Goal: Task Accomplishment & Management: Use online tool/utility

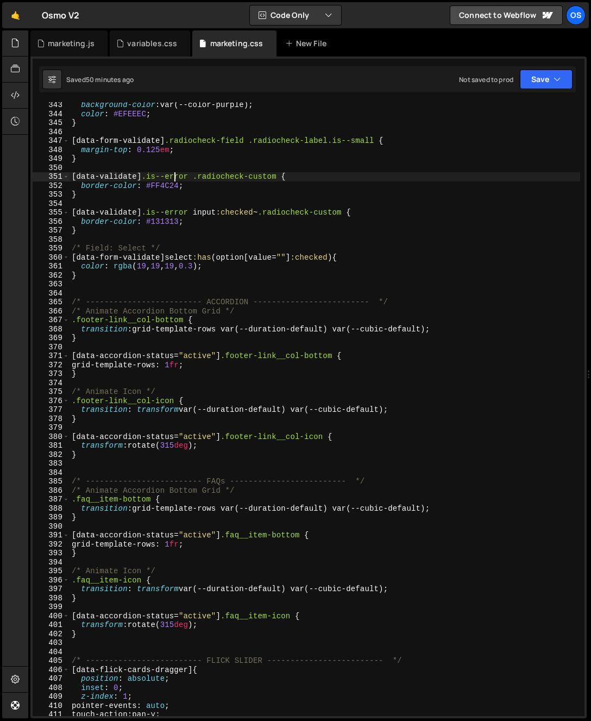
scroll to position [286, 0]
click at [48, 42] on div "marketing.js" at bounding box center [71, 43] width 47 height 11
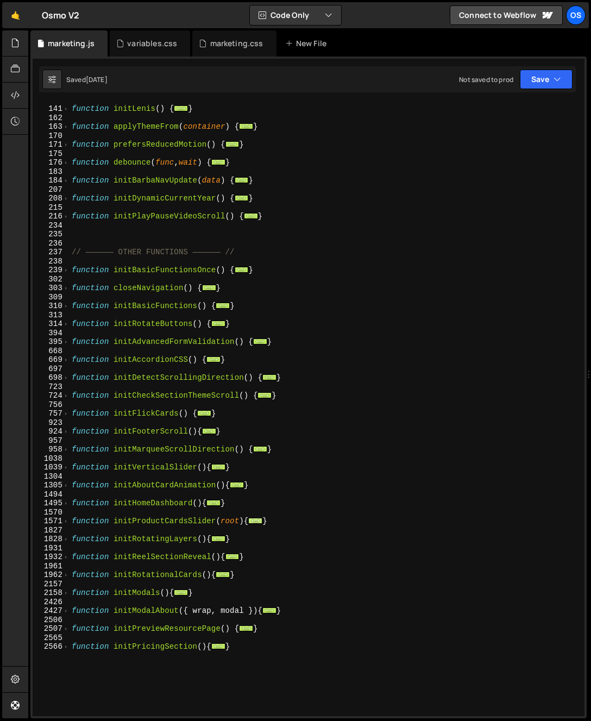
scroll to position [396, 0]
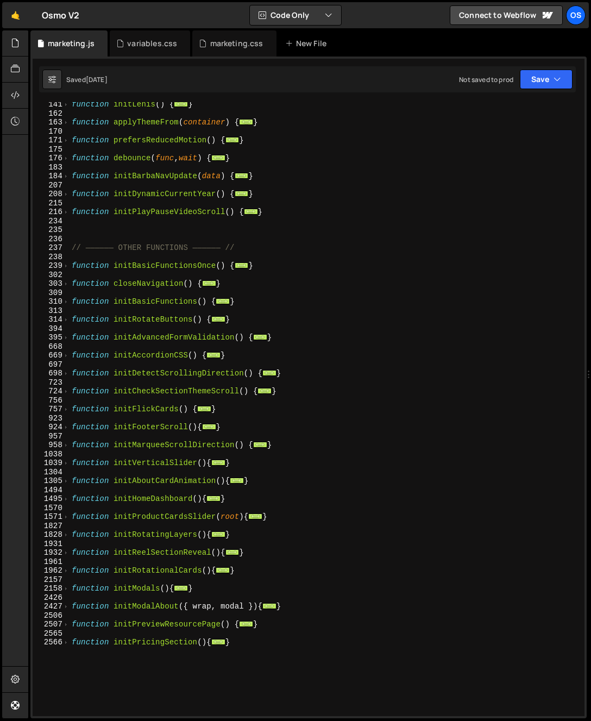
type textarea "}"
click at [255, 656] on div "function initLenis ( ) { ... } function applyThemeFrom ( container ) { ... } fu…" at bounding box center [325, 416] width 511 height 632
type textarea "function initFAQs(){"
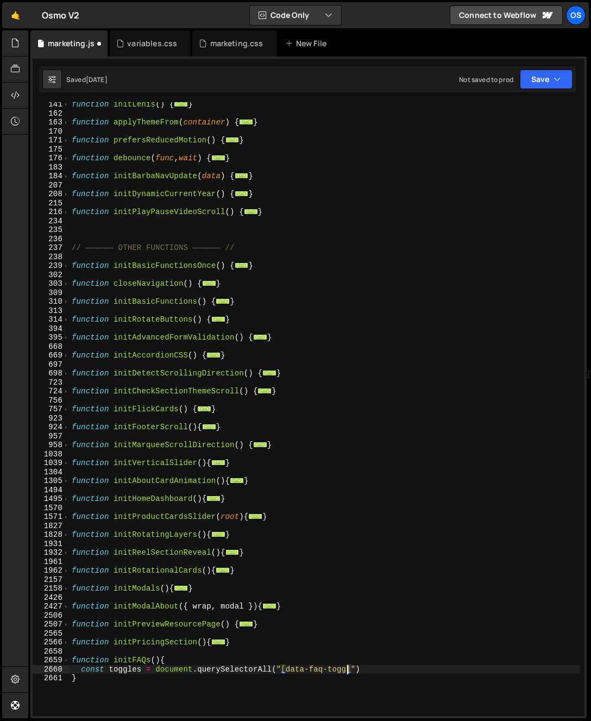
scroll to position [0, 20]
type textarea "const toggles = document.querySelectorAll("[data-faq-toggle]")"
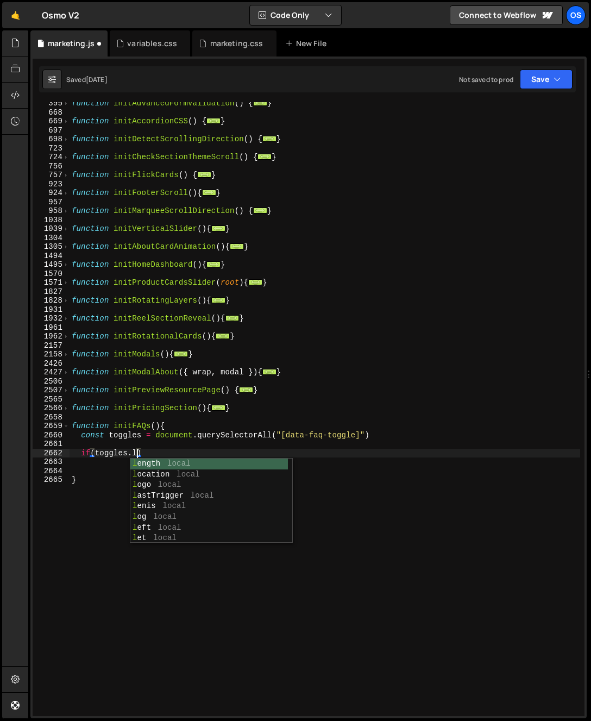
scroll to position [0, 4]
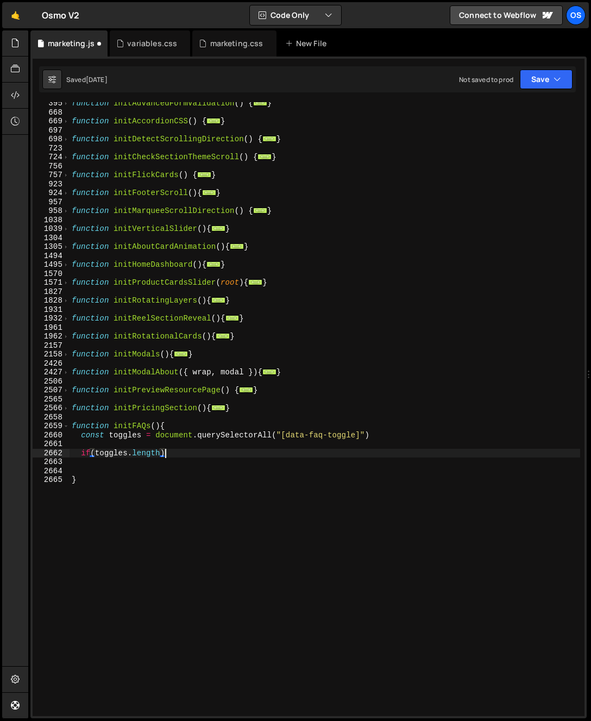
type textarea "if(toggles.length){"
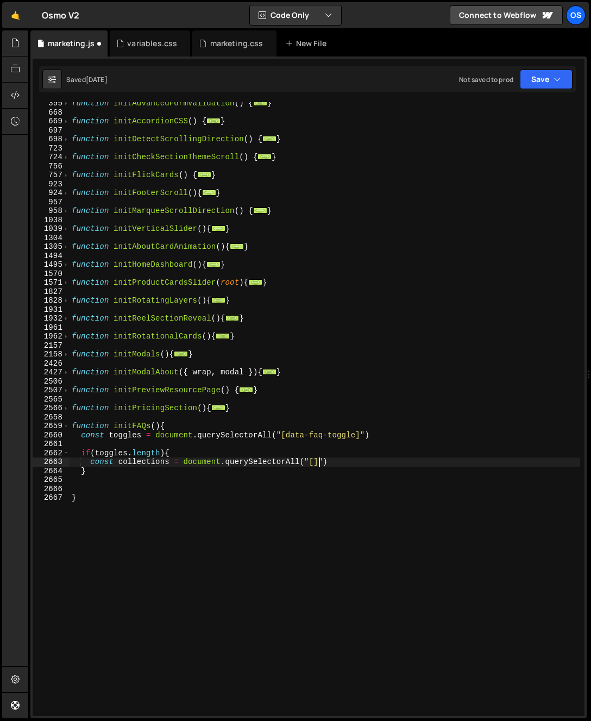
scroll to position [0, 16]
paste textarea "data-faq-collection"
type textarea "const collections = document.querySelectorAll("[data-faq-collection]")"
click at [438, 459] on div "function initAdvancedFormValidation ( ) { ... } function initAccordionCSS ( ) {…" at bounding box center [325, 415] width 511 height 632
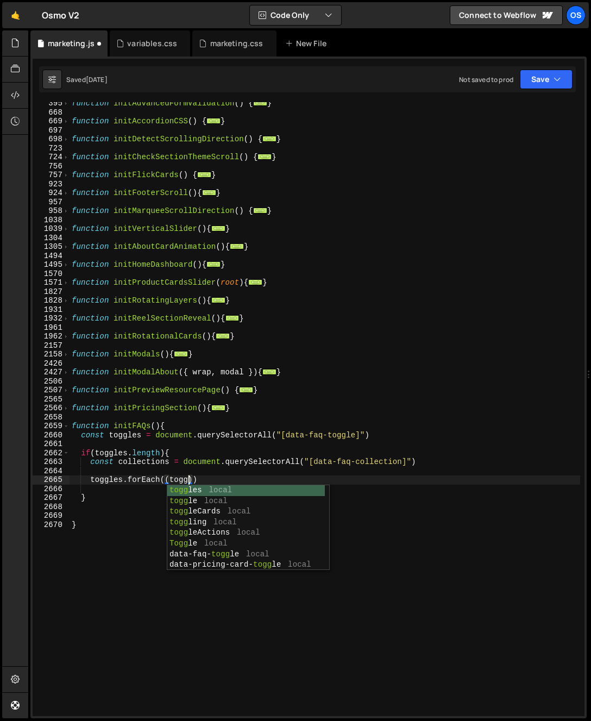
scroll to position [0, 8]
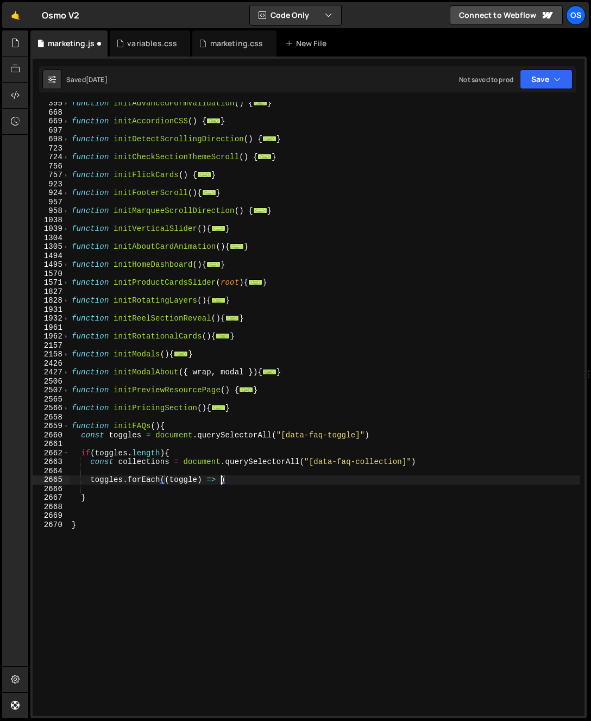
type textarea "toggles.forEach((toggle) => {)"
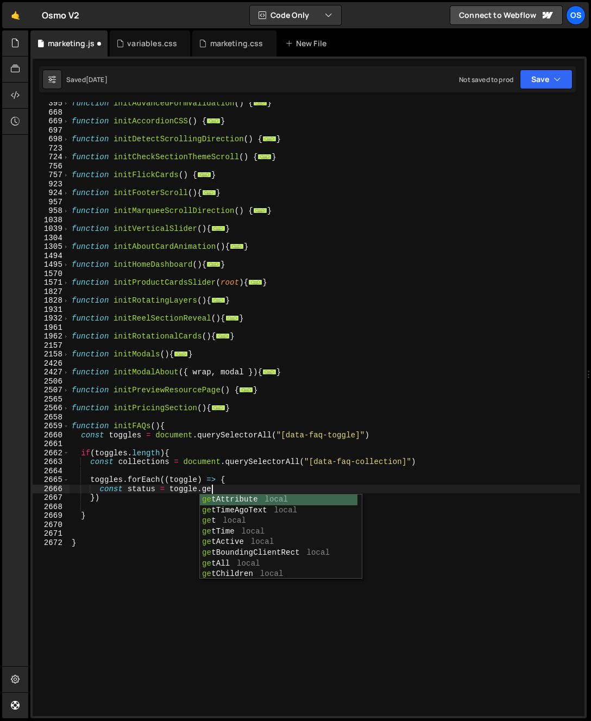
scroll to position [0, 9]
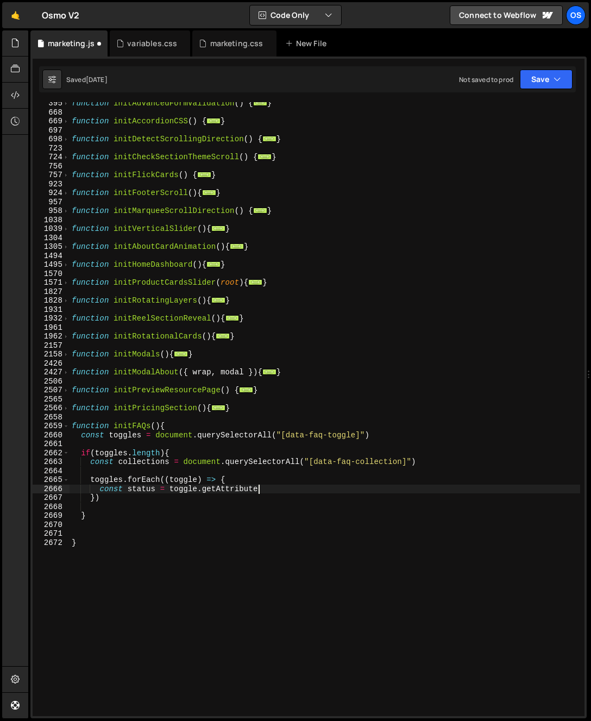
click at [289, 489] on div "function initAdvancedFormValidation ( ) { ... } function initAccordionCSS ( ) {…" at bounding box center [325, 415] width 511 height 632
paste textarea "data-toggle-status")"
click at [144, 490] on div "function initAdvancedFormValidation ( ) { ... } function initAccordionCSS ( ) {…" at bounding box center [325, 415] width 511 height 632
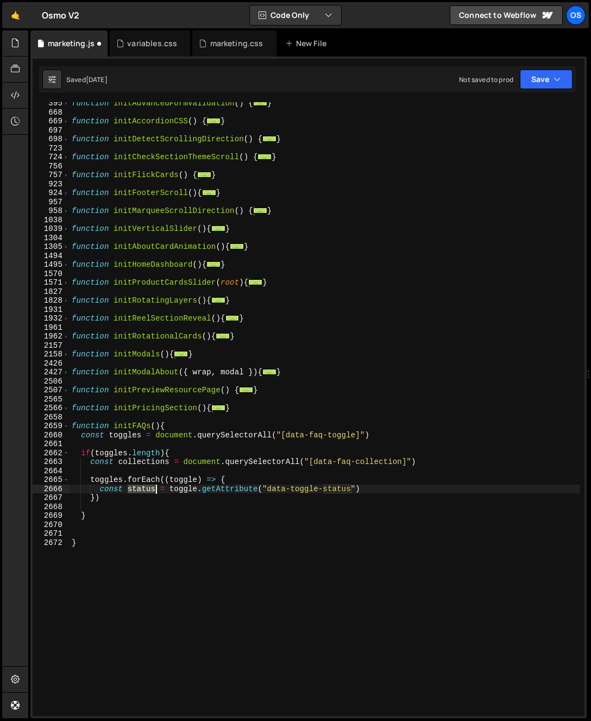
click at [144, 490] on div "function initAdvancedFormValidation ( ) { ... } function initAccordionCSS ( ) {…" at bounding box center [325, 415] width 511 height 632
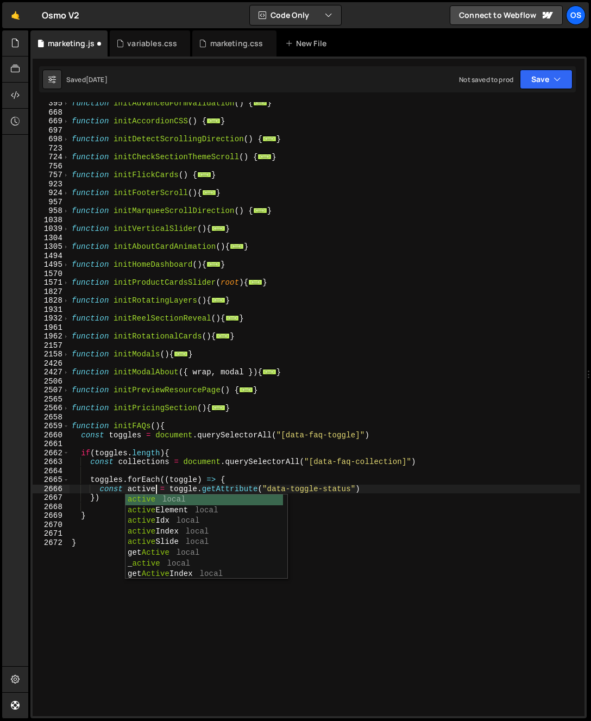
scroll to position [0, 5]
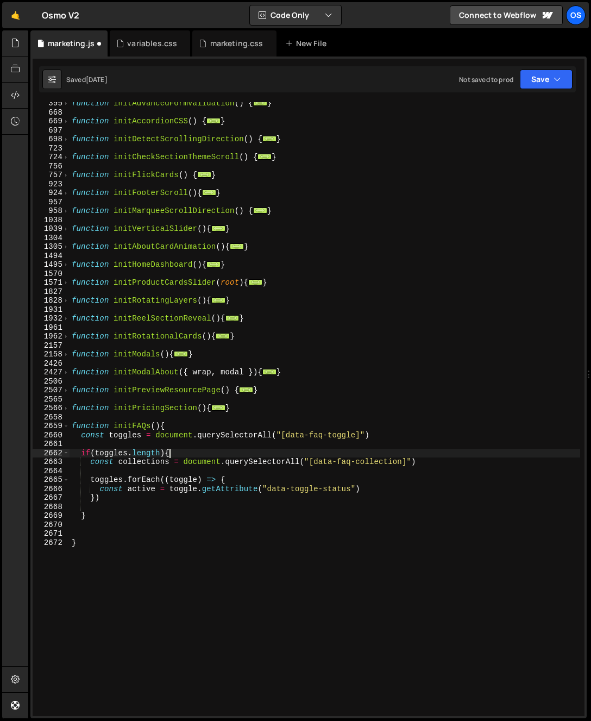
click at [232, 457] on div "function initAdvancedFormValidation ( ) { ... } function initAccordionCSS ( ) {…" at bounding box center [325, 415] width 511 height 632
click at [312, 488] on div "function initAdvancedFormValidation ( ) { ... } function initAccordionCSS ( ) {…" at bounding box center [325, 415] width 511 height 632
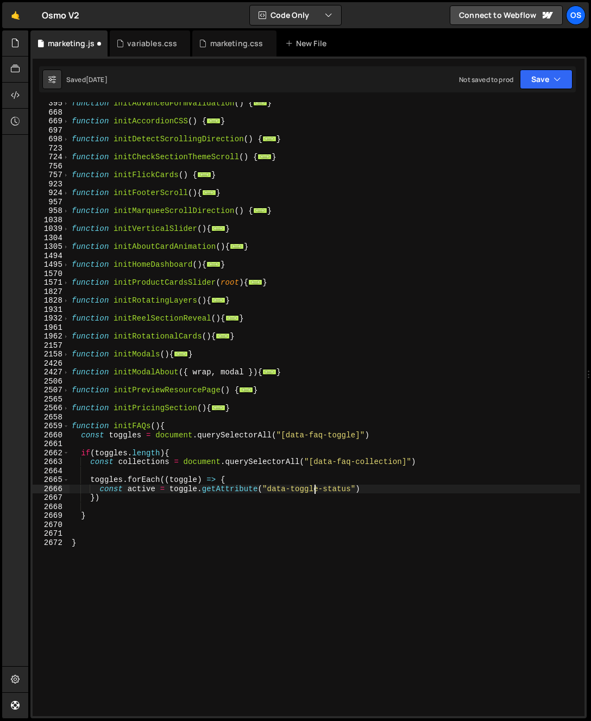
click at [424, 494] on div "function initAdvancedFormValidation ( ) { ... } function initAccordionCSS ( ) {…" at bounding box center [325, 415] width 511 height 632
click at [363, 488] on div "function initAdvancedFormValidation ( ) { ... } function initAccordionCSS ( ) {…" at bounding box center [325, 415] width 511 height 632
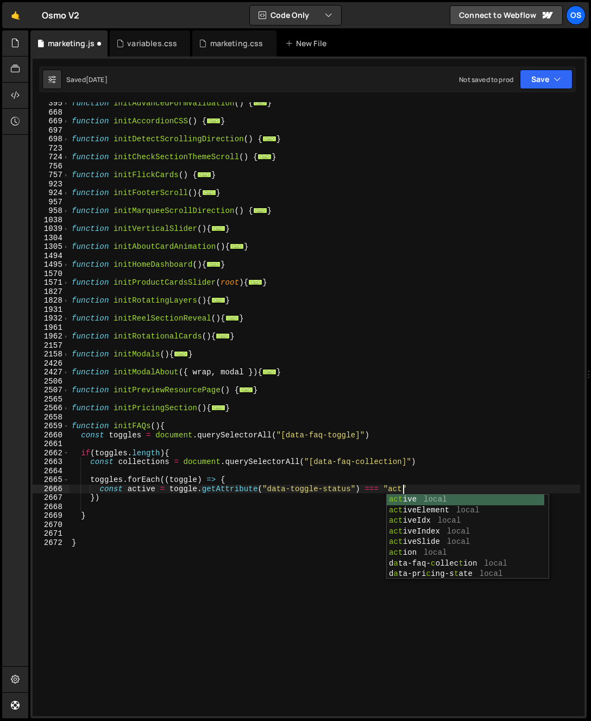
scroll to position [0, 23]
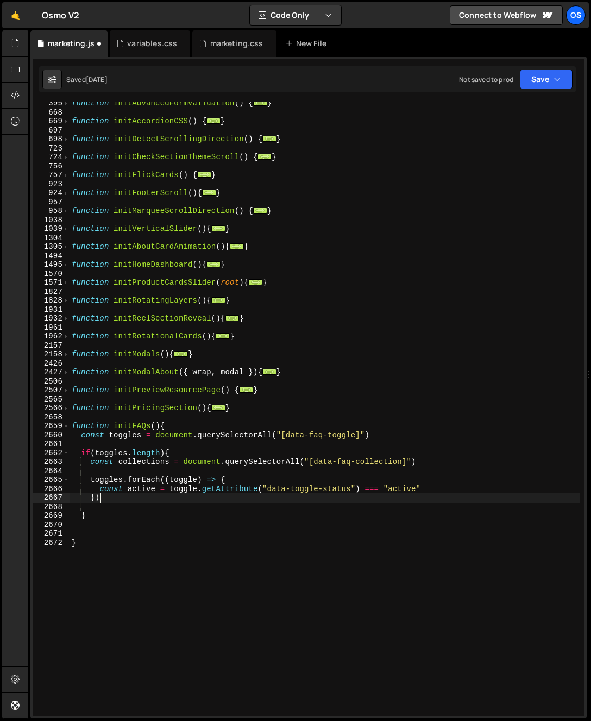
click at [306, 501] on div "function initAdvancedFormValidation ( ) { ... } function initAccordionCSS ( ) {…" at bounding box center [325, 415] width 511 height 632
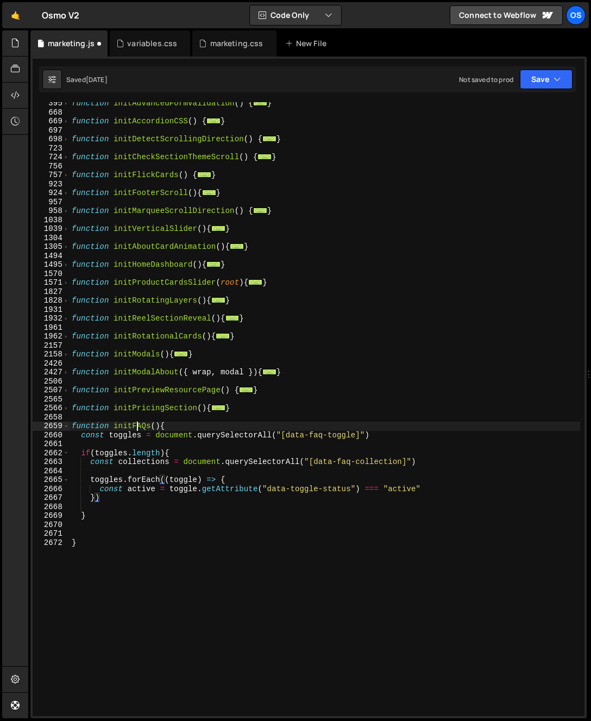
click at [138, 421] on div "function initAdvancedFormValidation ( ) { ... } function initAccordionCSS ( ) {…" at bounding box center [325, 415] width 511 height 632
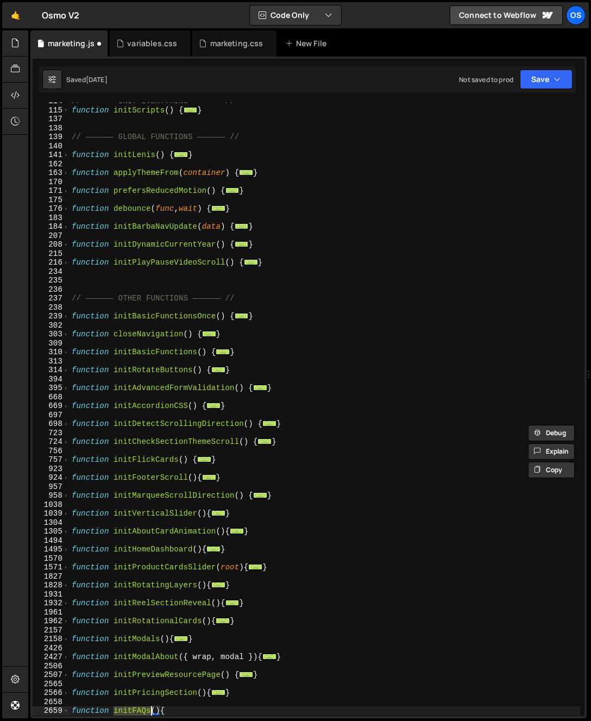
scroll to position [346, 0]
click at [63, 107] on span at bounding box center [66, 110] width 6 height 9
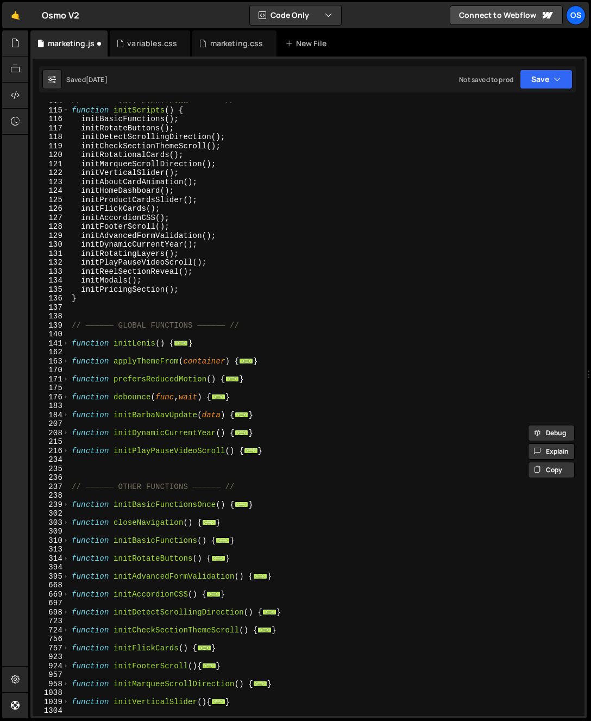
click at [199, 287] on div "// —————— INIT EVERYTHING —————— // function initScripts ( ) { initBasicFunctio…" at bounding box center [325, 413] width 511 height 632
type textarea "initPricingSection();"
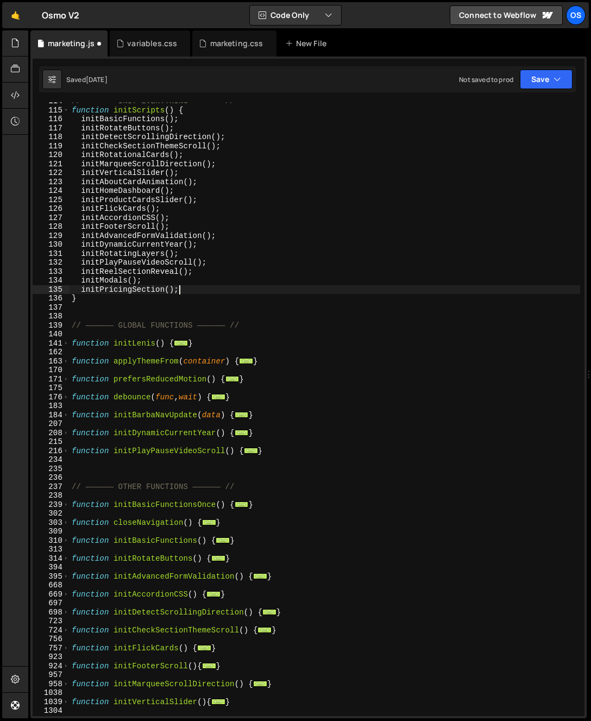
scroll to position [0, 0]
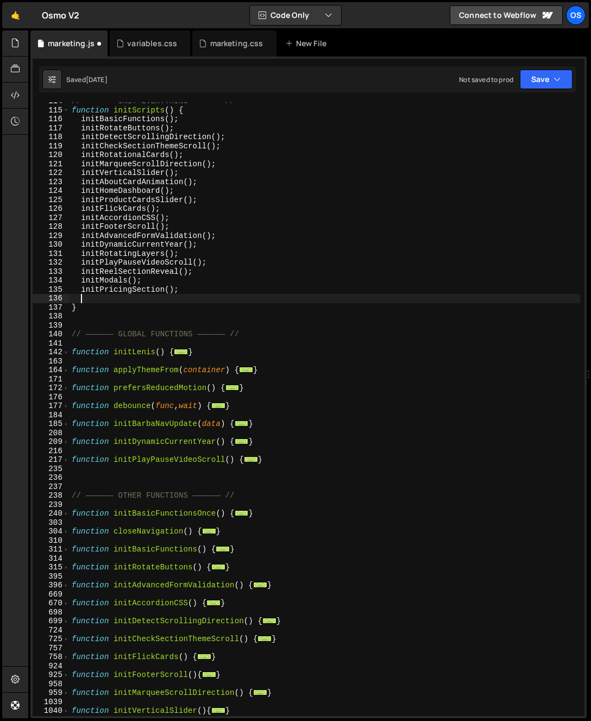
paste textarea "initFAQs"
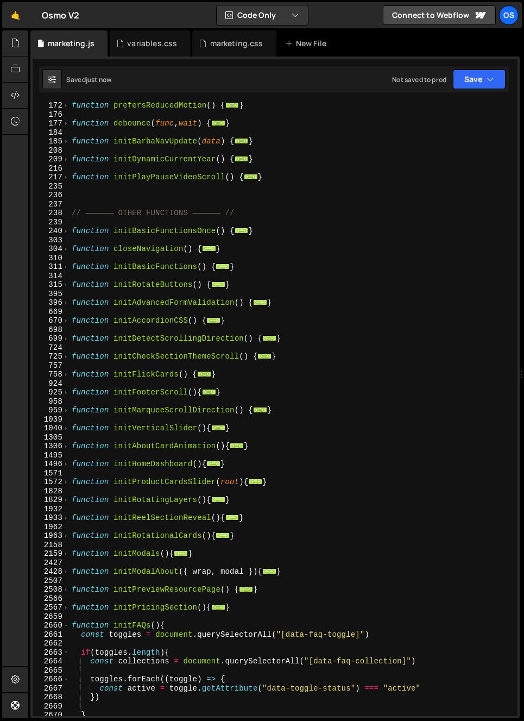
scroll to position [695, 0]
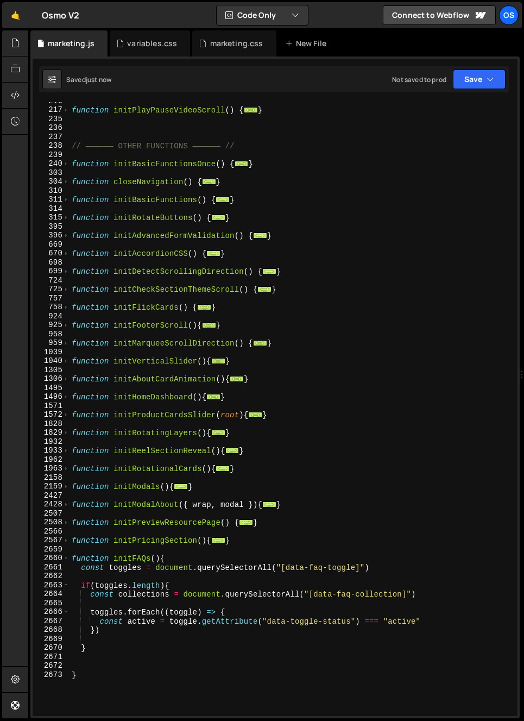
click at [189, 650] on div "function initPlayPauseVideoScroll ( ) { ... } // —————— OTHER FUNCTIONS —————— …" at bounding box center [292, 413] width 444 height 632
type textarea "}"
click at [198, 635] on div "function initPlayPauseVideoScroll ( ) { ... } // —————— OTHER FUNCTIONS —————— …" at bounding box center [292, 413] width 444 height 632
click at [436, 624] on div "function initPlayPauseVideoScroll ( ) { ... } // —————— OTHER FUNCTIONS —————— …" at bounding box center [292, 413] width 444 height 632
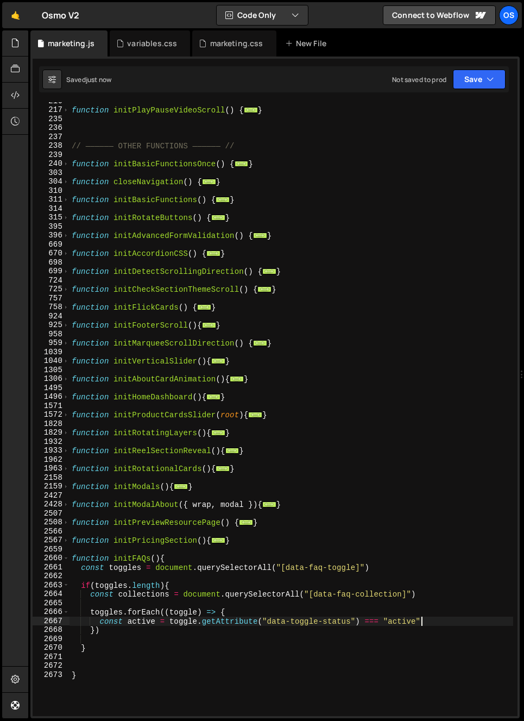
type textarea "const active = toggle.getAttribute("data-toggle-status") === "active";"
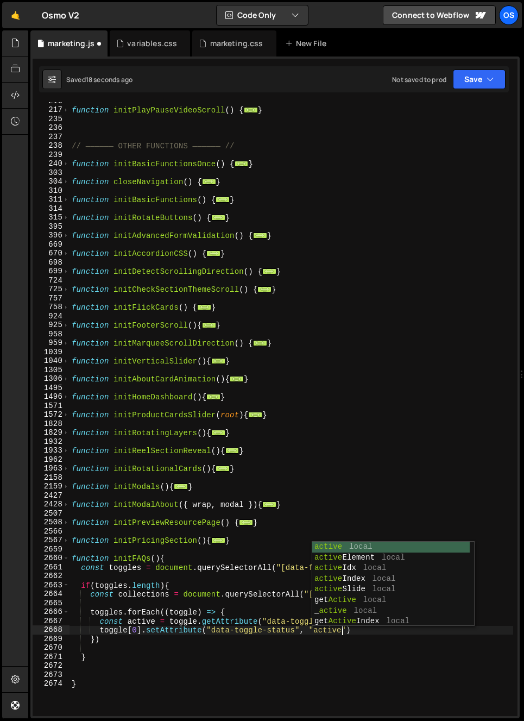
scroll to position [0, 18]
type textarea "toggle[0].setAttribute("data-toggle-status", "active")"
click at [152, 532] on div "function initPlayPauseVideoScroll ( ) { ... } // —————— OTHER FUNCTIONS —————— …" at bounding box center [292, 413] width 444 height 632
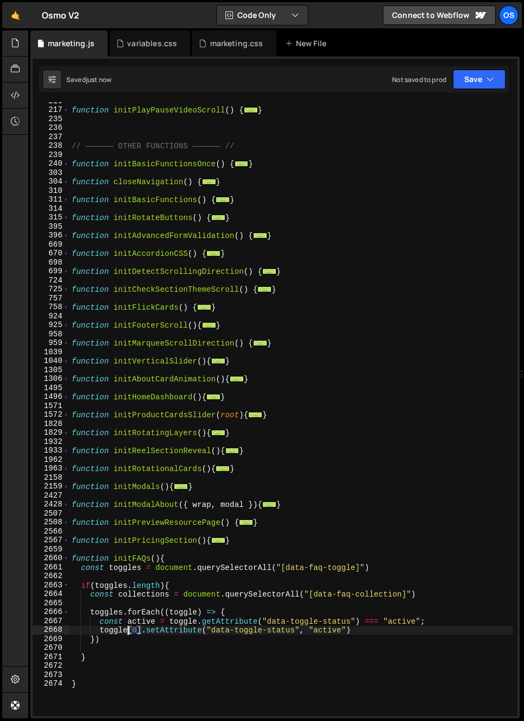
click at [128, 632] on div "function initPlayPauseVideoScroll ( ) { ... } // —————— OTHER FUNCTIONS —————— …" at bounding box center [292, 413] width 444 height 632
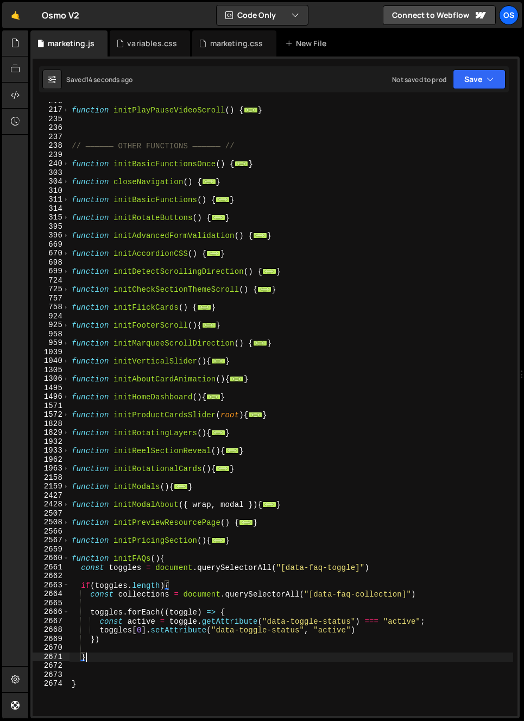
click at [136, 661] on div "function initPlayPauseVideoScroll ( ) { ... } // —————— OTHER FUNCTIONS —————— …" at bounding box center [292, 413] width 444 height 632
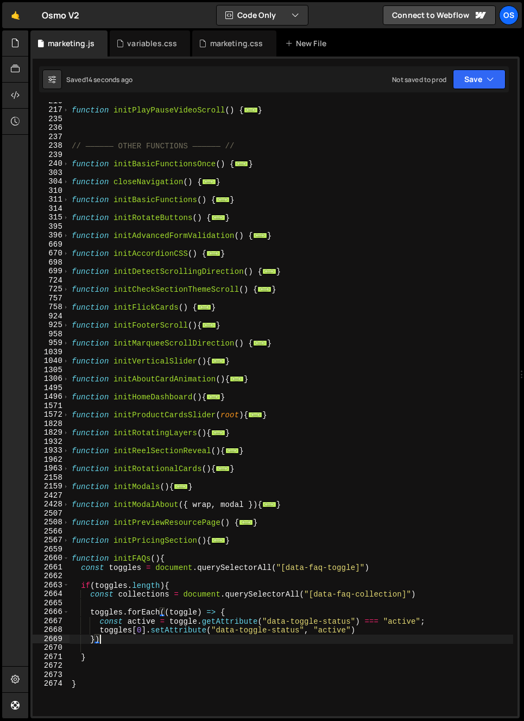
click at [135, 638] on div "function initPlayPauseVideoScroll ( ) { ... } // —————— OTHER FUNCTIONS —————— …" at bounding box center [292, 413] width 444 height 632
click at [363, 627] on div "function initPlayPauseVideoScroll ( ) { ... } // —————— OTHER FUNCTIONS —————— …" at bounding box center [292, 413] width 444 height 632
type textarea "toggles[0].setAttribute("data-toggle-status", "active")"
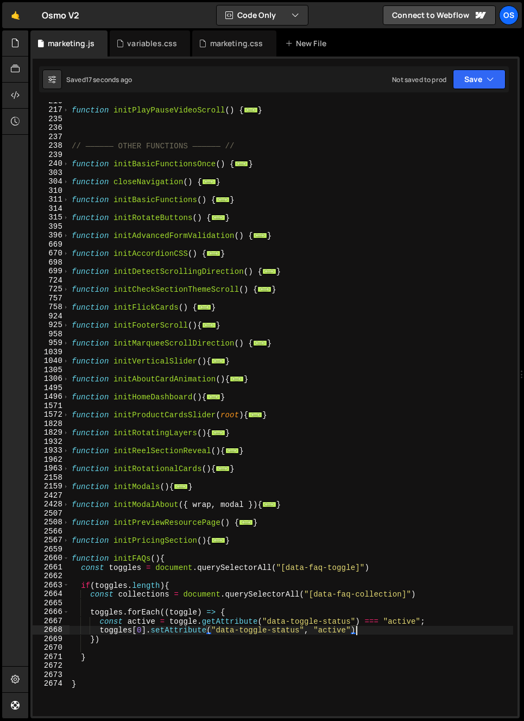
scroll to position [0, 1]
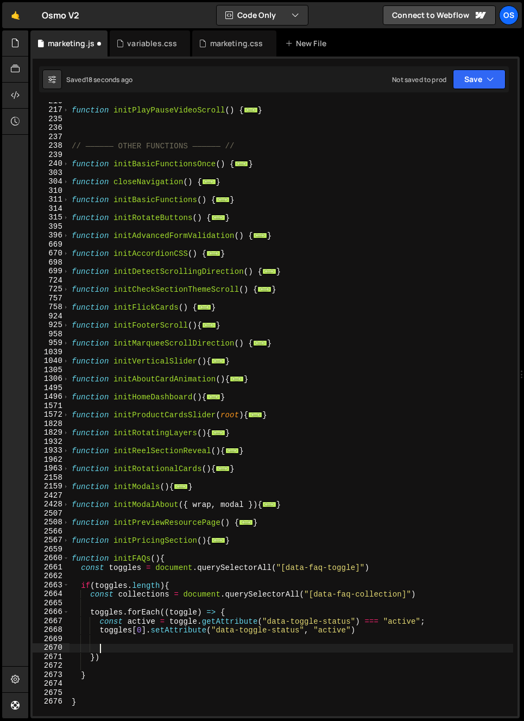
click at [143, 640] on div "function initPlayPauseVideoScroll ( ) { ... } // —————— OTHER FUNCTIONS —————— …" at bounding box center [292, 413] width 444 height 632
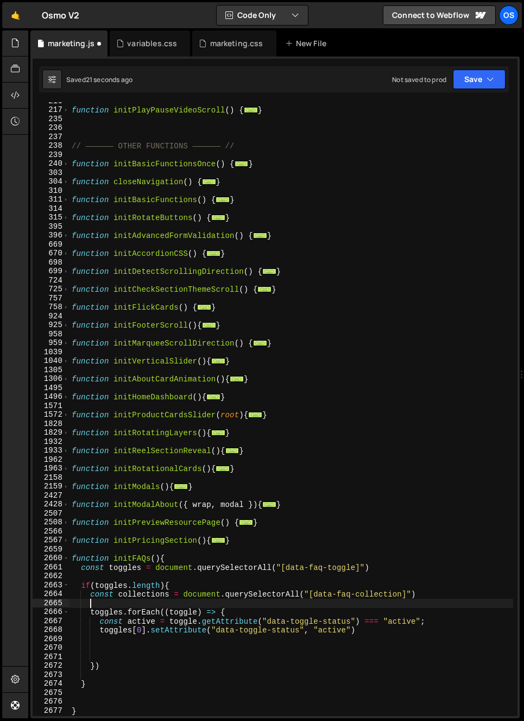
click at [136, 602] on div "function initPlayPauseVideoScroll ( ) { ... } // —————— OTHER FUNCTIONS —————— …" at bounding box center [292, 413] width 444 height 632
click at [429, 598] on div "function initPlayPauseVideoScroll ( ) { ... } // —————— OTHER FUNCTIONS —————— …" at bounding box center [292, 413] width 444 height 632
type textarea "const collections = document.querySelectorAll("[data-faq-collection]")"
click at [158, 637] on div "function initPlayPauseVideoScroll ( ) { ... } // —————— OTHER FUNCTIONS —————— …" at bounding box center [292, 413] width 444 height 632
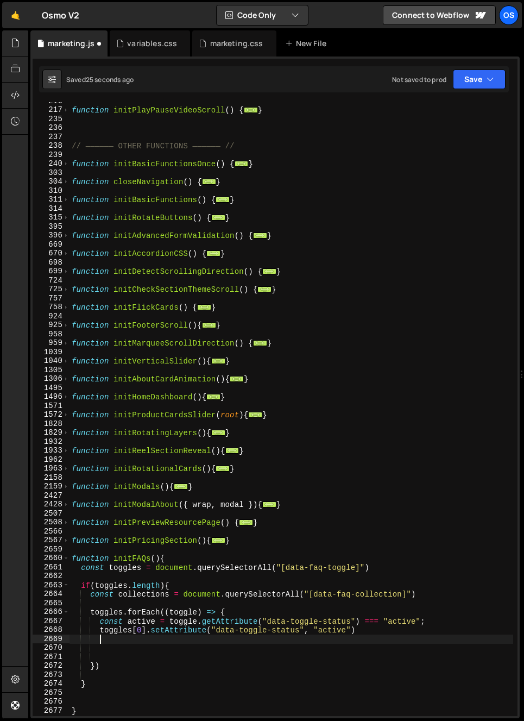
click at [137, 649] on div "function initPlayPauseVideoScroll ( ) { ... } // —————— OTHER FUNCTIONS —————— …" at bounding box center [292, 413] width 444 height 632
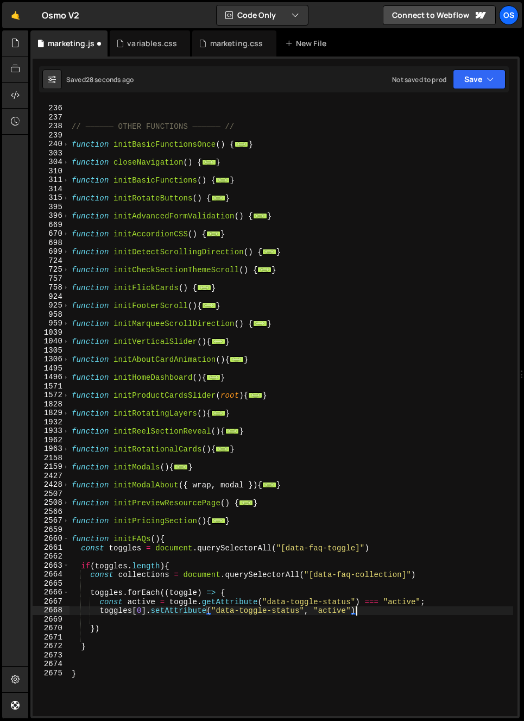
scroll to position [733, 0]
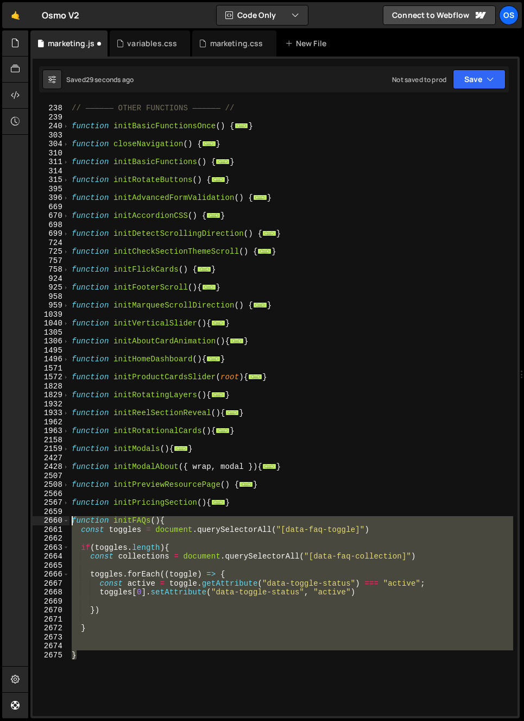
drag, startPoint x: 108, startPoint y: 661, endPoint x: 70, endPoint y: 533, distance: 133.2
click at [71, 520] on div "// —————— OTHER FUNCTIONS —————— // function initBasicFunctionsOnce ( ) { ... }…" at bounding box center [292, 411] width 444 height 632
type textarea "function initFAQs(){ const toggles = document.querySelectorAll("[data-faq-toggl…"
click at [217, 47] on div "marketing.css" at bounding box center [236, 43] width 53 height 11
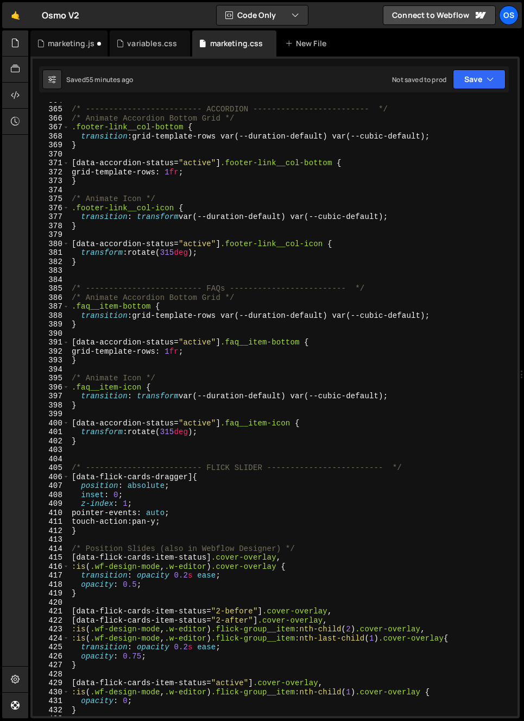
scroll to position [3259, 0]
type textarea "}"
click at [147, 438] on div "/* ------------------------- ACCORDION ------------------------- */ /* Animate …" at bounding box center [292, 412] width 444 height 632
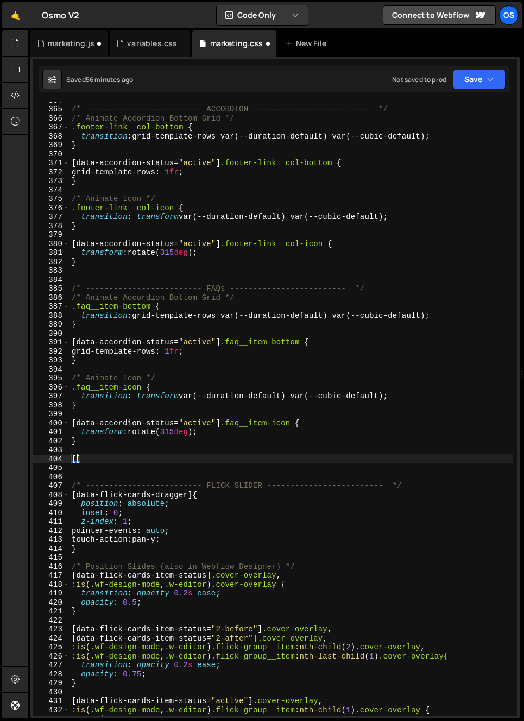
paste textarea "data-collection-status="not-active""
type textarea "[data-collection-status="not-active"]{}"
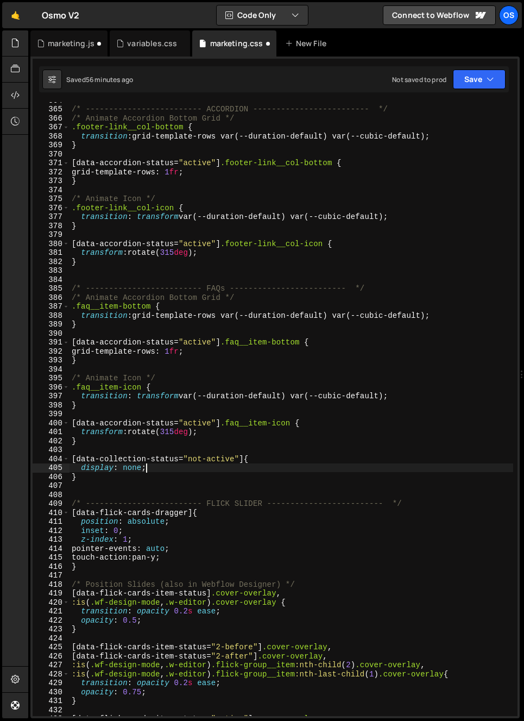
scroll to position [0, 4]
type textarea "display: none;"
click at [66, 42] on div "marketing.js" at bounding box center [71, 43] width 47 height 11
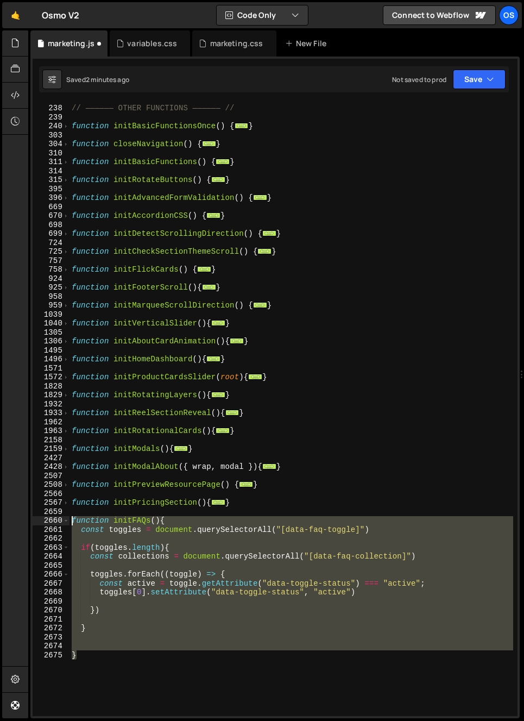
drag, startPoint x: 86, startPoint y: 629, endPoint x: 71, endPoint y: 521, distance: 109.1
click at [71, 521] on div "// —————— OTHER FUNCTIONS —————— // function initBasicFunctionsOnce ( ) { ... }…" at bounding box center [292, 411] width 444 height 632
paste textarea "}"
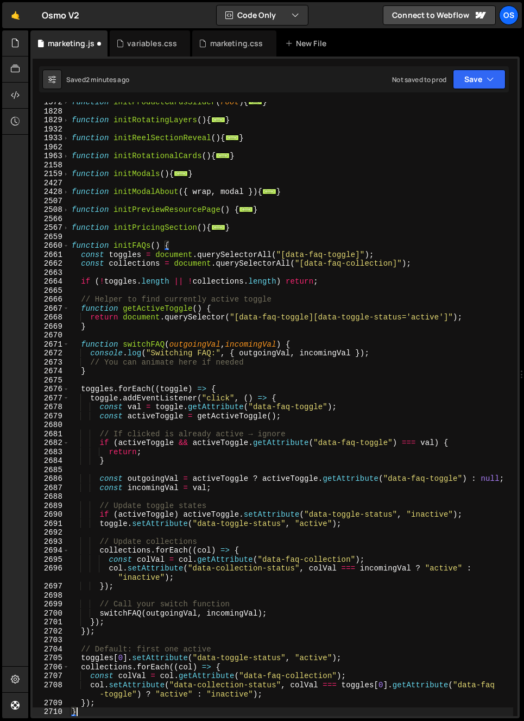
scroll to position [1056, 0]
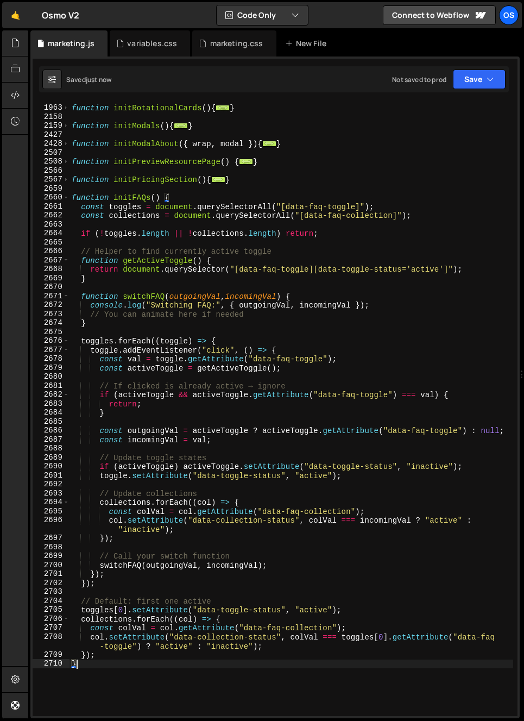
click at [144, 250] on div "function initRotationalCards ( ) { ... } function initModals ( ) { ... } functi…" at bounding box center [292, 411] width 444 height 632
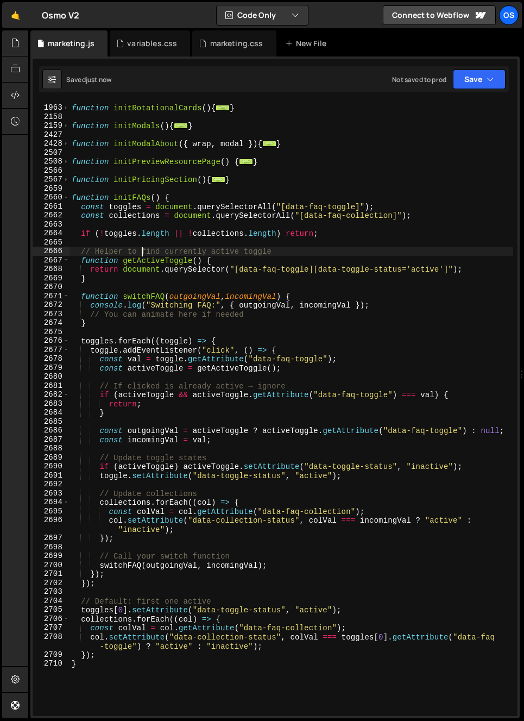
click at [144, 250] on div "function initRotationalCards ( ) { ... } function initModals ( ) { ... } functi…" at bounding box center [292, 411] width 444 height 632
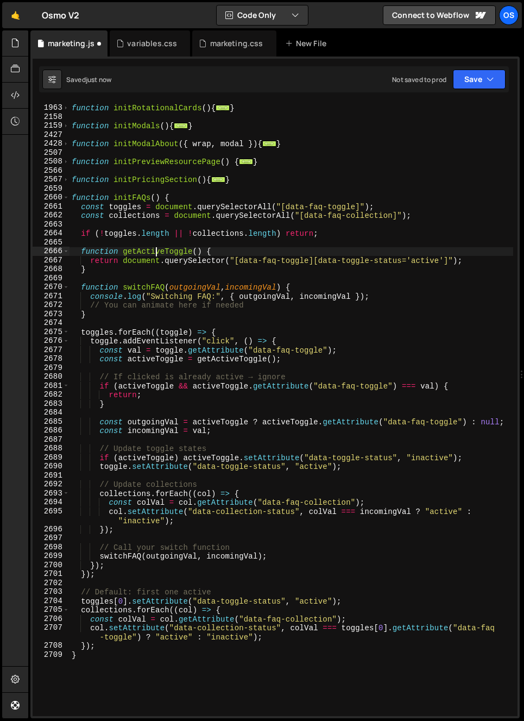
click at [154, 252] on div "function initRotationalCards ( ) { ... } function initModals ( ) { ... } functi…" at bounding box center [292, 411] width 444 height 632
click at [154, 251] on div "function initRotationalCards ( ) { ... } function initModals ( ) { ... } functi…" at bounding box center [292, 411] width 444 height 632
click at [164, 293] on div "function initRotationalCards ( ) { ... } function initModals ( ) { ... } functi…" at bounding box center [292, 411] width 444 height 632
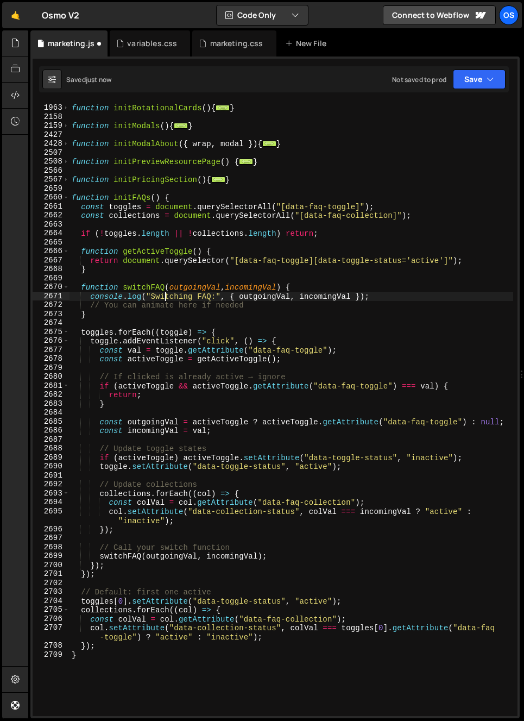
click at [188, 304] on div "function initRotationalCards ( ) { ... } function initModals ( ) { ... } functi…" at bounding box center [292, 411] width 444 height 632
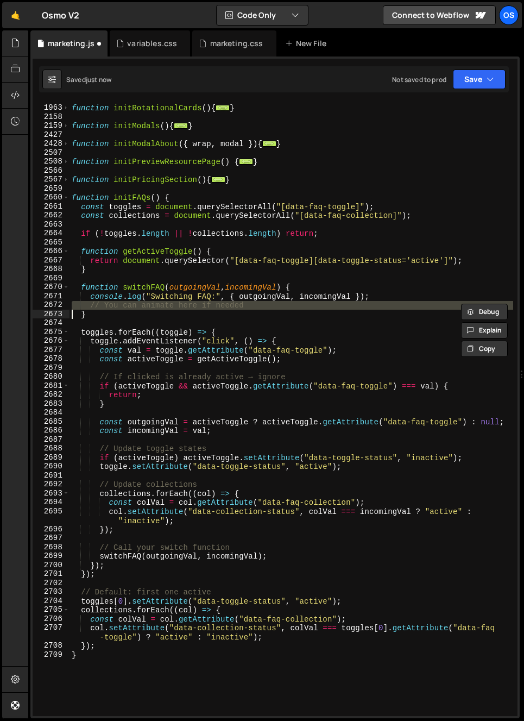
type textarea "}"
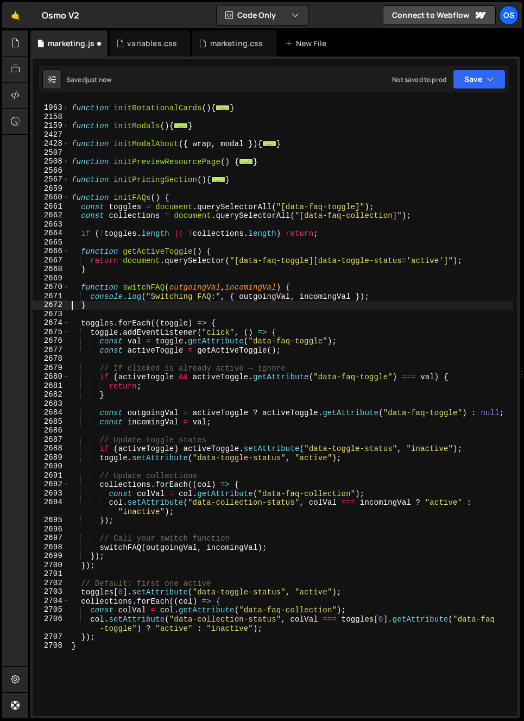
click at [193, 282] on div "function initRotationalCards ( ) { ... } function initModals ( ) { ... } functi…" at bounding box center [292, 411] width 444 height 632
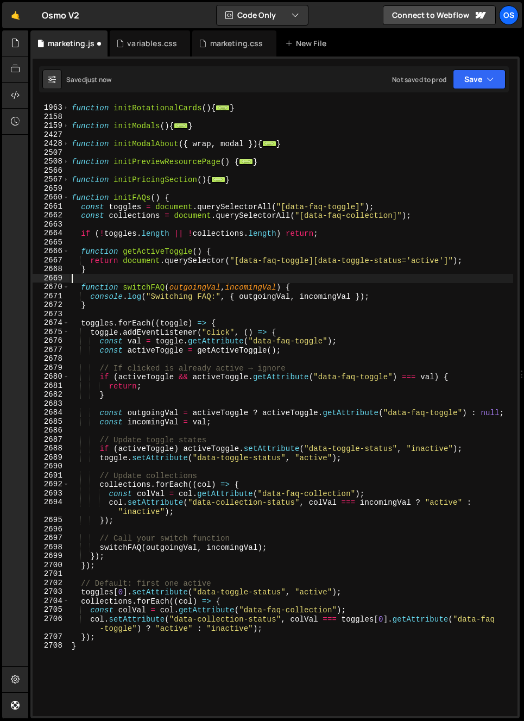
click at [193, 282] on div "function initRotationalCards ( ) { ... } function initModals ( ) { ... } functi…" at bounding box center [292, 411] width 444 height 632
click at [204, 286] on div "function initRotationalCards ( ) { ... } function initModals ( ) { ... } functi…" at bounding box center [292, 411] width 444 height 632
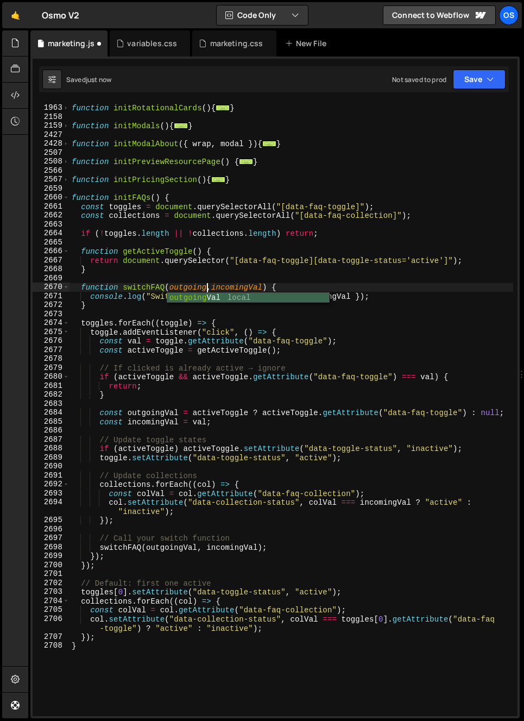
scroll to position [0, 9]
click at [249, 286] on div "function initRotationalCards ( ) { ... } function initModals ( ) { ... } functi…" at bounding box center [292, 411] width 444 height 632
click at [234, 291] on div "function initRotationalCards ( ) { ... } function initModals ( ) { ... } functi…" at bounding box center [292, 411] width 444 height 632
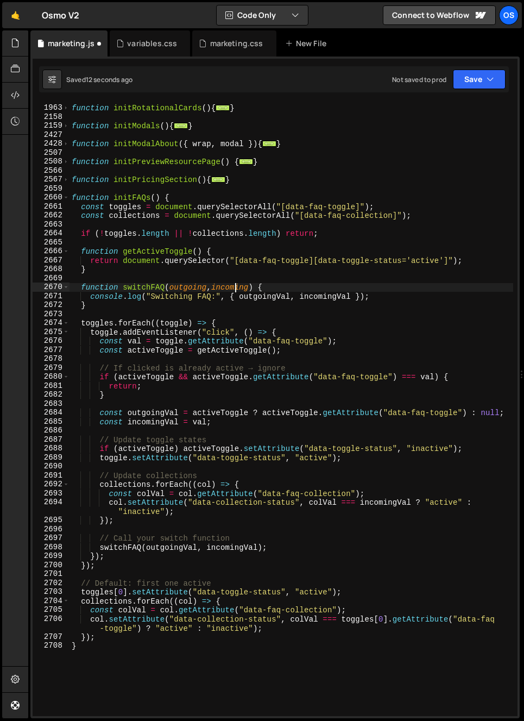
click at [234, 291] on div "function initRotationalCards ( ) { ... } function initModals ( ) { ... } functi…" at bounding box center [292, 411] width 444 height 632
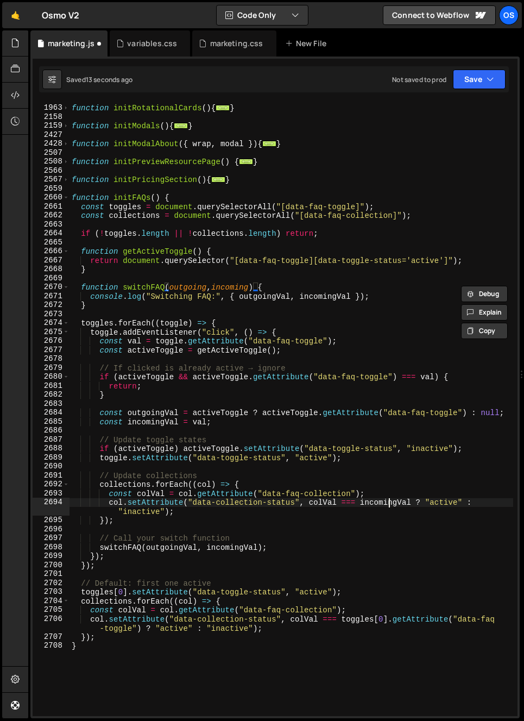
click at [391, 506] on div "function initRotationalCards ( ) { ... } function initModals ( ) { ... } functi…" at bounding box center [292, 411] width 444 height 632
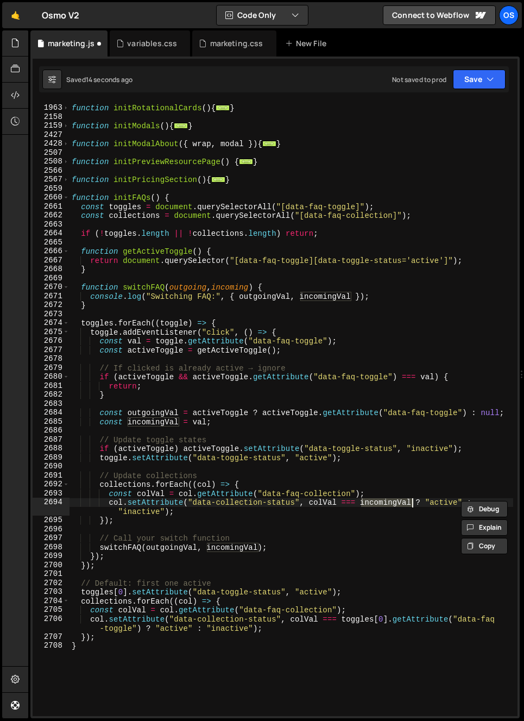
paste textarea
click at [332, 294] on div "function initRotationalCards ( ) { ... } function initModals ( ) { ... } functi…" at bounding box center [292, 411] width 444 height 632
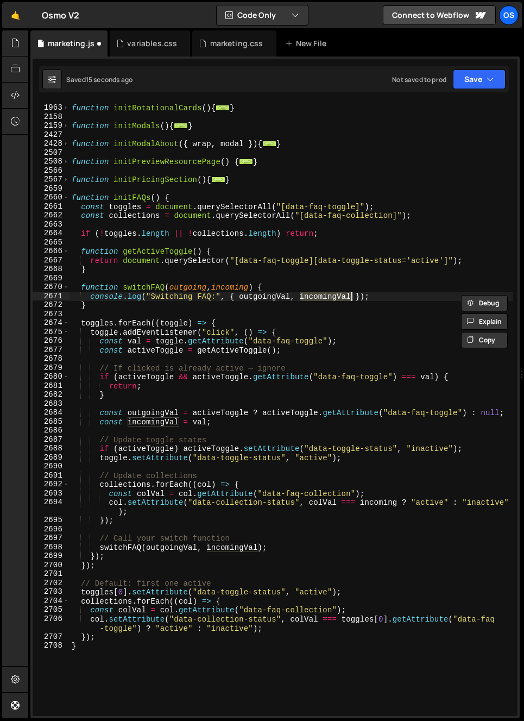
paste textarea
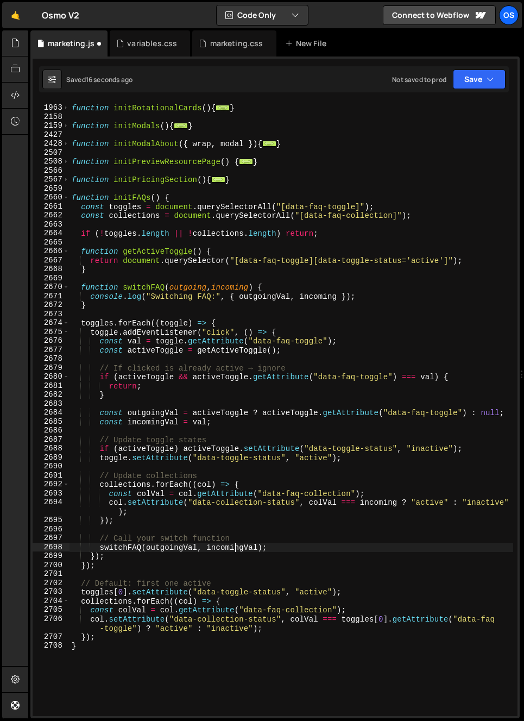
click at [234, 549] on div "function initRotationalCards ( ) { ... } function initModals ( ) { ... } functi…" at bounding box center [292, 411] width 444 height 632
paste textarea
click at [193, 287] on div "function initRotationalCards ( ) { ... } function initModals ( ) { ... } functi…" at bounding box center [292, 411] width 444 height 632
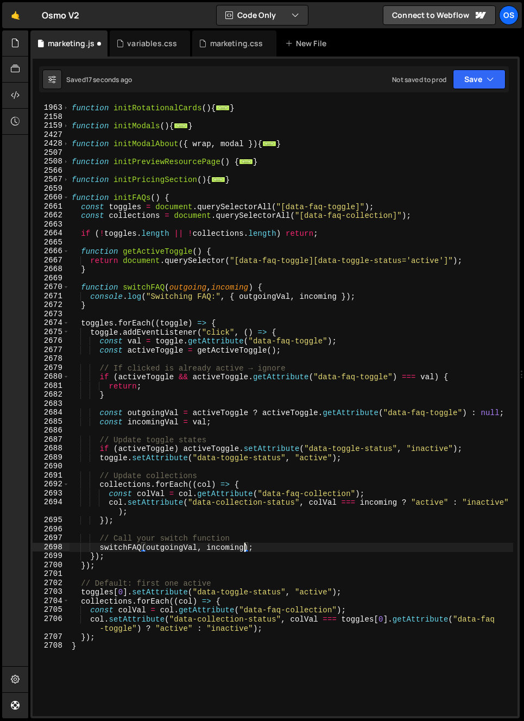
click at [193, 287] on div "function initRotationalCards ( ) { ... } function initModals ( ) { ... } functi…" at bounding box center [292, 411] width 444 height 632
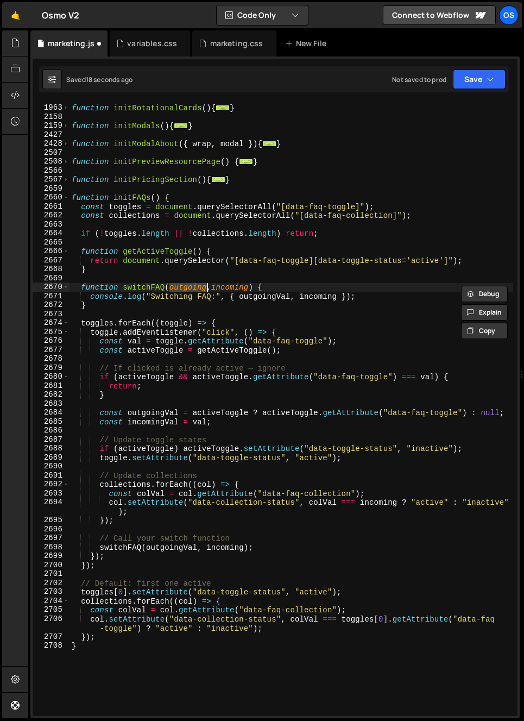
click at [273, 296] on div "function initRotationalCards ( ) { ... } function initModals ( ) { ... } functi…" at bounding box center [292, 411] width 444 height 632
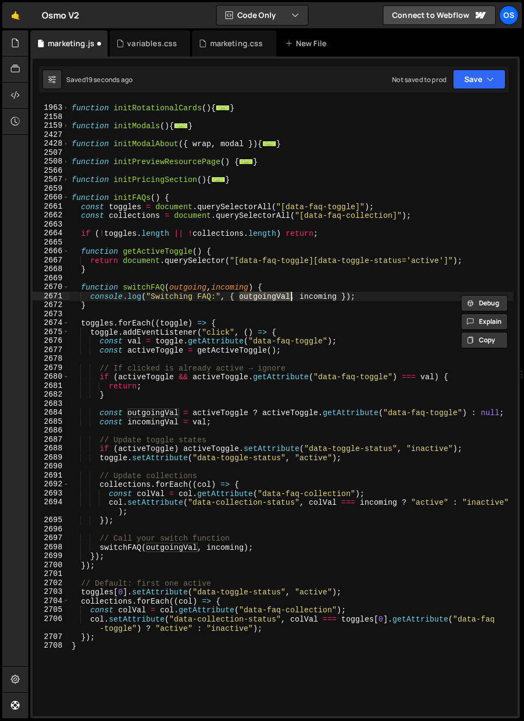
paste textarea
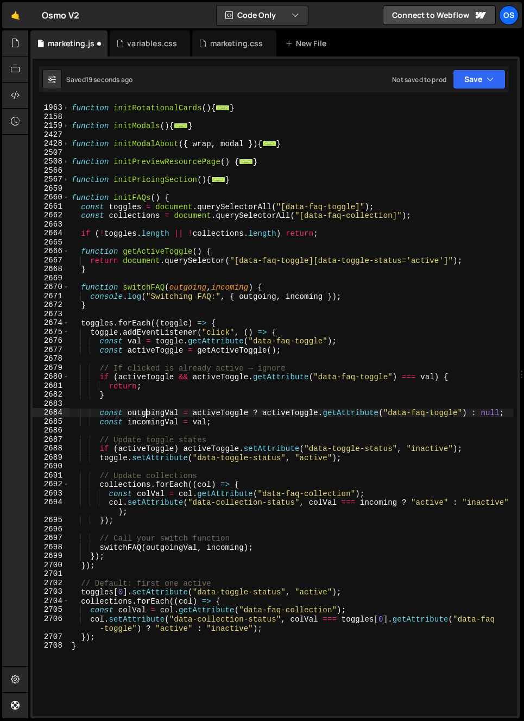
click at [144, 415] on div "function initRotationalCards ( ) { ... } function initModals ( ) { ... } functi…" at bounding box center [292, 411] width 444 height 632
paste textarea
click at [147, 550] on div "function initRotationalCards ( ) { ... } function initModals ( ) { ... } functi…" at bounding box center [292, 411] width 444 height 632
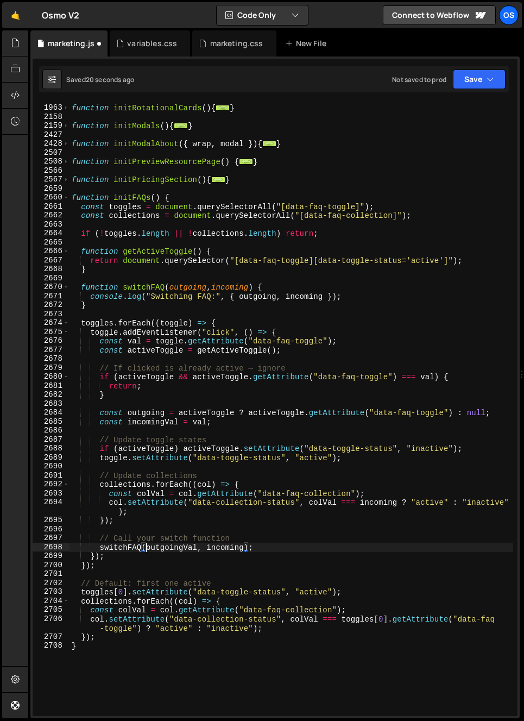
click at [147, 550] on div "function initRotationalCards ( ) { ... } function initModals ( ) { ... } functi…" at bounding box center [292, 411] width 444 height 632
paste textarea
click at [168, 552] on div "function initRotationalCards ( ) { ... } function initModals ( ) { ... } functi…" at bounding box center [292, 411] width 444 height 632
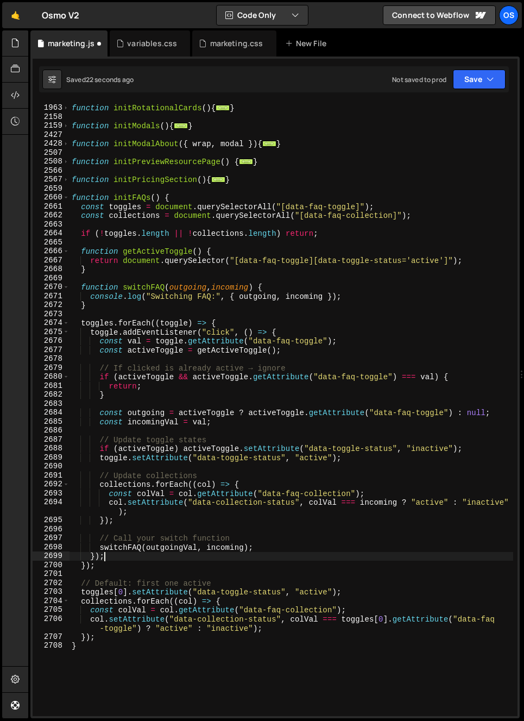
click at [170, 547] on div "function initRotationalCards ( ) { ... } function initModals ( ) { ... } functi…" at bounding box center [292, 411] width 444 height 632
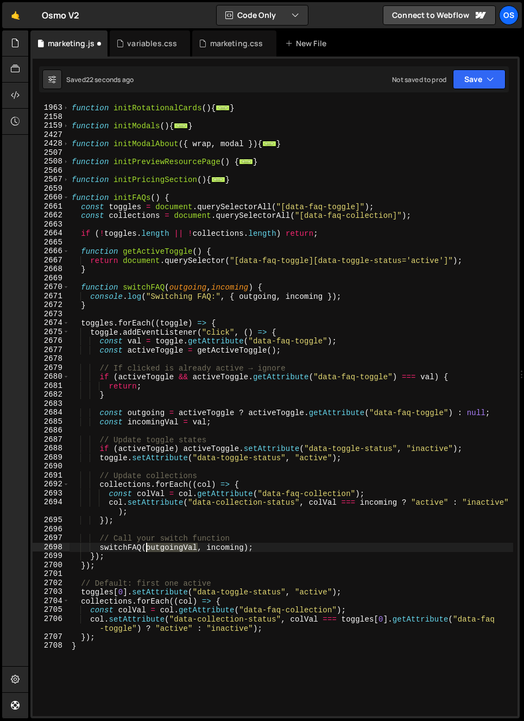
click at [171, 547] on div "function initRotationalCards ( ) { ... } function initModals ( ) { ... } functi…" at bounding box center [292, 411] width 444 height 632
paste textarea
type textarea "switchFAQ(outgoing, incoming);"
click at [293, 470] on div "function initRotationalCards ( ) { ... } function initModals ( ) { ... } functi…" at bounding box center [292, 411] width 444 height 632
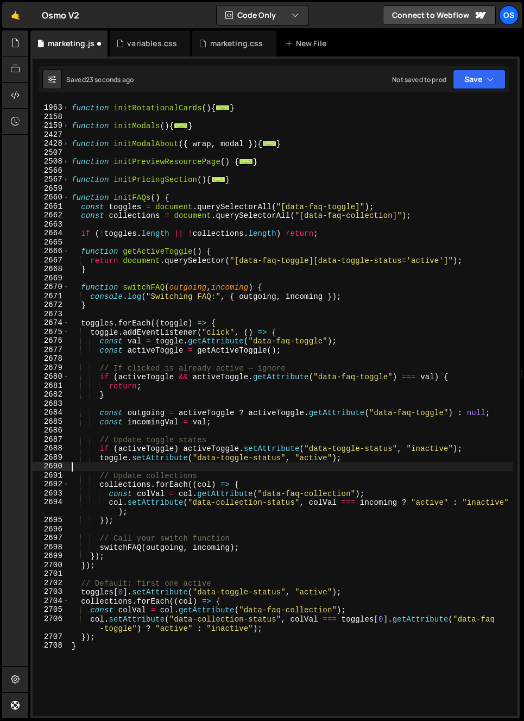
click at [332, 461] on div "function initRotationalCards ( ) { ... } function initModals ( ) { ... } functi…" at bounding box center [292, 411] width 444 height 632
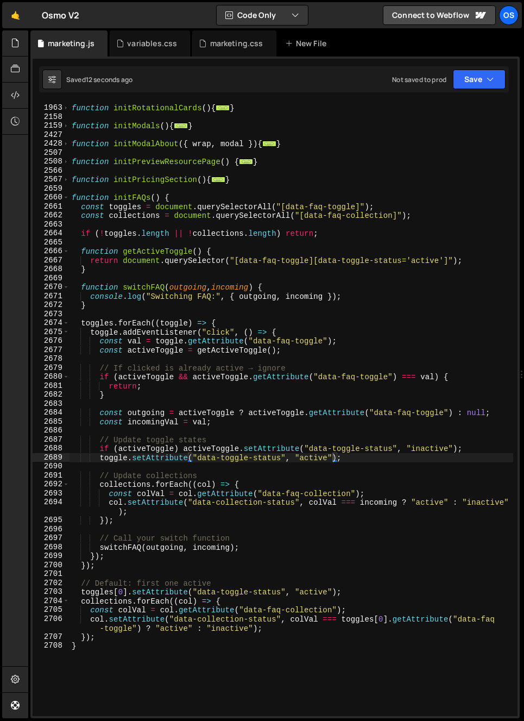
click at [200, 423] on div "function initRotationalCards ( ) { ... } function initModals ( ) { ... } functi…" at bounding box center [292, 411] width 444 height 632
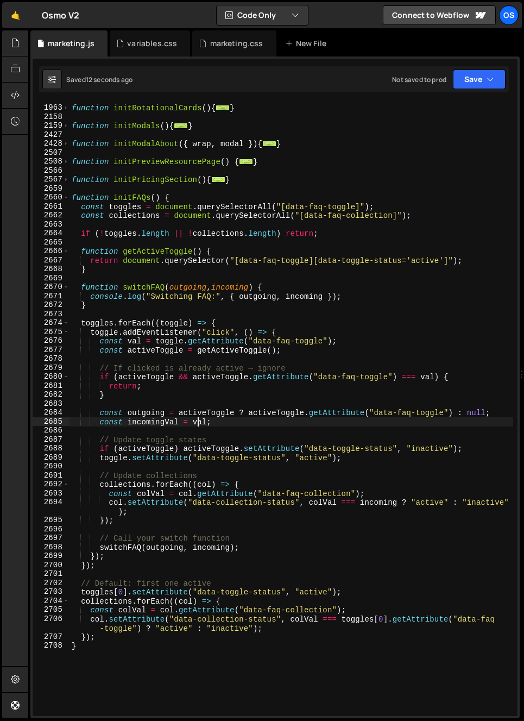
click at [200, 423] on div "function initRotationalCards ( ) { ... } function initModals ( ) { ... } functi…" at bounding box center [292, 411] width 444 height 632
click at [230, 325] on div "function initRotationalCards ( ) { ... } function initModals ( ) { ... } functi…" at bounding box center [292, 411] width 444 height 632
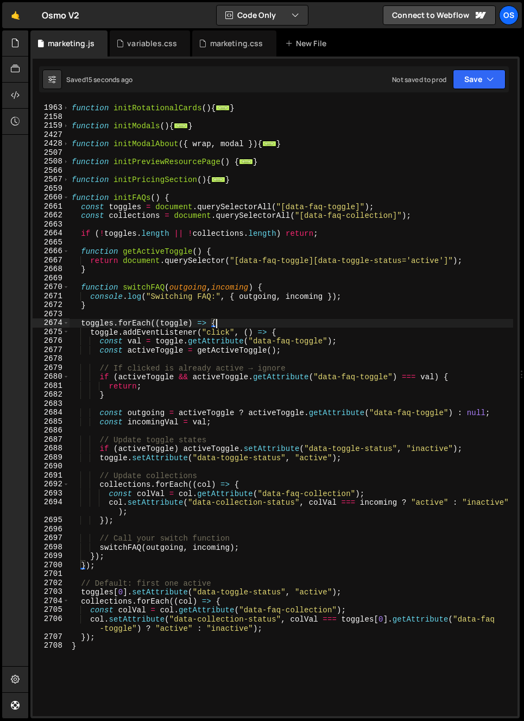
click at [225, 351] on div "function initRotationalCards ( ) { ... } function initModals ( ) { ... } functi…" at bounding box center [292, 411] width 444 height 632
type textarea "const activeToggle = getActiveToggle();"
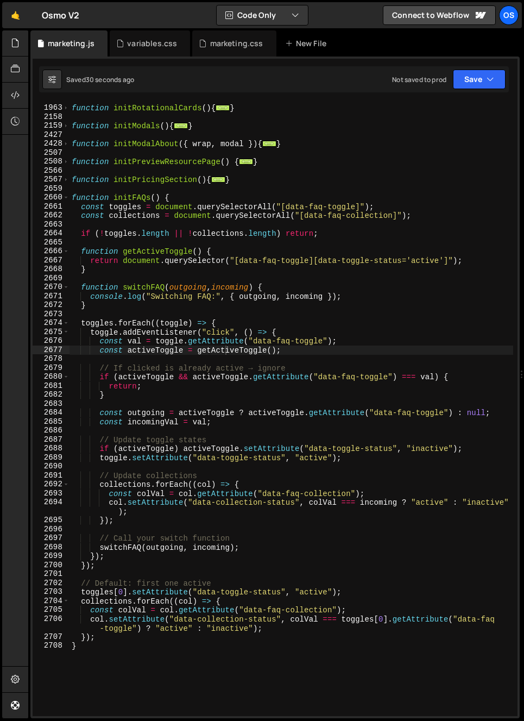
click at [157, 430] on div "function initRotationalCards ( ) { ... } function initModals ( ) { ... } functi…" at bounding box center [292, 411] width 444 height 632
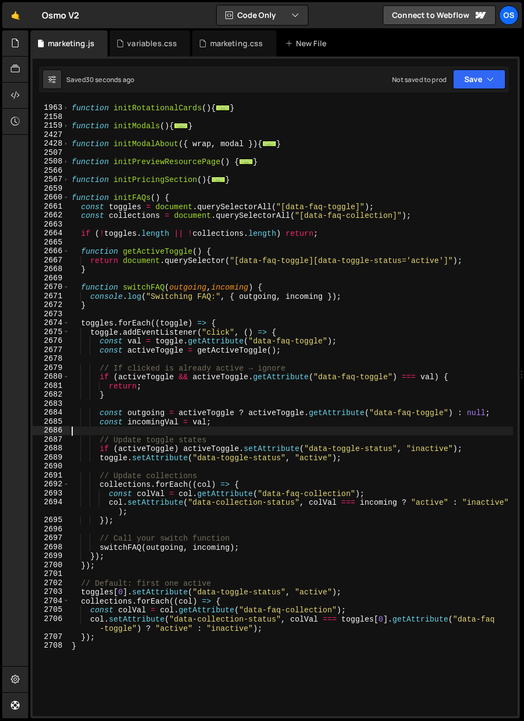
click at [156, 424] on div "function initRotationalCards ( ) { ... } function initModals ( ) { ... } functi…" at bounding box center [292, 411] width 444 height 632
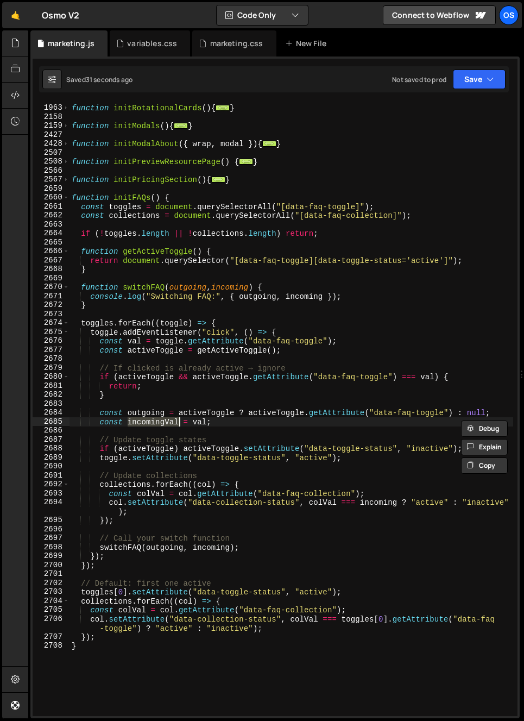
paste textarea "outgoing"
click at [206, 546] on div "function initRotationalCards ( ) { ... } function initModals ( ) { ... } functi…" at bounding box center [292, 411] width 444 height 632
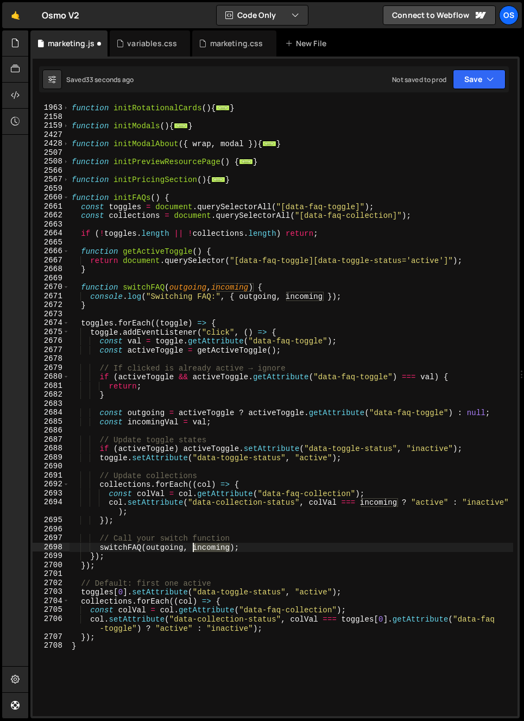
click at [206, 546] on div "function initRotationalCards ( ) { ... } function initModals ( ) { ... } functi…" at bounding box center [292, 411] width 444 height 632
click at [155, 425] on div "function initRotationalCards ( ) { ... } function initModals ( ) { ... } functi…" at bounding box center [292, 411] width 444 height 632
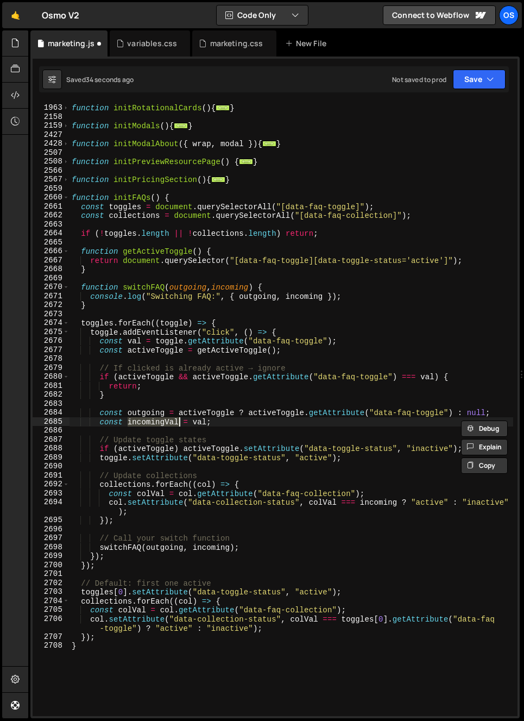
paste textarea
type textarea "const incoming = val;"
click at [230, 46] on div "marketing.css" at bounding box center [236, 43] width 53 height 11
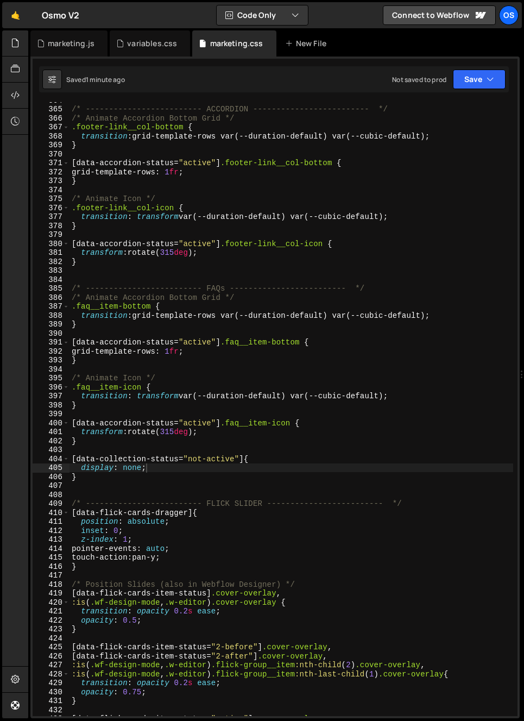
scroll to position [99, 0]
click at [247, 368] on div "/* ------------------------- ACCORDION ------------------------- */ /* Animate …" at bounding box center [292, 412] width 444 height 632
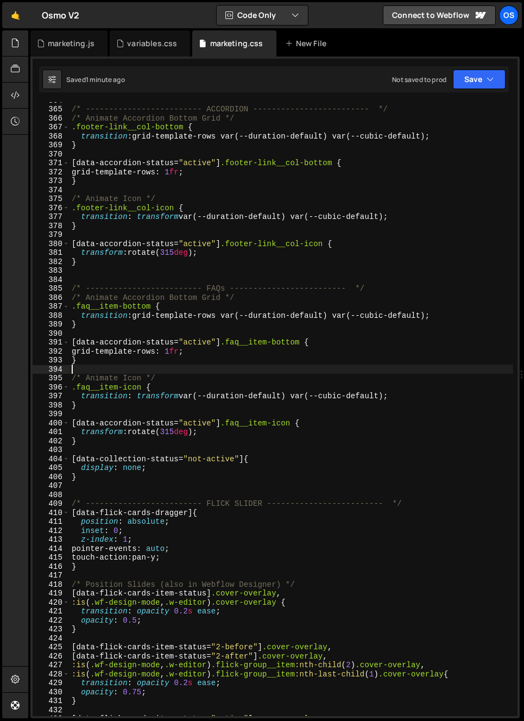
scroll to position [286, 0]
click at [262, 465] on div "/* ------------------------- ACCORDION ------------------------- */ /* Animate …" at bounding box center [292, 412] width 444 height 632
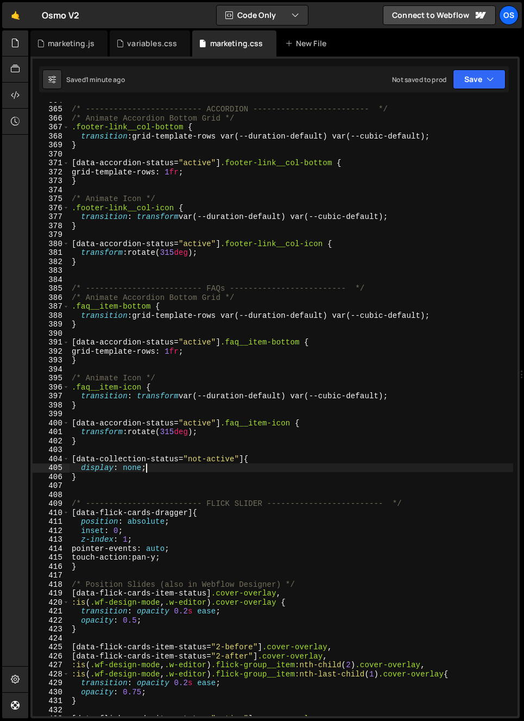
click at [179, 478] on div "/* ------------------------- ACCORDION ------------------------- */ /* Animate …" at bounding box center [292, 412] width 444 height 632
click at [184, 469] on div "/* ------------------------- ACCORDION ------------------------- */ /* Animate …" at bounding box center [292, 412] width 444 height 632
type textarea "display: none;"
click at [180, 485] on div "/* ------------------------- ACCORDION ------------------------- */ /* Animate …" at bounding box center [292, 412] width 444 height 632
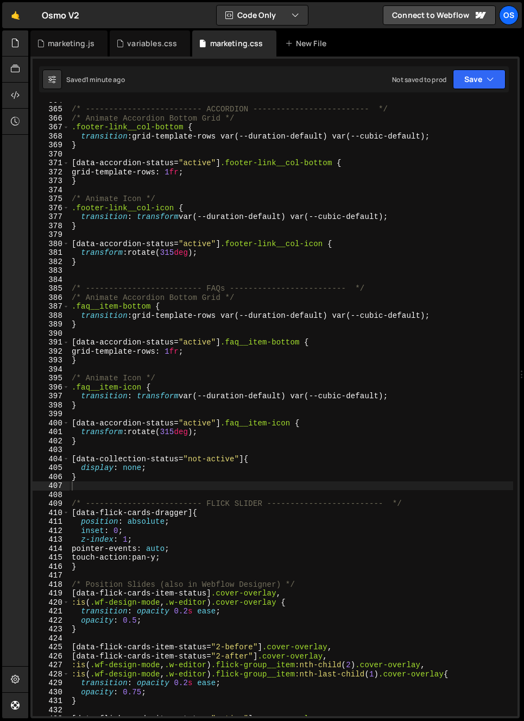
click at [267, 625] on div "/* ------------------------- ACCORDION ------------------------- */ /* Animate …" at bounding box center [292, 412] width 444 height 632
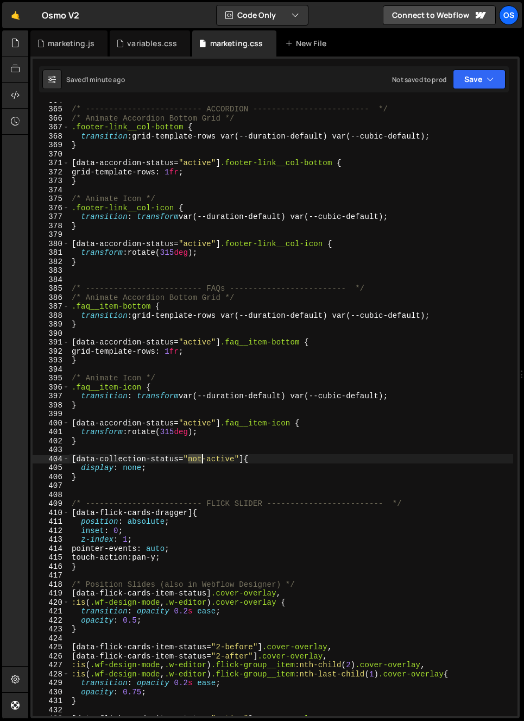
drag, startPoint x: 190, startPoint y: 461, endPoint x: 205, endPoint y: 462, distance: 15.2
click at [205, 462] on div "/* ------------------------- ACCORDION ------------------------- */ /* Animate …" at bounding box center [292, 412] width 444 height 632
type textarea "[data-collection-status="not-active"]{"
click at [59, 47] on div "marketing.js" at bounding box center [71, 43] width 47 height 11
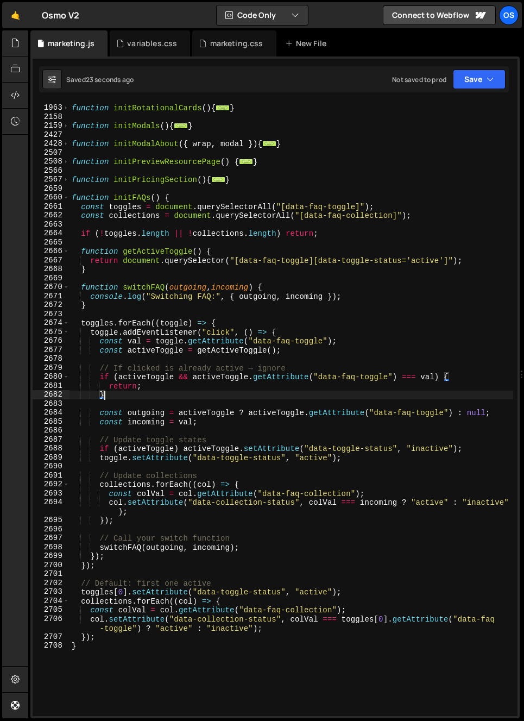
click at [224, 392] on div "function initRotationalCards ( ) { ... } function initModals ( ) { ... } functi…" at bounding box center [292, 411] width 444 height 632
click at [435, 447] on div "function initRotationalCards ( ) { ... } function initModals ( ) { ... } functi…" at bounding box center [292, 411] width 444 height 632
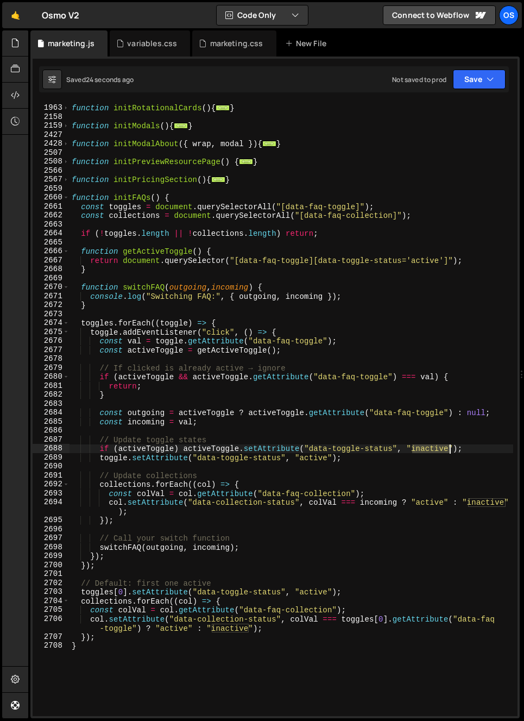
click at [435, 447] on div "function initRotationalCards ( ) { ... } function initModals ( ) { ... } functi…" at bounding box center [292, 411] width 444 height 632
drag, startPoint x: 413, startPoint y: 449, endPoint x: 430, endPoint y: 448, distance: 17.4
click at [430, 448] on div "function initRotationalCards ( ) { ... } function initModals ( ) { ... } functi…" at bounding box center [292, 411] width 444 height 632
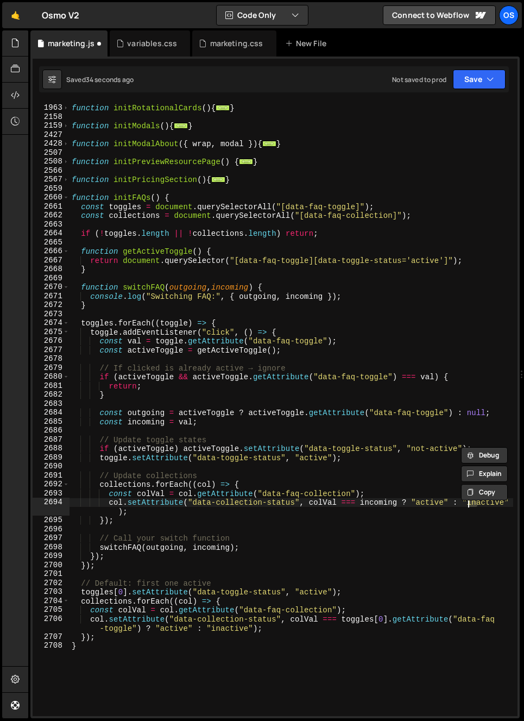
drag, startPoint x: 478, startPoint y: 505, endPoint x: 468, endPoint y: 505, distance: 9.8
click at [468, 505] on div "function initRotationalCards ( ) { ... } function initModals ( ) { ... } functi…" at bounding box center [292, 411] width 444 height 632
paste textarea "not-"
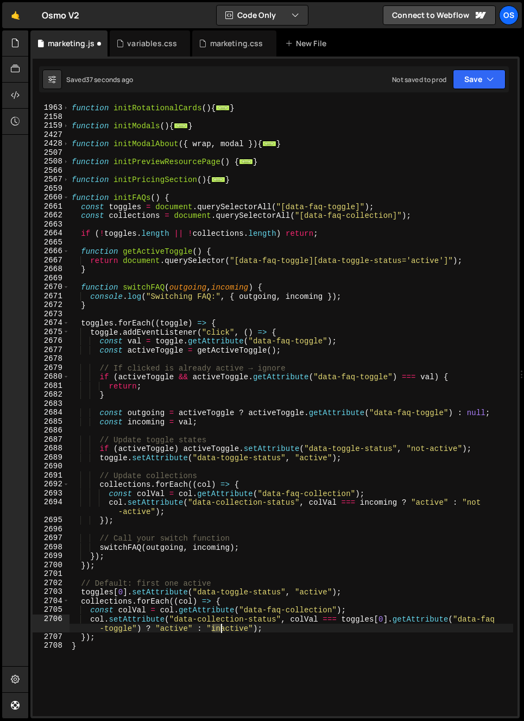
drag, startPoint x: 212, startPoint y: 628, endPoint x: 222, endPoint y: 631, distance: 10.0
click at [222, 631] on div "function initRotationalCards ( ) { ... } function initModals ( ) { ... } functi…" at bounding box center [292, 411] width 444 height 632
paste textarea "not-"
click at [250, 626] on div "function initRotationalCards ( ) { ... } function initModals ( ) { ... } functi…" at bounding box center [292, 411] width 444 height 632
click at [245, 625] on div "function initRotationalCards ( ) { ... } function initModals ( ) { ... } functi…" at bounding box center [292, 411] width 444 height 632
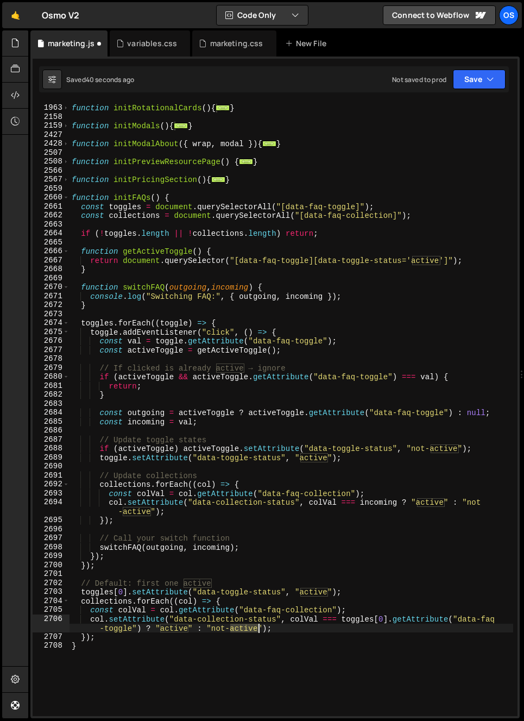
click at [245, 625] on div "function initRotationalCards ( ) { ... } function initModals ( ) { ... } functi…" at bounding box center [292, 411] width 444 height 632
click at [309, 417] on div "function initRotationalCards ( ) { ... } function initModals ( ) { ... } functi…" at bounding box center [292, 411] width 444 height 632
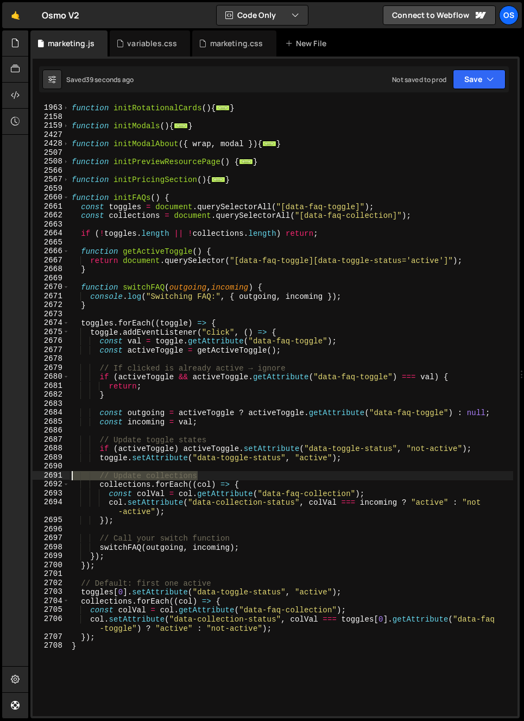
drag, startPoint x: 204, startPoint y: 476, endPoint x: 27, endPoint y: 475, distance: 177.1
click at [27, 475] on div "Hold on a sec... Are you certain you wish to leave this page? Any changes you'v…" at bounding box center [262, 360] width 524 height 721
click at [163, 458] on div "function initRotationalCards ( ) { ... } function initModals ( ) { ... } functi…" at bounding box center [292, 411] width 444 height 632
type textarea "toggle.setAttribute("data-toggle-status", "active");"
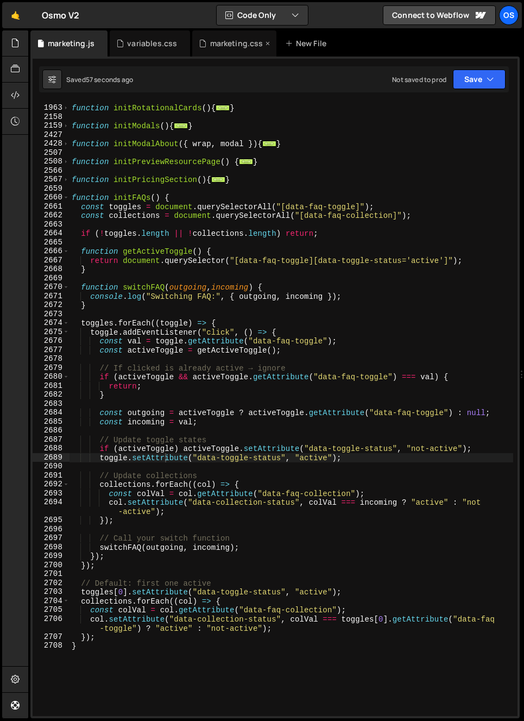
click at [234, 49] on div "marketing.css" at bounding box center [234, 43] width 84 height 26
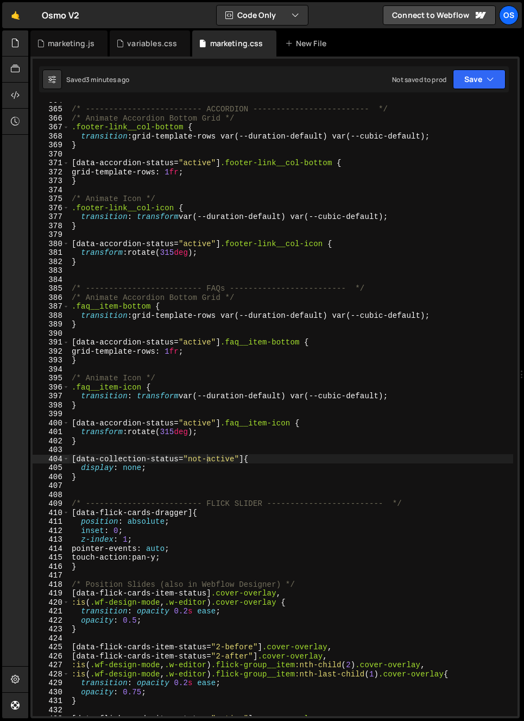
scroll to position [286, 0]
click at [134, 458] on div "/* ------------------------- ACCORDION ------------------------- */ /* Animate …" at bounding box center [292, 412] width 444 height 632
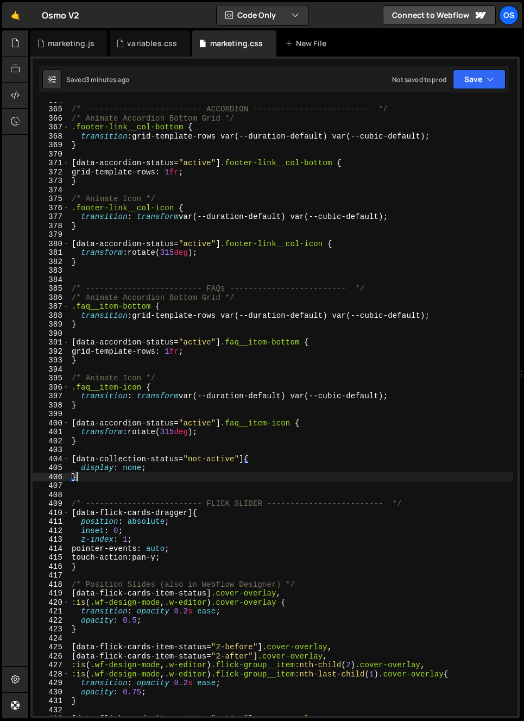
click at [112, 477] on div "/* ------------------------- ACCORDION ------------------------- */ /* Animate …" at bounding box center [292, 412] width 444 height 632
type textarea "}"
click at [71, 47] on div "marketing.js" at bounding box center [71, 43] width 47 height 11
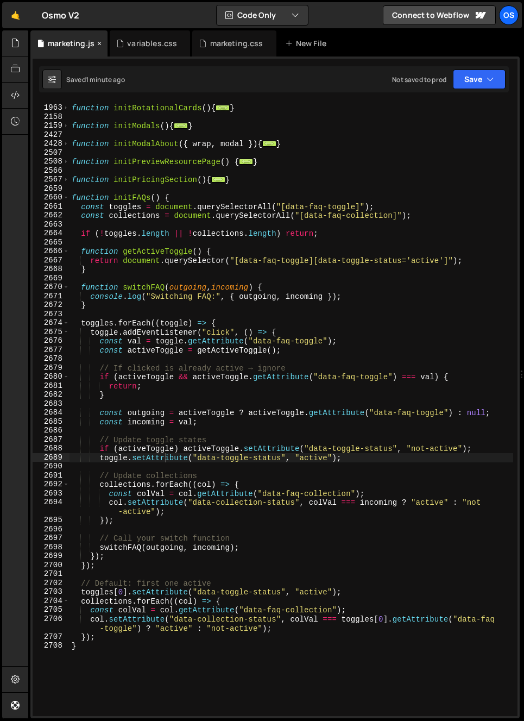
scroll to position [0, 0]
click at [197, 503] on div "function initRotationalCards ( ) { ... } function initModals ( ) { ... } functi…" at bounding box center [292, 411] width 444 height 632
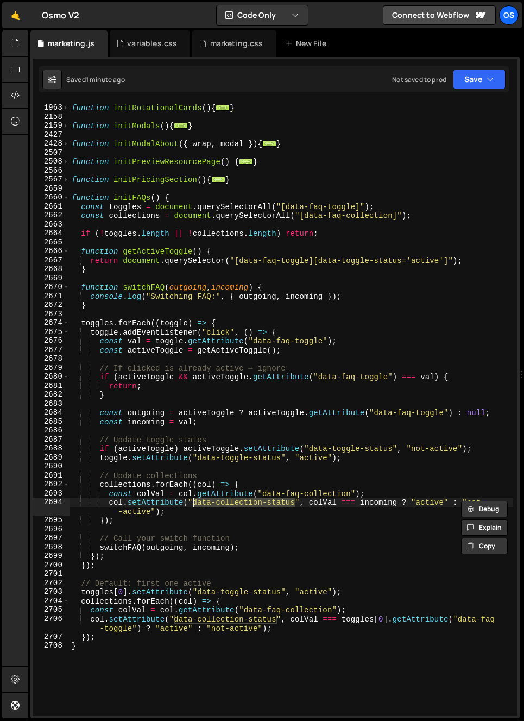
drag, startPoint x: 289, startPoint y: 505, endPoint x: 193, endPoint y: 505, distance: 96.1
click at [193, 505] on div "function initRotationalCards ( ) { ... } function initModals ( ) { ... } functi…" at bounding box center [292, 411] width 444 height 632
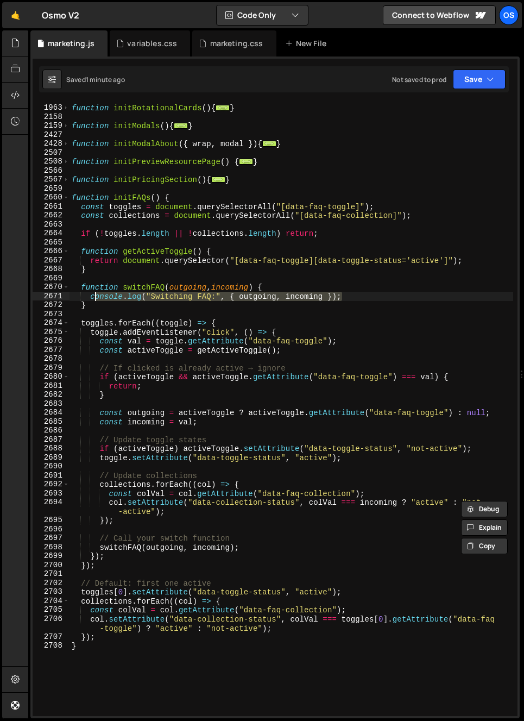
drag, startPoint x: 342, startPoint y: 297, endPoint x: 96, endPoint y: 296, distance: 246.6
click at [96, 297] on div "function initRotationalCards ( ) { ... } function initModals ( ) { ... } functi…" at bounding box center [292, 411] width 444 height 632
type textarea "console.log("Switching FAQ:", { outgoing, incoming });"
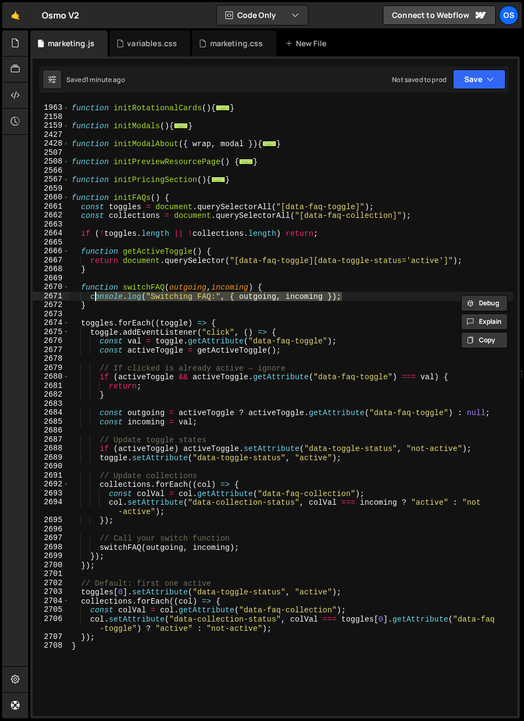
click at [104, 274] on div "function initRotationalCards ( ) { ... } function initModals ( ) { ... } functi…" at bounding box center [292, 411] width 444 height 632
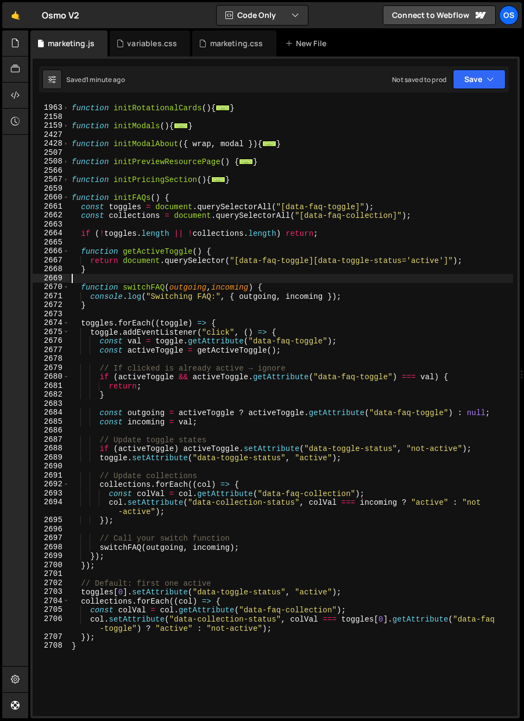
click at [340, 239] on div "function initRotationalCards ( ) { ... } function initModals ( ) { ... } functi…" at bounding box center [292, 411] width 444 height 632
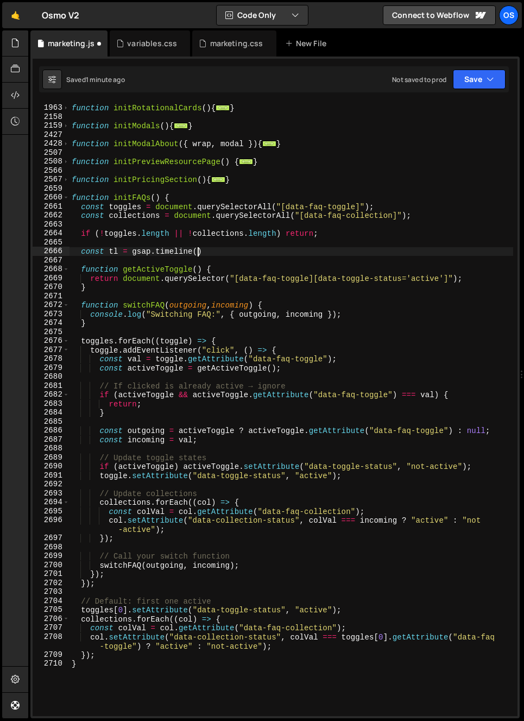
scroll to position [0, 8]
click at [111, 249] on div "function initRotationalCards ( ) { ... } function initModals ( ) { ... } functi…" at bounding box center [292, 411] width 444 height 632
click at [112, 250] on div "function initRotationalCards ( ) { ... } function initModals ( ) { ... } functi…" at bounding box center [292, 411] width 444 height 632
click at [111, 249] on div "function initRotationalCards ( ) { ... } function initModals ( ) { ... } functi…" at bounding box center [292, 411] width 444 height 632
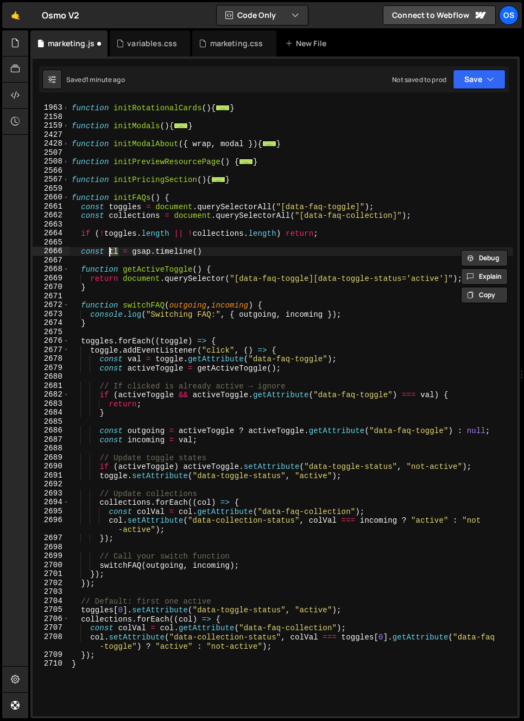
click at [164, 315] on div "function initRotationalCards ( ) { ... } function initModals ( ) { ... } functi…" at bounding box center [292, 411] width 444 height 632
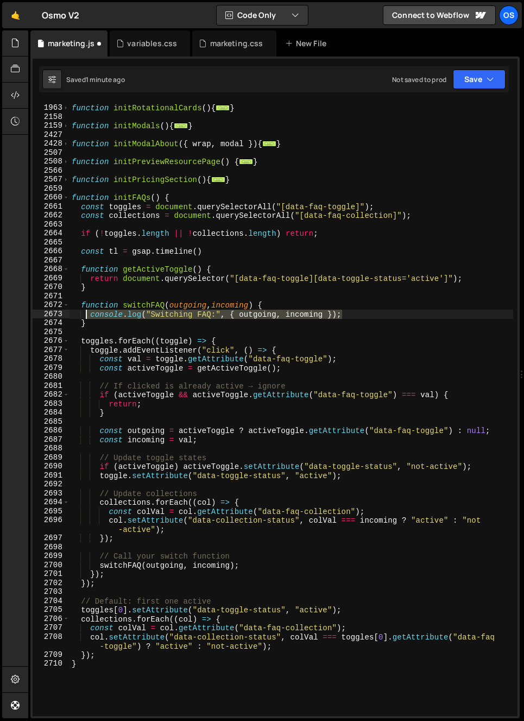
drag, startPoint x: 338, startPoint y: 314, endPoint x: 92, endPoint y: 316, distance: 246.0
click at [91, 316] on div "function initRotationalCards ( ) { ... } function initModals ( ) { ... } functi…" at bounding box center [292, 411] width 444 height 632
paste textarea "tl"
type textarea "tl.clear()"
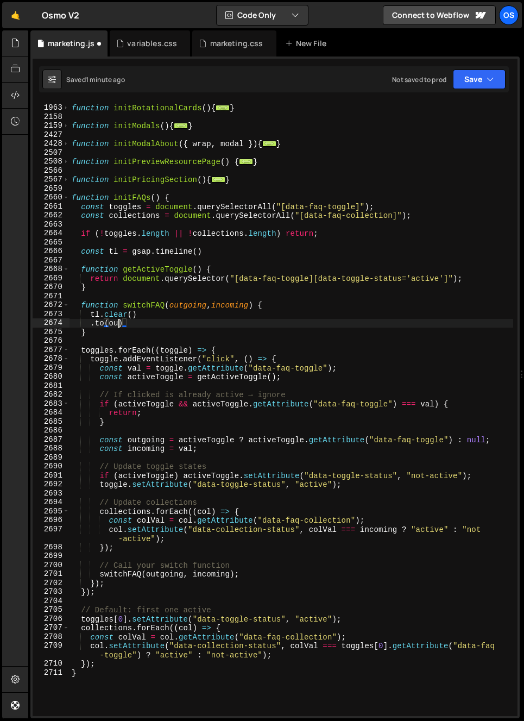
scroll to position [0, 3]
click at [292, 312] on div "function initRotationalCards ( ) { ... } function initModals ( ) { ... } functi…" at bounding box center [292, 411] width 444 height 632
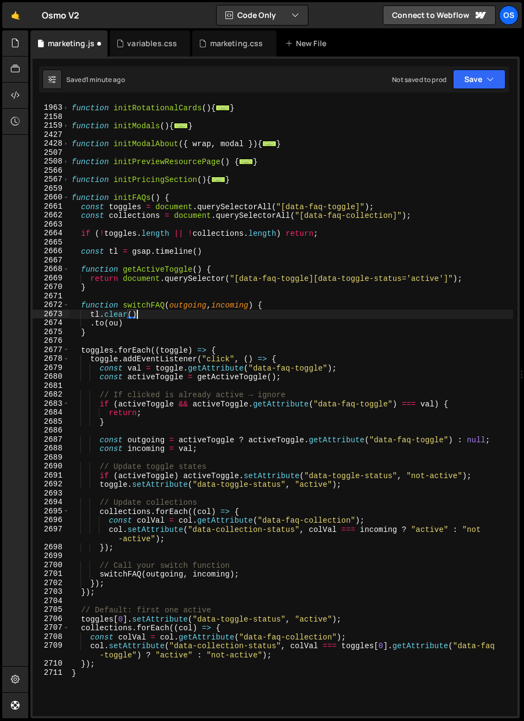
click at [291, 306] on div "function initRotationalCards ( ) { ... } function initModals ( ) { ... } functi…" at bounding box center [292, 411] width 444 height 632
type textarea "function switchFAQ(outgoing, incoming) {"
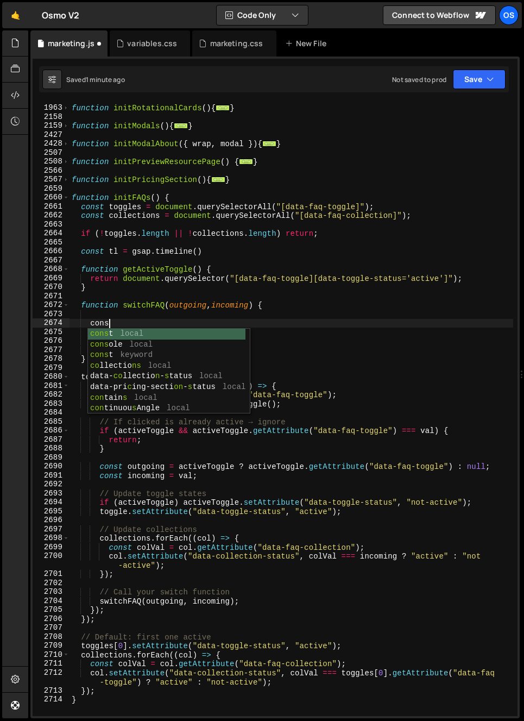
type textarea "const"
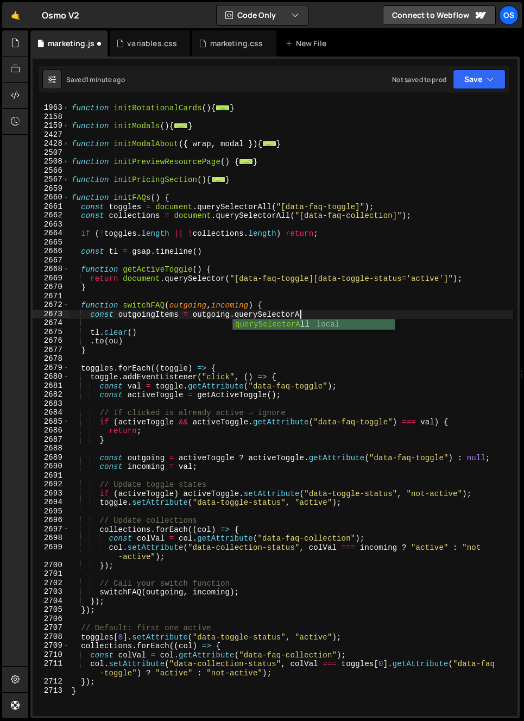
scroll to position [0, 15]
type textarea "const outgoingItems = outgoing.querySelectorAll"
click at [265, 322] on div "function initRotationalCards ( ) { ... } function initModals ( ) { ... } functi…" at bounding box center [292, 411] width 444 height 632
click at [317, 316] on div "function initRotationalCards ( ) { ... } function initModals ( ) { ... } functi…" at bounding box center [292, 411] width 444 height 632
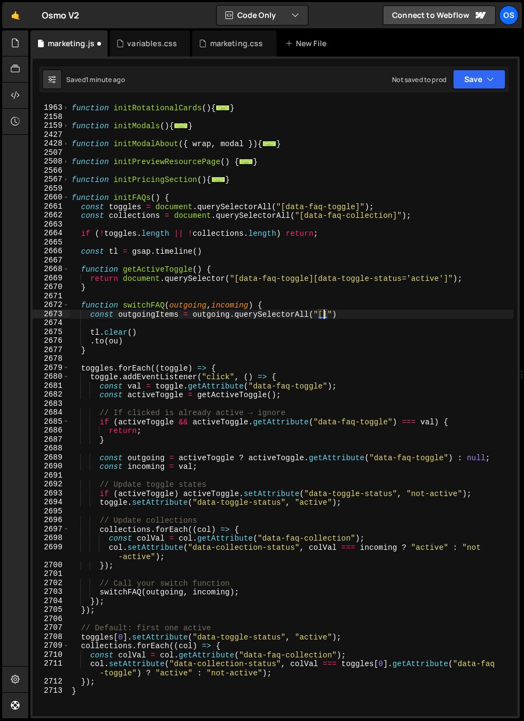
paste textarea "data-accordion-status"
type textarea "const outgoingItems = outgoing.querySelectorAll("[data-accordion-status]")"
click at [457, 314] on div "function initRotationalCards ( ) { ... } function initModals ( ) { ... } functi…" at bounding box center [292, 411] width 444 height 632
drag, startPoint x: 452, startPoint y: 315, endPoint x: 91, endPoint y: 317, distance: 361.2
click at [91, 317] on div "function initRotationalCards ( ) { ... } function initModals ( ) { ... } functi…" at bounding box center [292, 411] width 444 height 632
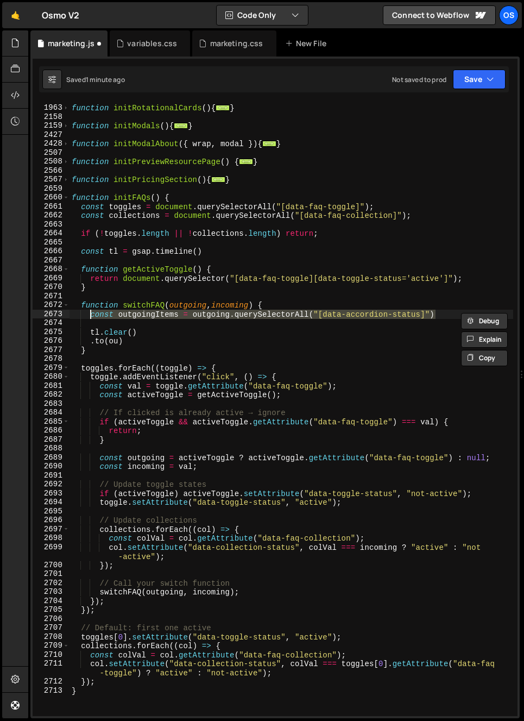
click at [93, 324] on div "function initRotationalCards ( ) { ... } function initModals ( ) { ... } functi…" at bounding box center [292, 411] width 444 height 632
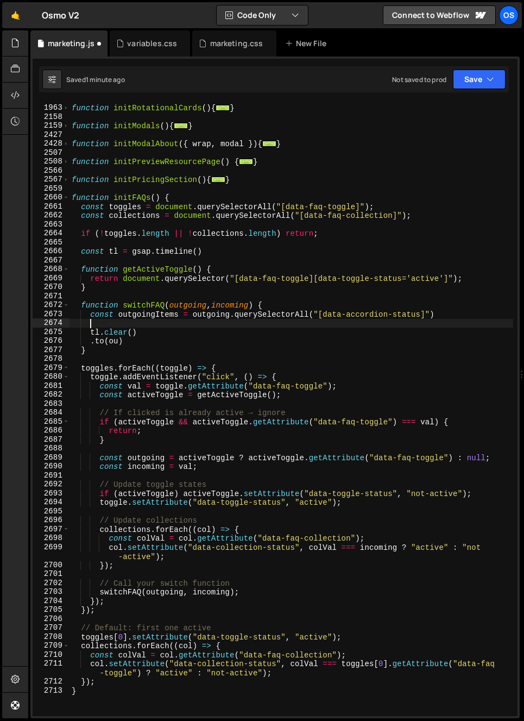
scroll to position [0, 1]
paste textarea "const outgoingItems = outgoing.querySelectorAll("[data-accordion-status]")"
type textarea "const outgoingItems = outgoing.querySelectorAll("[data-accordion-status]")"
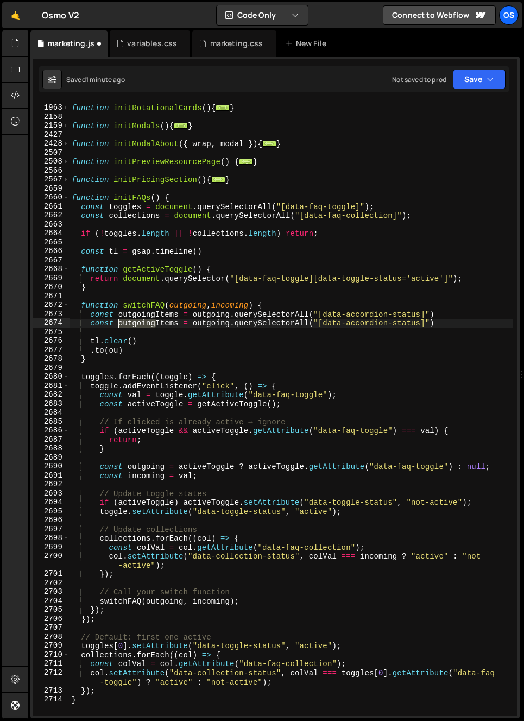
drag, startPoint x: 145, startPoint y: 325, endPoint x: 120, endPoint y: 325, distance: 25.0
click at [120, 325] on div "function initRotationalCards ( ) { ... } function initModals ( ) { ... } functi…" at bounding box center [292, 411] width 444 height 632
click at [219, 324] on div "function initRotationalCards ( ) { ... } function initModals ( ) { ... } functi…" at bounding box center [292, 411] width 444 height 632
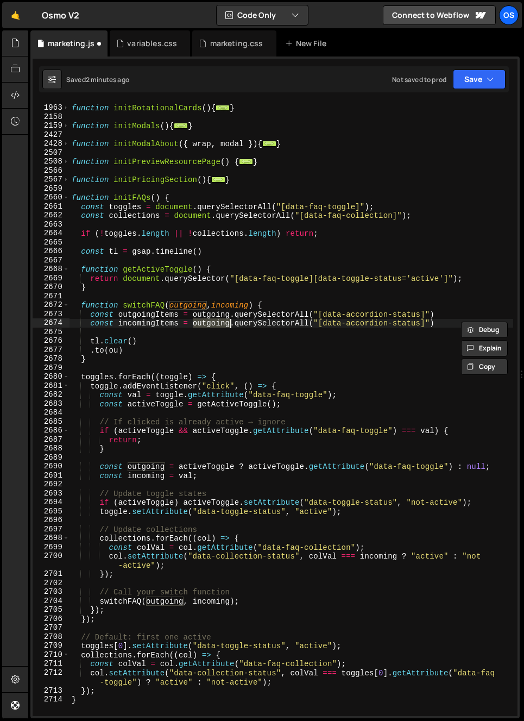
click at [232, 301] on div "function initRotationalCards ( ) { ... } function initModals ( ) { ... } functi…" at bounding box center [292, 411] width 444 height 632
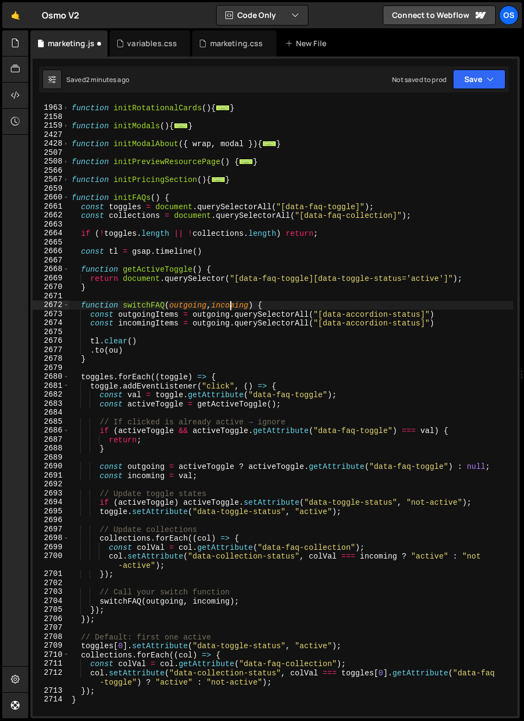
click at [232, 301] on div "function initRotationalCards ( ) { ... } function initModals ( ) { ... } functi…" at bounding box center [292, 411] width 444 height 632
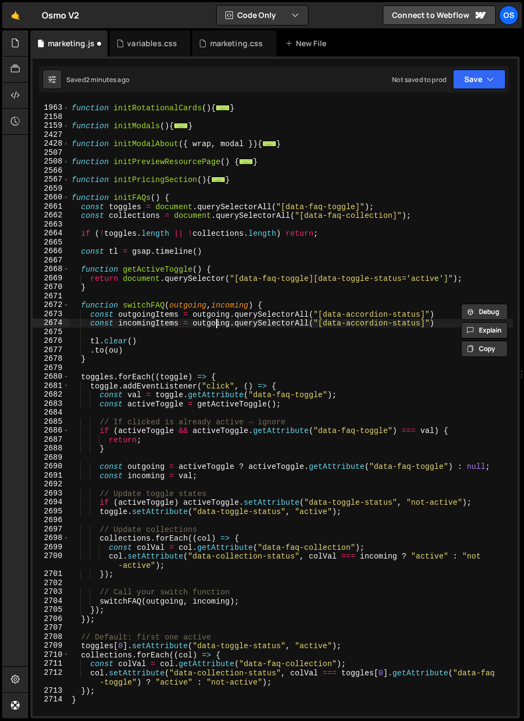
click at [215, 322] on div "function initRotationalCards ( ) { ... } function initModals ( ) { ... } functi…" at bounding box center [292, 411] width 444 height 632
paste textarea "incom"
click at [199, 342] on div "function initRotationalCards ( ) { ... } function initModals ( ) { ... } functi…" at bounding box center [292, 411] width 444 height 632
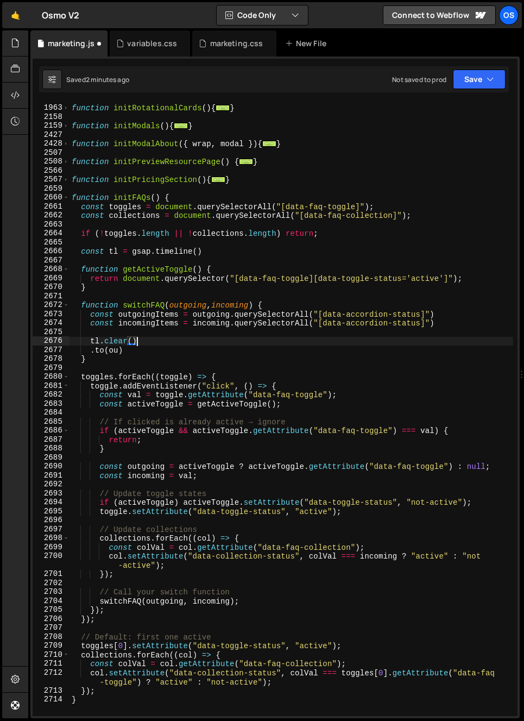
click at [136, 354] on div "function initRotationalCards ( ) { ... } function initModals ( ) { ... } functi…" at bounding box center [292, 411] width 444 height 632
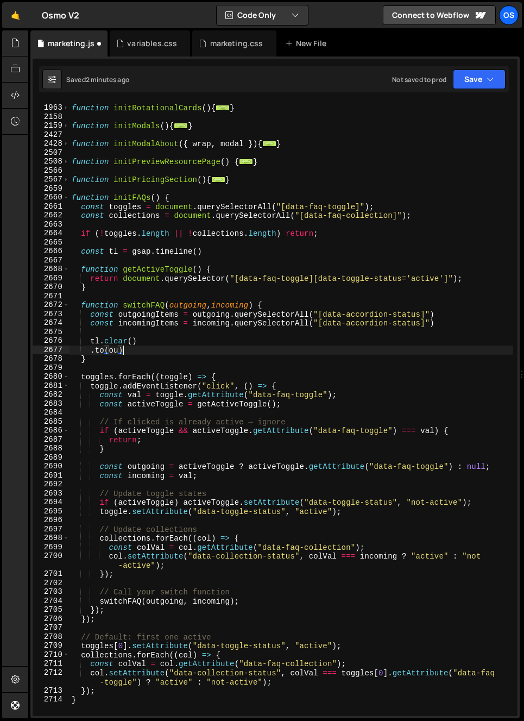
scroll to position [0, 3]
click at [118, 351] on div "function initRotationalCards ( ) { ... } function initModals ( ) { ... } functi…" at bounding box center [292, 411] width 444 height 632
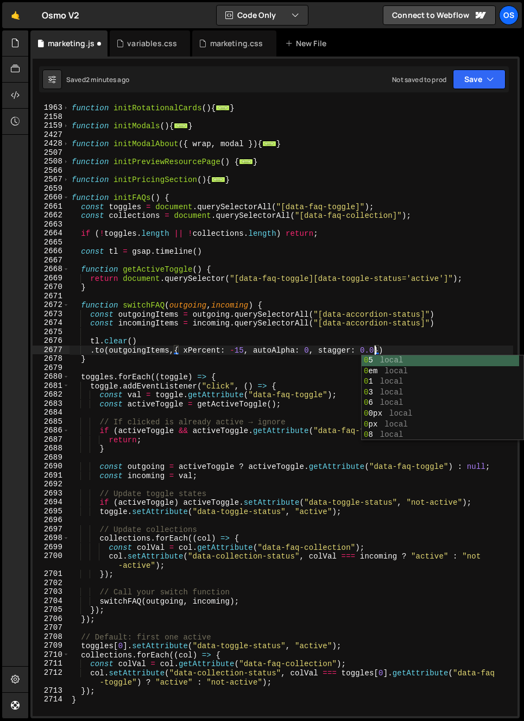
scroll to position [0, 21]
type textarea ".to(outgoingItems,{ xPercent: -15, autoAlpha: 0, stagger: 0.05})"
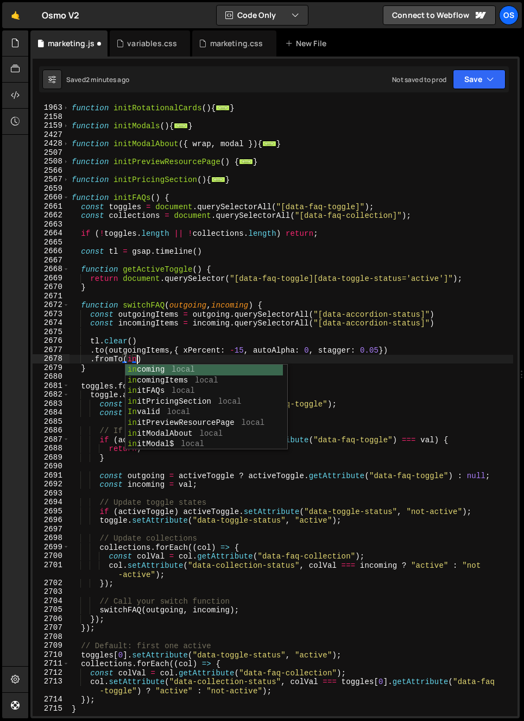
scroll to position [0, 4]
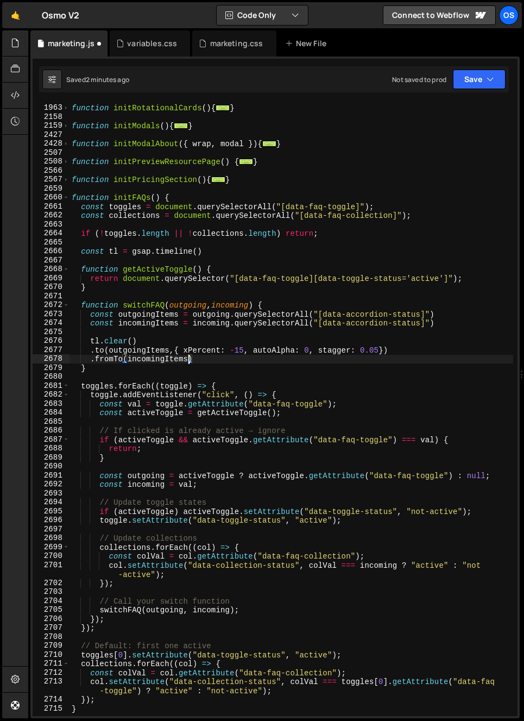
type textarea ".fromTo(incomingItems,{)"
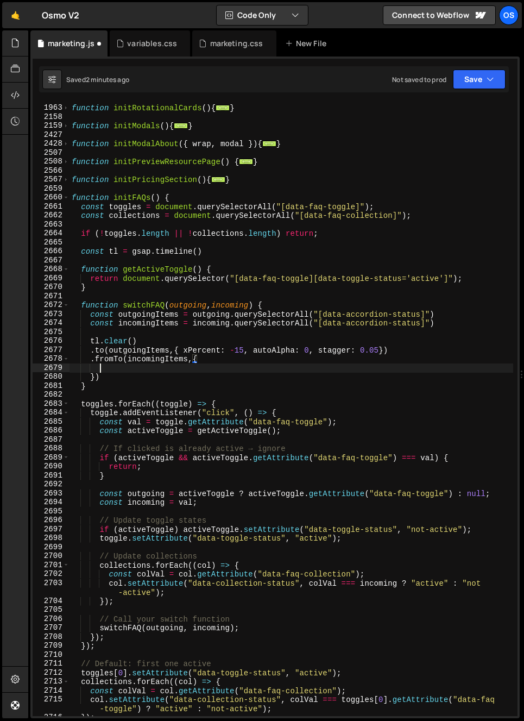
scroll to position [0, 1]
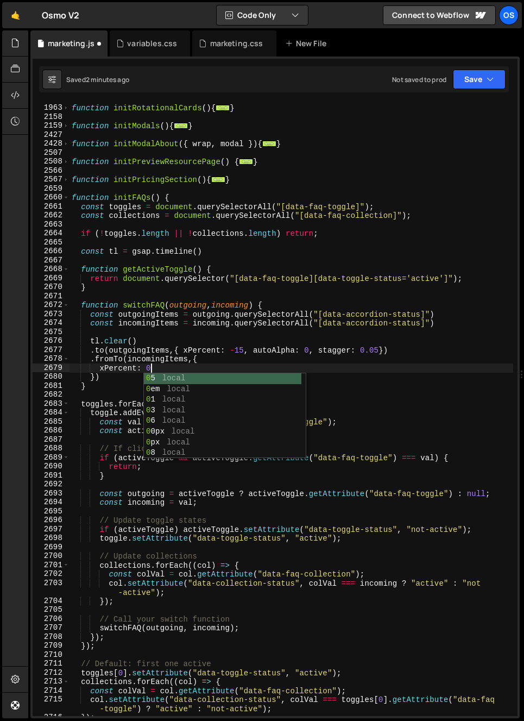
type textarea "xPercent: 0,"
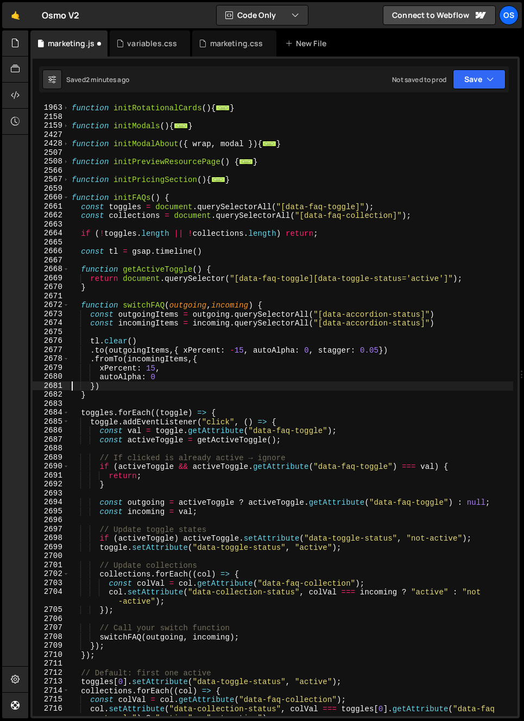
type textarea "}"
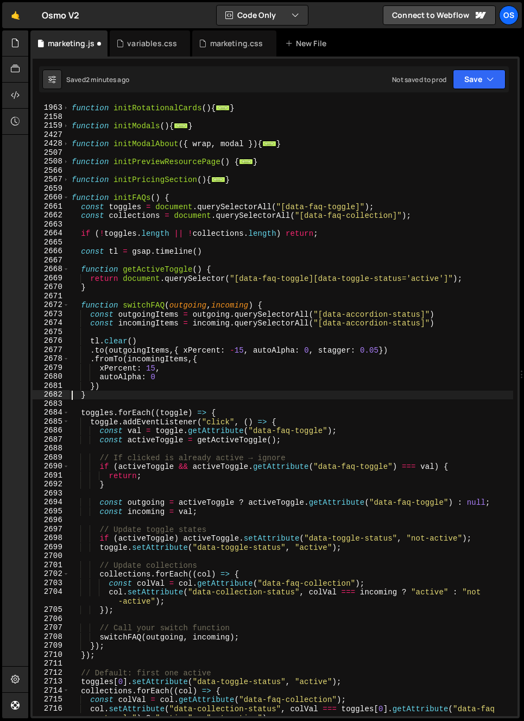
scroll to position [0, 0]
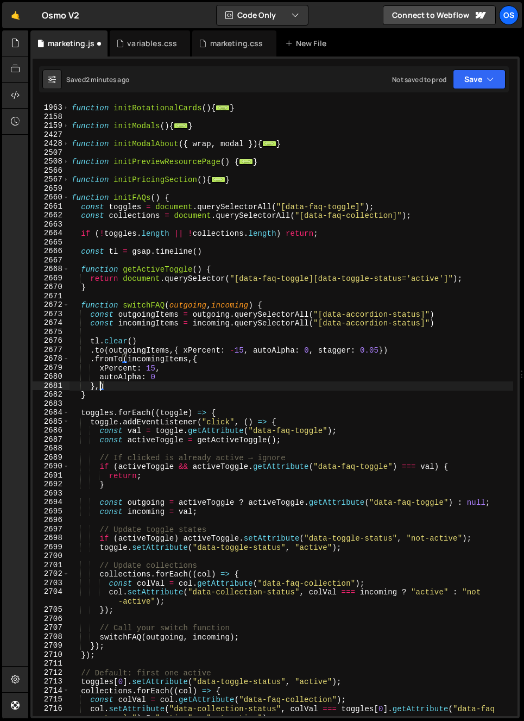
type textarea "},{)"
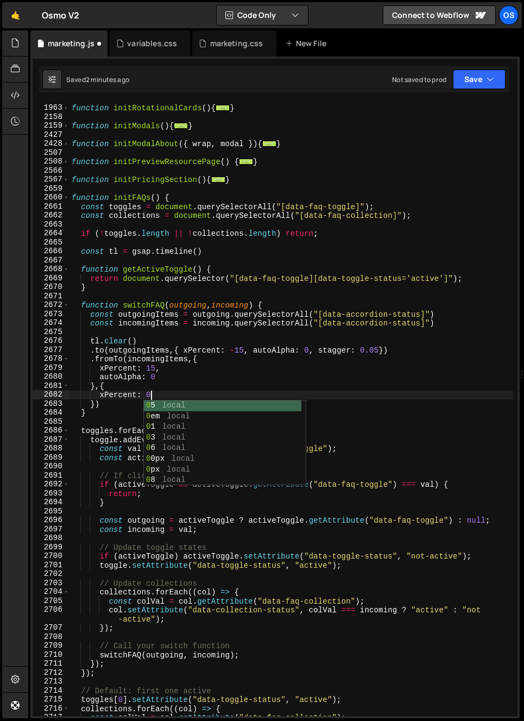
type textarea "xPercent: 0,"
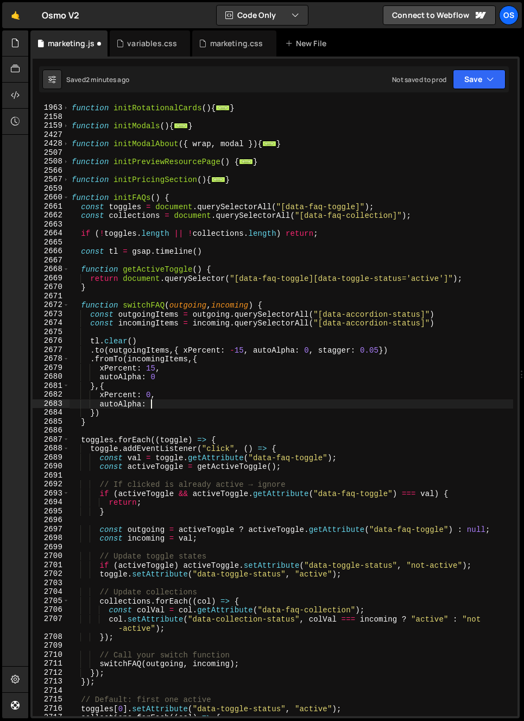
type textarea "autoAlpha: 1,"
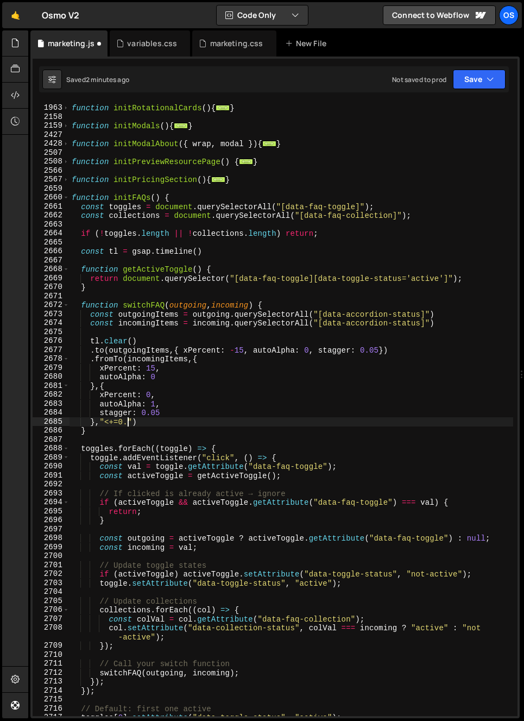
scroll to position [0, 4]
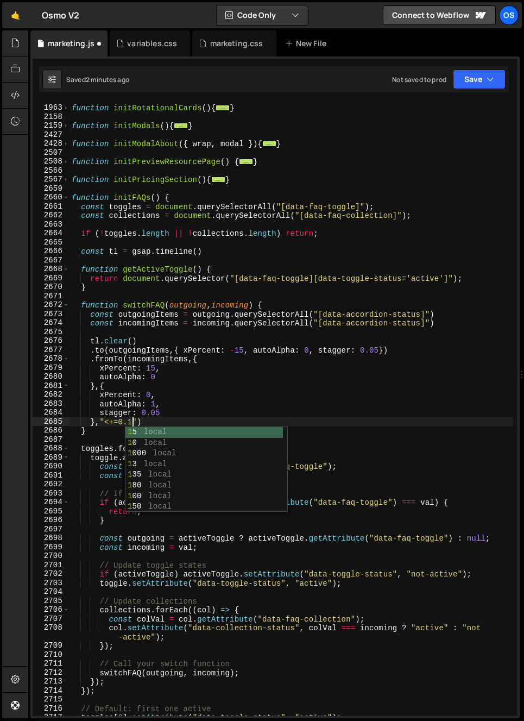
click at [196, 401] on div "function initRotationalCards ( ) { ... } function initModals ( ) { ... } functi…" at bounding box center [292, 411] width 444 height 632
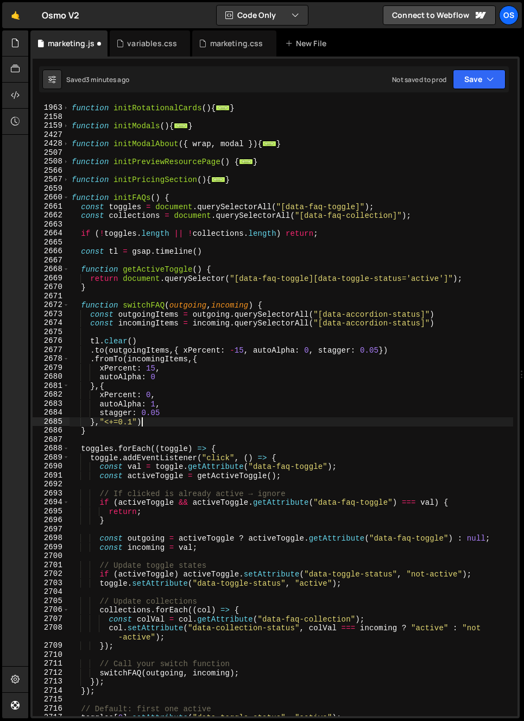
click at [208, 419] on div "function initRotationalCards ( ) { ... } function initModals ( ) { ... } functi…" at bounding box center [292, 411] width 444 height 632
click at [207, 412] on div "function initRotationalCards ( ) { ... } function initModals ( ) { ... } functi…" at bounding box center [292, 411] width 444 height 632
type textarea "stagger: 0.05"
click at [196, 437] on div "function initRotationalCards ( ) { ... } function initModals ( ) { ... } functi…" at bounding box center [292, 411] width 444 height 632
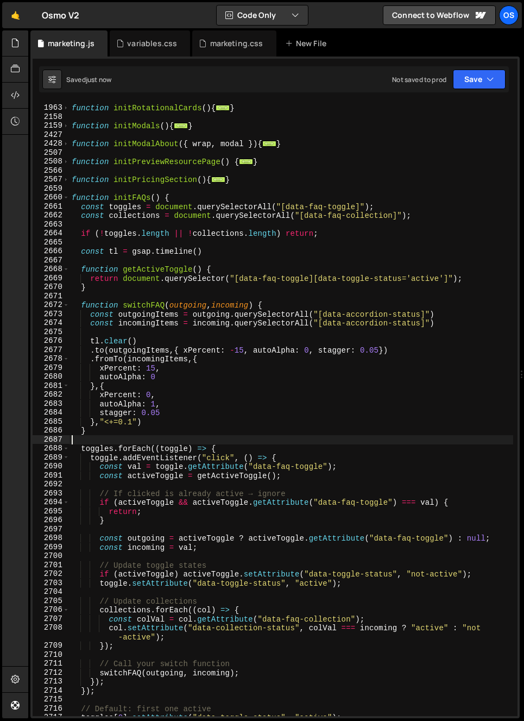
scroll to position [1065, 0]
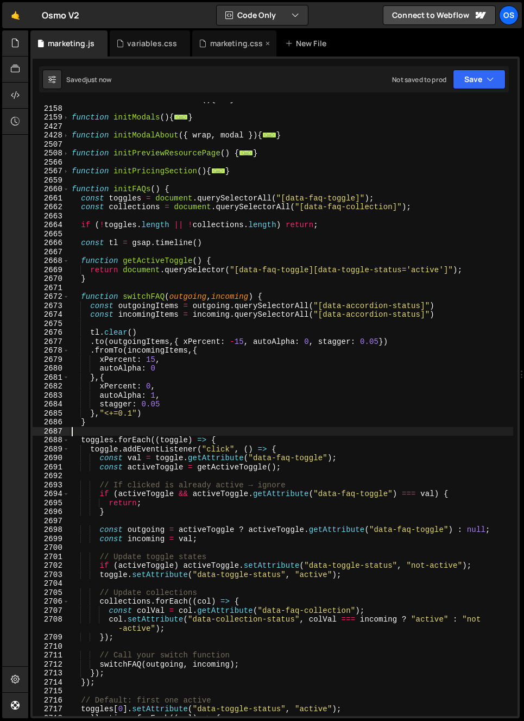
click at [210, 40] on div "marketing.css" at bounding box center [236, 43] width 53 height 11
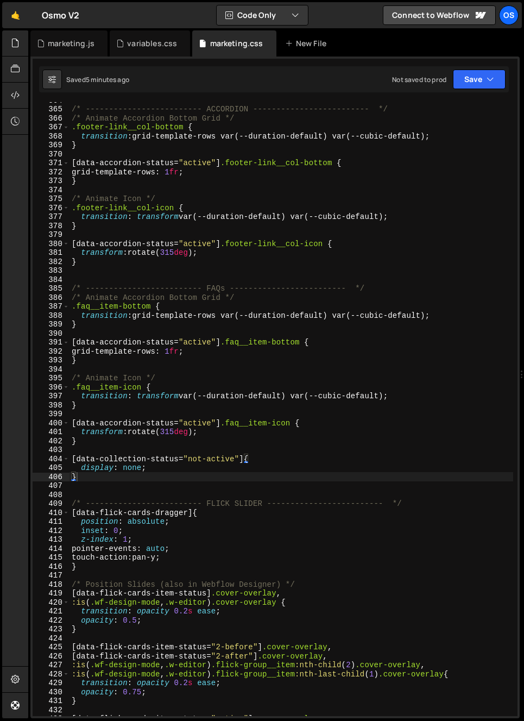
scroll to position [286, 0]
click at [58, 43] on div "marketing.js" at bounding box center [71, 43] width 47 height 11
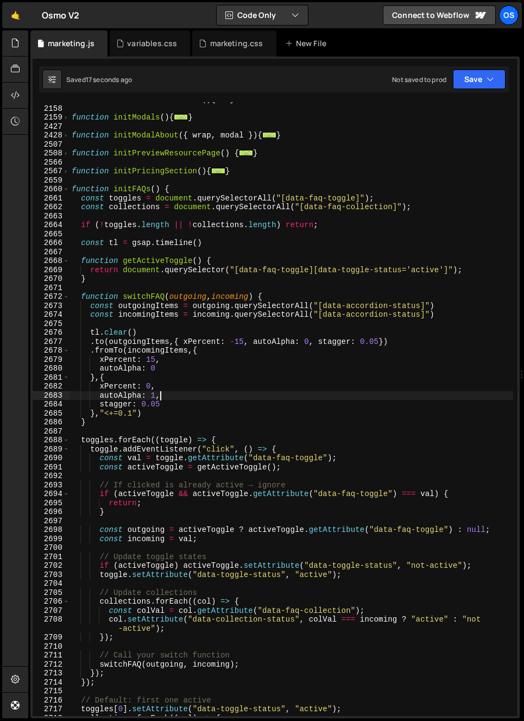
click at [191, 399] on div "function initRotationalCards ( ) { ... } function initModals ( ) { ... } functi…" at bounding box center [292, 411] width 444 height 632
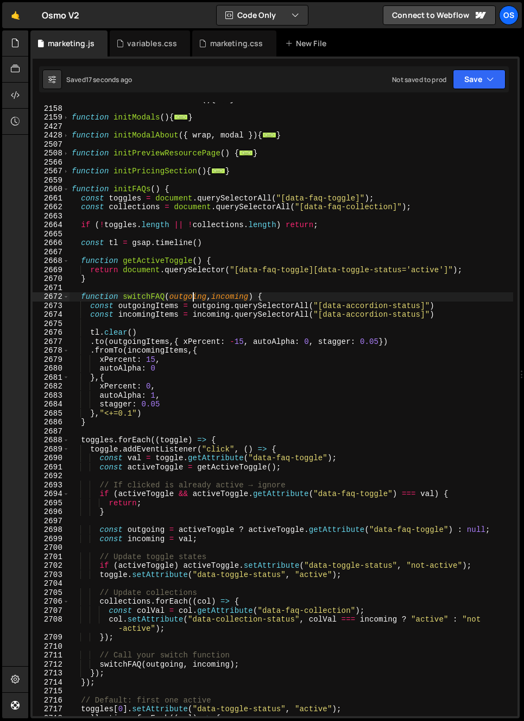
click at [194, 298] on div "function initRotationalCards ( ) { ... } function initModals ( ) { ... } functi…" at bounding box center [292, 411] width 444 height 632
type textarea "function switchFAQ(outgoing, incoming) {"
click at [194, 298] on div "function initRotationalCards ( ) { ... } function initModals ( ) { ... } functi…" at bounding box center [292, 411] width 444 height 632
click at [205, 325] on div "function initRotationalCards ( ) { ... } function initModals ( ) { ... } functi…" at bounding box center [292, 411] width 444 height 632
click at [145, 304] on div "function initRotationalCards ( ) { ... } function initModals ( ) { ... } functi…" at bounding box center [292, 411] width 444 height 632
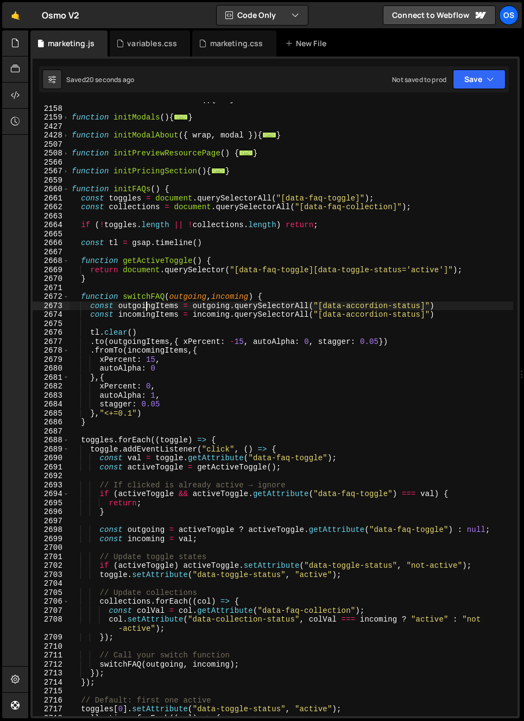
click at [177, 298] on div "function initRotationalCards ( ) { ... } function initModals ( ) { ... } functi…" at bounding box center [292, 411] width 444 height 632
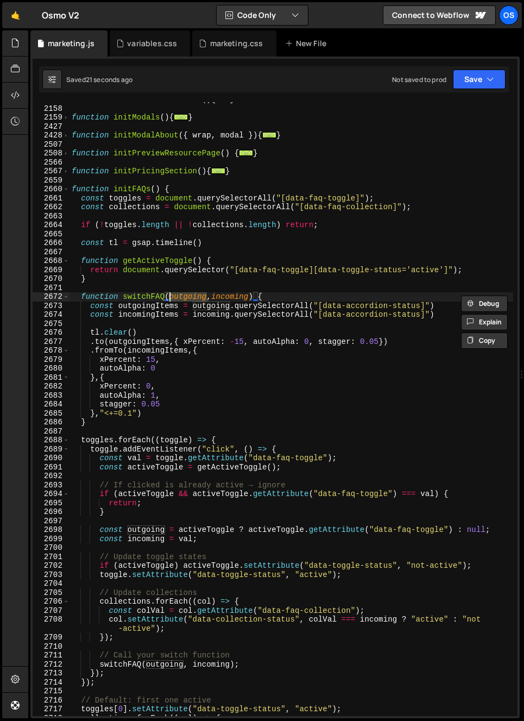
click at [196, 349] on div "function initRotationalCards ( ) { ... } function initModals ( ) { ... } functi…" at bounding box center [292, 411] width 444 height 632
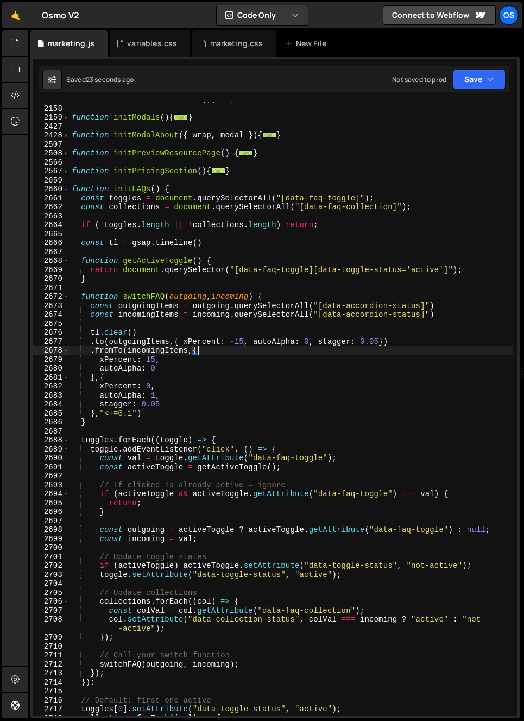
click at [207, 303] on div "function initRotationalCards ( ) { ... } function initModals ( ) { ... } functi…" at bounding box center [292, 411] width 444 height 632
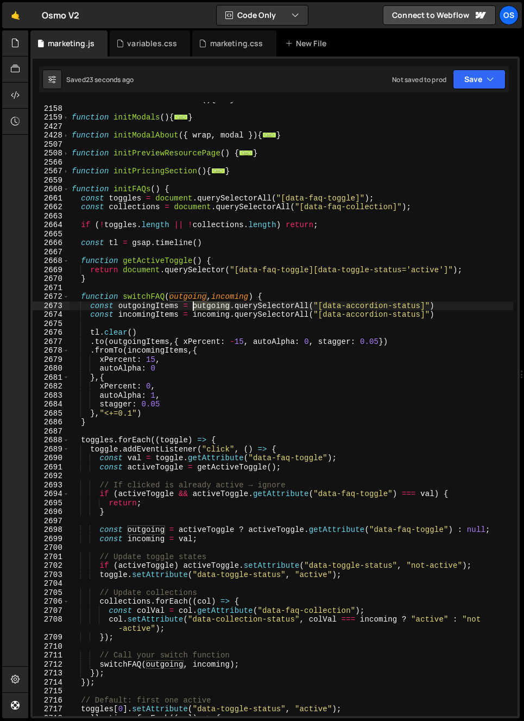
click at [207, 303] on div "function initRotationalCards ( ) { ... } function initModals ( ) { ... } functi…" at bounding box center [292, 411] width 444 height 632
click at [123, 207] on div "function initRotationalCards ( ) { ... } function initModals ( ) { ... } functi…" at bounding box center [292, 411] width 444 height 632
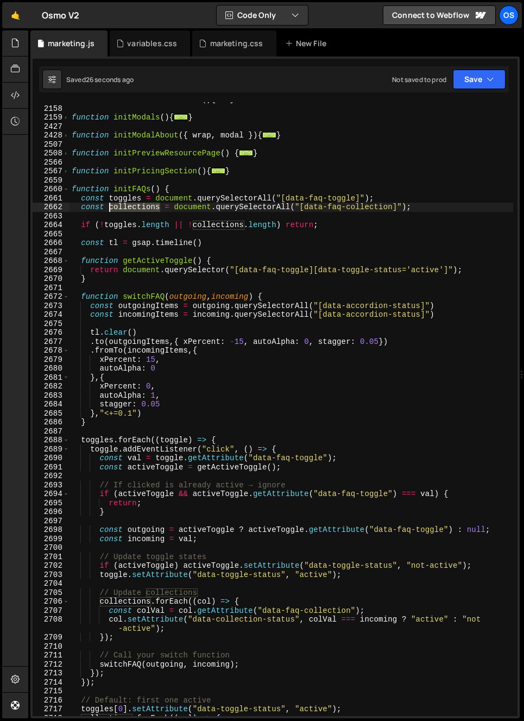
click at [123, 207] on div "function initRotationalCards ( ) { ... } function initModals ( ) { ... } functi…" at bounding box center [292, 411] width 444 height 632
click at [204, 300] on div "function initRotationalCards ( ) { ... } function initModals ( ) { ... } functi…" at bounding box center [292, 411] width 444 height 632
type textarea "function switchFAQ(outgoing, incoming) {"
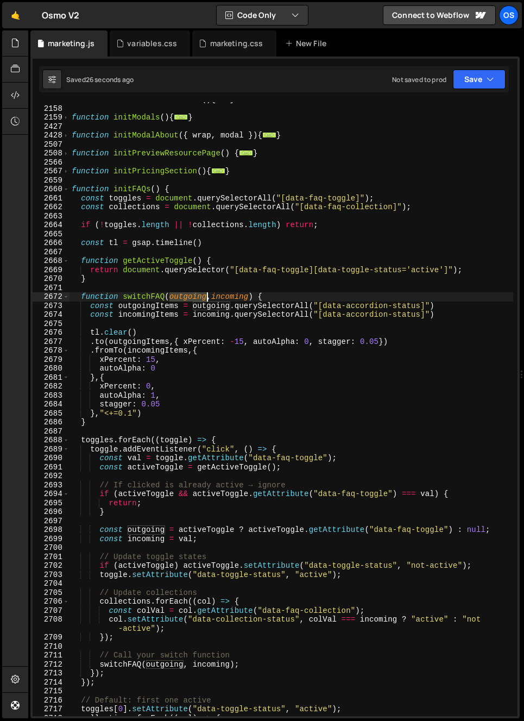
click at [204, 300] on div "function initRotationalCards ( ) { ... } function initModals ( ) { ... } functi…" at bounding box center [292, 411] width 444 height 632
click at [285, 297] on div "function initRotationalCards ( ) { ... } function initModals ( ) { ... } functi…" at bounding box center [292, 411] width 444 height 632
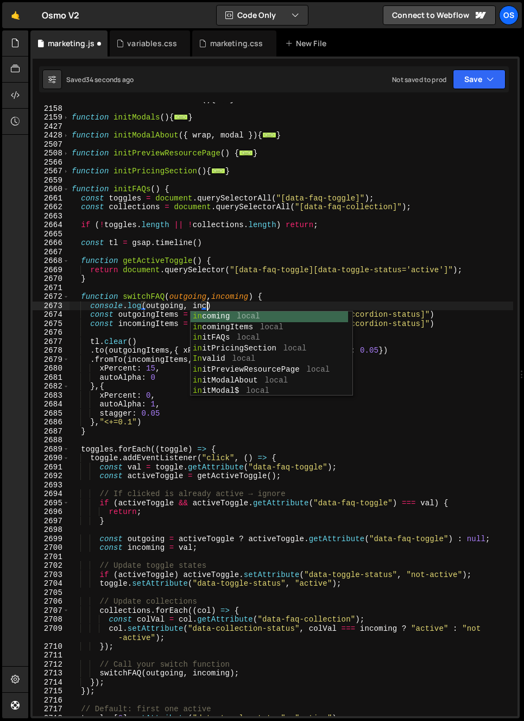
scroll to position [0, 9]
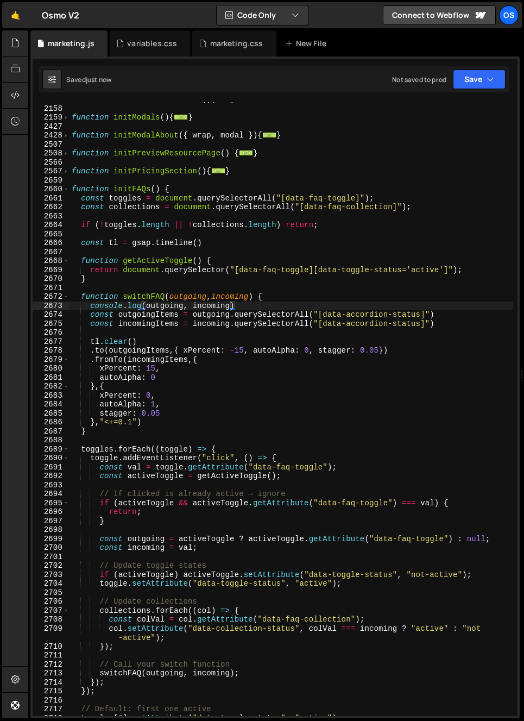
click at [153, 325] on div "function initRotationalCards ( ) { ... } function initModals ( ) { ... } functi…" at bounding box center [292, 411] width 444 height 632
click at [190, 297] on div "function initRotationalCards ( ) { ... } function initModals ( ) { ... } functi…" at bounding box center [292, 411] width 444 height 632
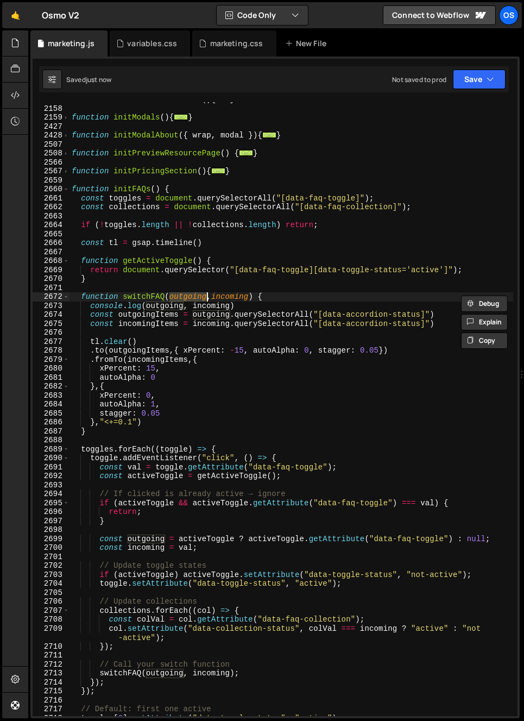
click at [145, 294] on div "function initRotationalCards ( ) { ... } function initModals ( ) { ... } functi…" at bounding box center [292, 411] width 444 height 632
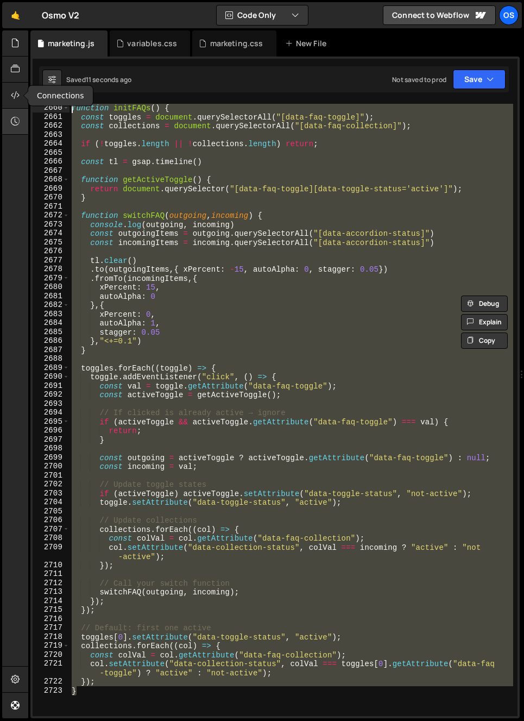
scroll to position [1057, 0]
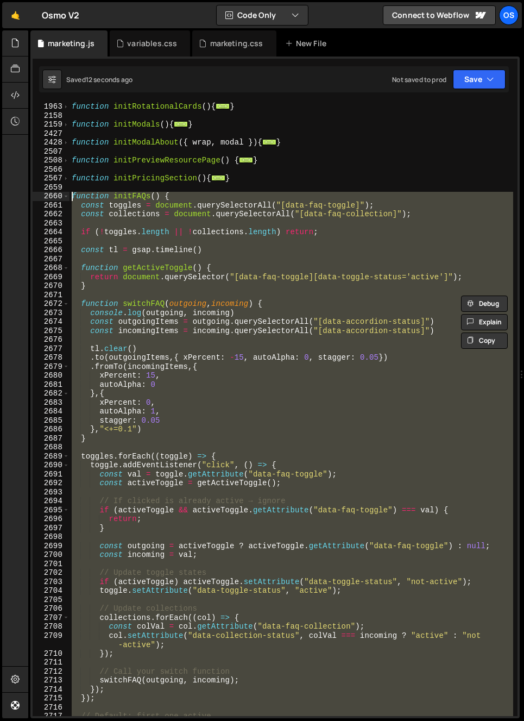
drag, startPoint x: 119, startPoint y: 601, endPoint x: 33, endPoint y: 194, distance: 415.3
click at [33, 194] on div "function switchFAQ(outgoing, incoming) { 1963 2158 2159 2427 2428 2507 2508 256…" at bounding box center [275, 409] width 485 height 614
type textarea "function initFAQs() { const toggles = document.querySelectorAll("[data-faq-togg…"
click at [225, 40] on div "marketing.css" at bounding box center [236, 43] width 53 height 11
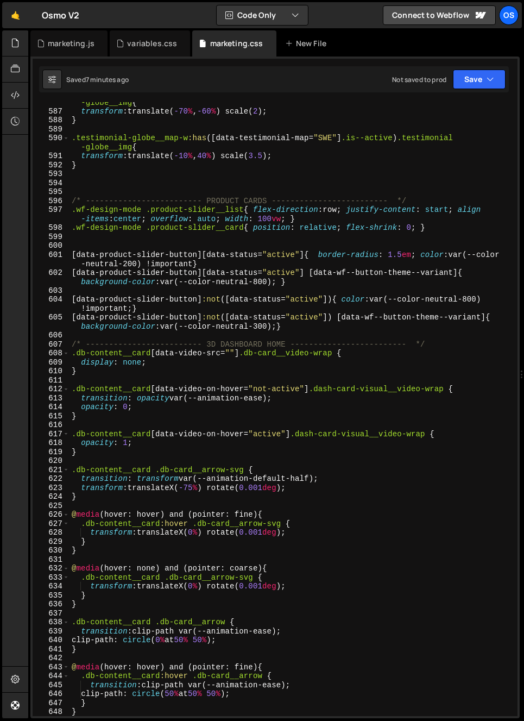
scroll to position [5379, 0]
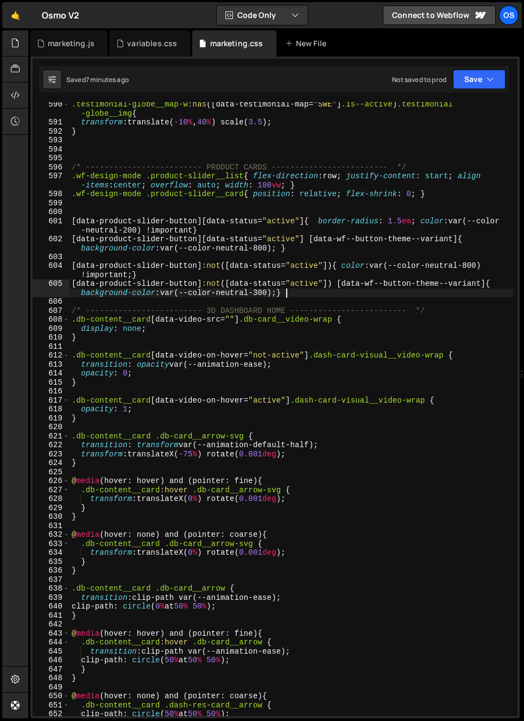
click at [303, 295] on div ".testimonial-globe__map-w :has ([ data-testimonial-map = " SWE " ] .is--active …" at bounding box center [292, 420] width 444 height 641
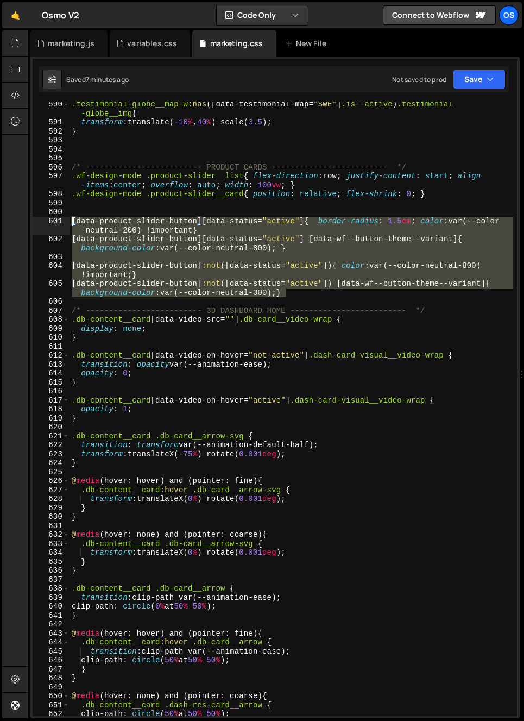
drag, startPoint x: 305, startPoint y: 291, endPoint x: 20, endPoint y: 224, distance: 293.5
click at [20, 224] on div "Hold on a sec... Are you certain you wish to leave this page? Any changes you'v…" at bounding box center [262, 360] width 524 height 721
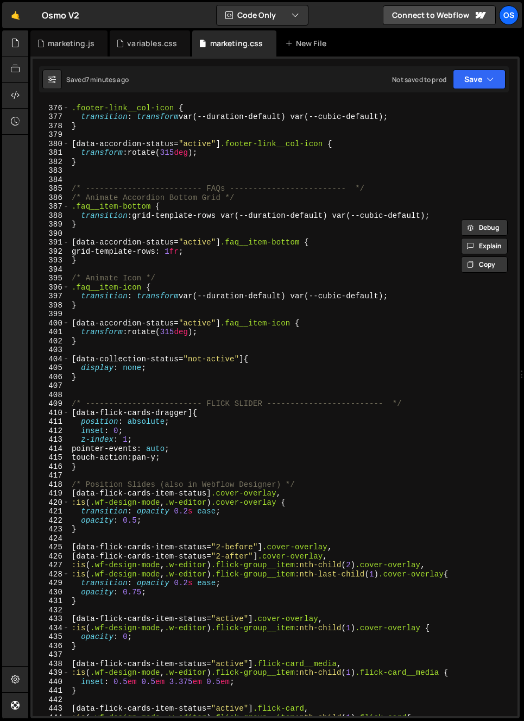
scroll to position [3359, 0]
click at [234, 378] on div "/* Animate Icon */ .footer-link__col-icon { transition : transform var(--durati…" at bounding box center [292, 411] width 444 height 632
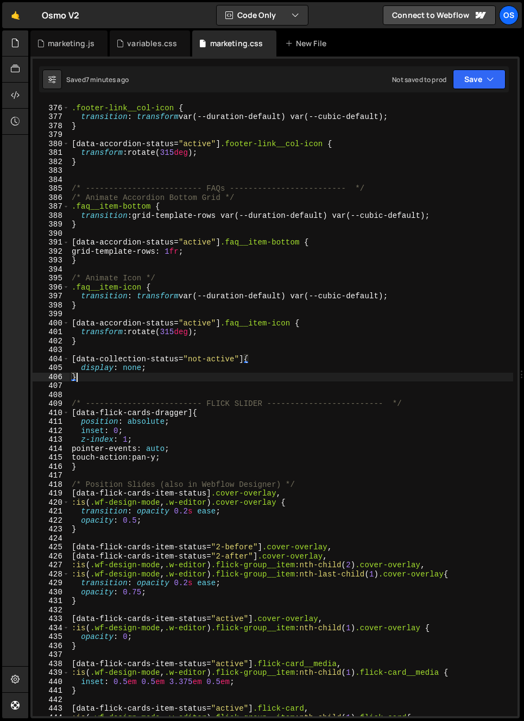
type textarea "[data-collection-status="not-active"]{"
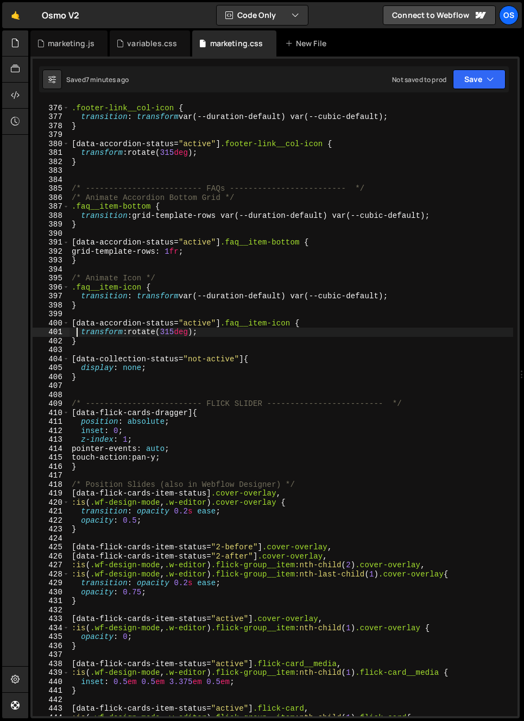
type textarea "}"
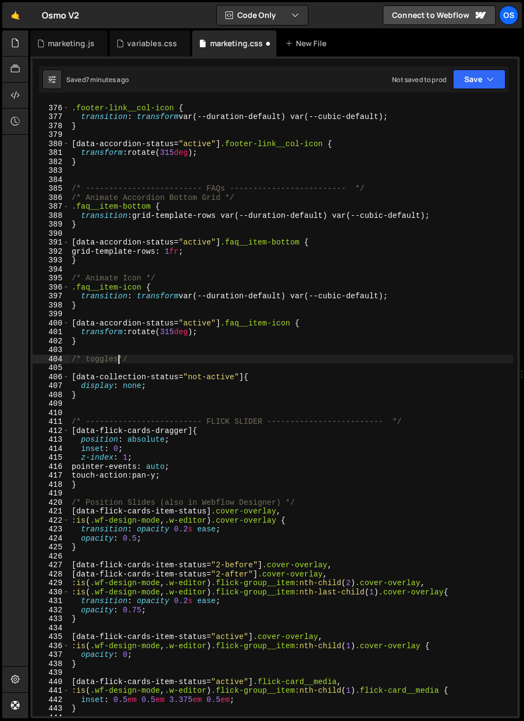
scroll to position [0, 3]
type textarea "/* toggles */"
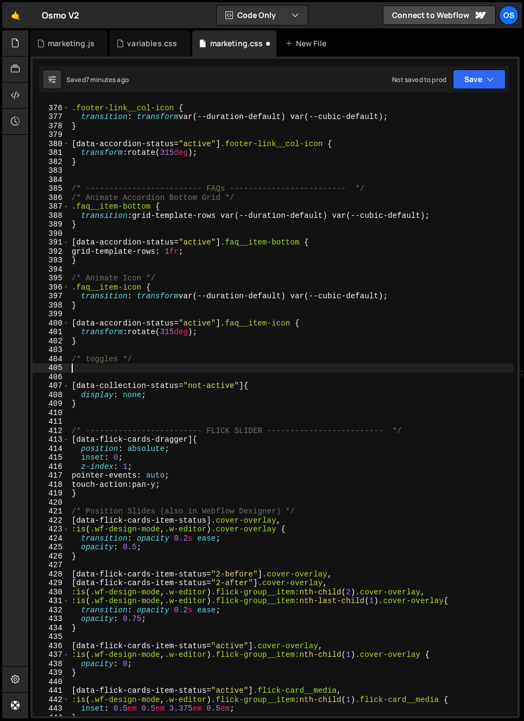
paste textarea "[data-product-slider-button]:not([data-status="active"]) [data-wf--button-theme…"
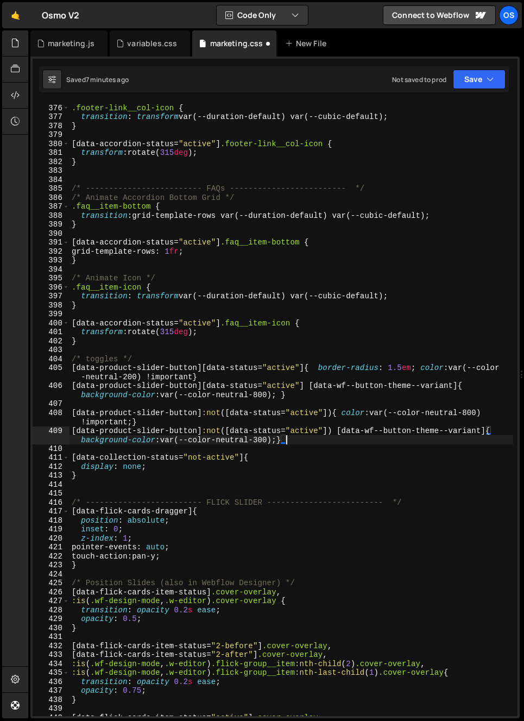
type textarea "[data-product-slider-button]:not([data-status="active"]) [data-wf--button-theme…"
click at [149, 450] on div "/* Animate Icon */ .footer-link__col-icon { transition : transform var(--durati…" at bounding box center [292, 411] width 444 height 632
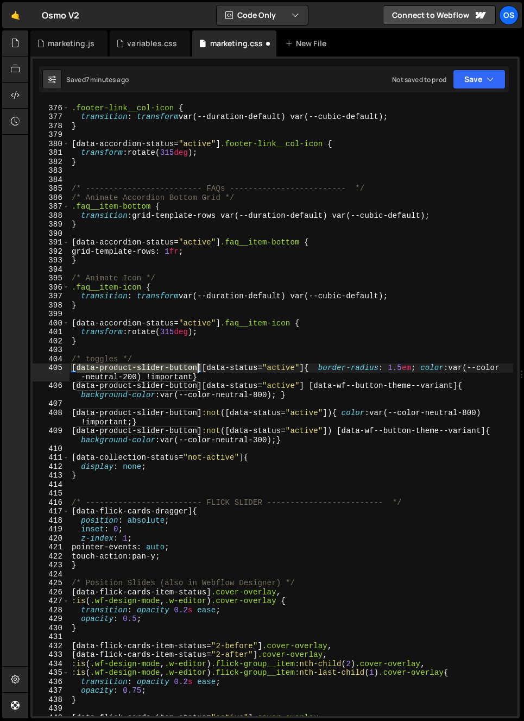
drag, startPoint x: 76, startPoint y: 368, endPoint x: 197, endPoint y: 370, distance: 121.1
click at [197, 370] on div "/* Animate Icon */ .footer-link__col-icon { transition : transform var(--durati…" at bounding box center [292, 411] width 444 height 632
paste textarea "faq-toggle"
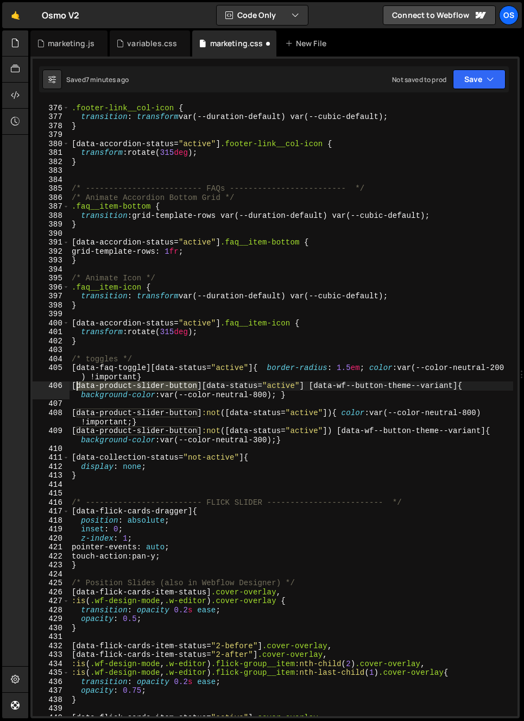
drag, startPoint x: 192, startPoint y: 386, endPoint x: 78, endPoint y: 389, distance: 114.1
click at [78, 389] on div "/* Animate Icon */ .footer-link__col-icon { transition : transform var(--durati…" at bounding box center [292, 411] width 444 height 632
paste textarea "faq-toggle"
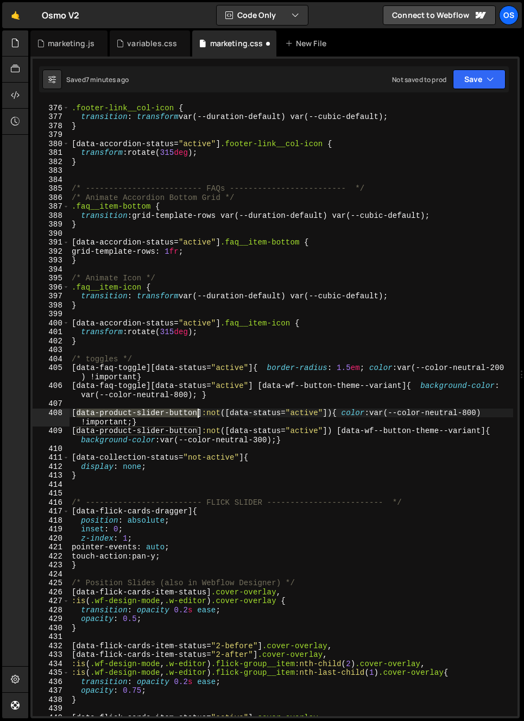
drag, startPoint x: 77, startPoint y: 413, endPoint x: 197, endPoint y: 414, distance: 120.6
click at [197, 414] on div "/* Animate Icon */ .footer-link__col-icon { transition : transform var(--durati…" at bounding box center [292, 411] width 444 height 632
paste textarea "faq-toggle"
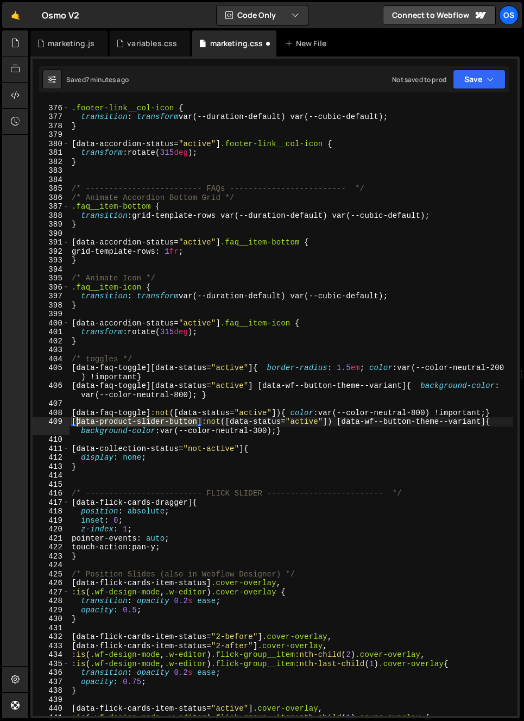
drag, startPoint x: 197, startPoint y: 423, endPoint x: 78, endPoint y: 424, distance: 119.0
click at [78, 424] on div "/* Animate Icon */ .footer-link__col-icon { transition : transform var(--durati…" at bounding box center [292, 411] width 444 height 632
paste textarea "faq-toggle"
type textarea "[data-faq-toggle]:not([data-status="active"]) [data-wf--button-theme--variant]{…"
click at [100, 443] on div "/* Animate Icon */ .footer-link__col-icon { transition : transform var(--durati…" at bounding box center [292, 411] width 444 height 632
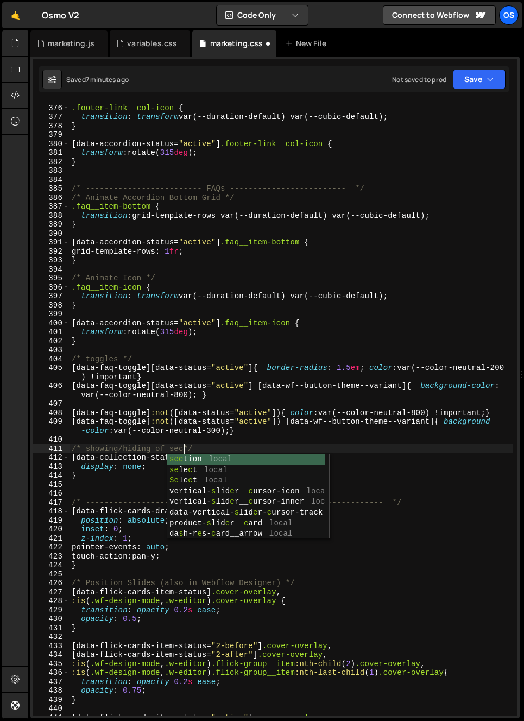
scroll to position [0, 8]
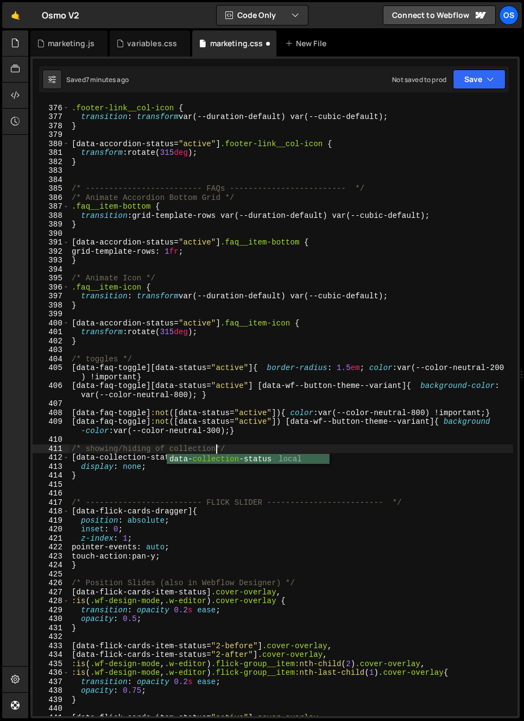
type textarea "/* showing/hiding of collection */"
click at [125, 493] on div "/* Animate Icon */ .footer-link__col-icon { transition : transform var(--durati…" at bounding box center [292, 411] width 444 height 632
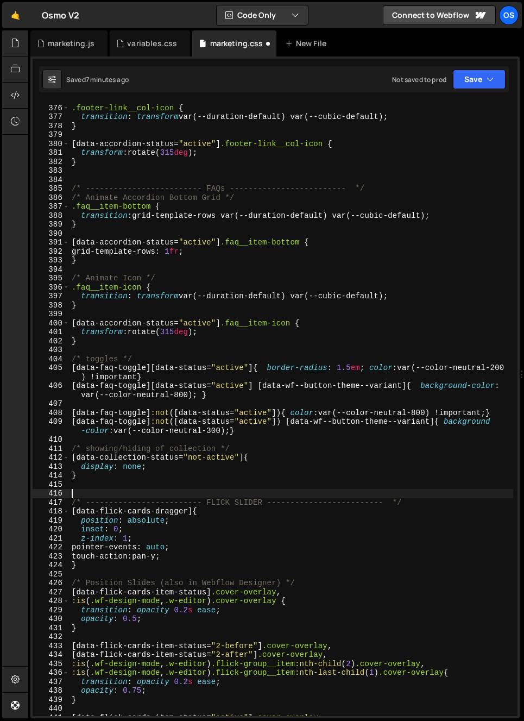
scroll to position [0, 0]
click at [99, 442] on div "/* Animate Icon */ .footer-link__col-icon { transition : transform var(--durati…" at bounding box center [292, 411] width 444 height 632
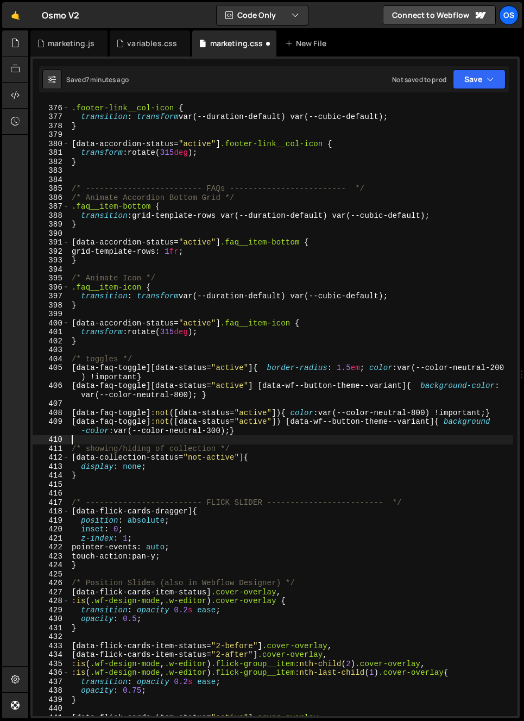
click at [166, 467] on div "/* Animate Icon */ .footer-link__col-icon { transition : transform var(--durati…" at bounding box center [292, 411] width 444 height 632
type textarea "display: none;"
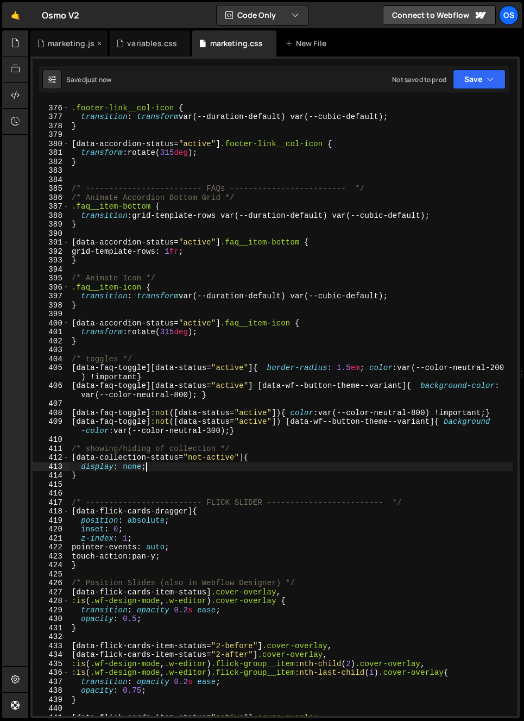
click at [67, 46] on div "marketing.js" at bounding box center [71, 43] width 47 height 11
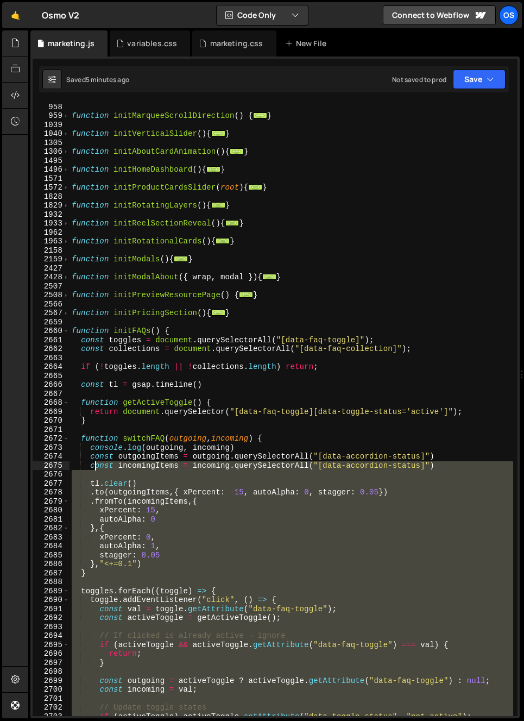
scroll to position [889, 0]
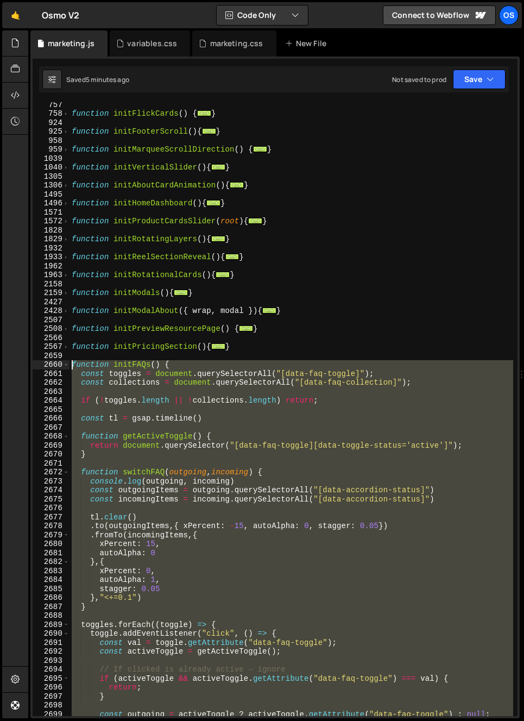
drag, startPoint x: 111, startPoint y: 635, endPoint x: 58, endPoint y: 367, distance: 272.9
click at [58, 367] on div "} 757 758 924 925 958 959 1039 1040 1305 1306 1495 1496 1571 1572 1828 1829 193…" at bounding box center [275, 409] width 485 height 614
paste textarea "}"
type textarea "}"
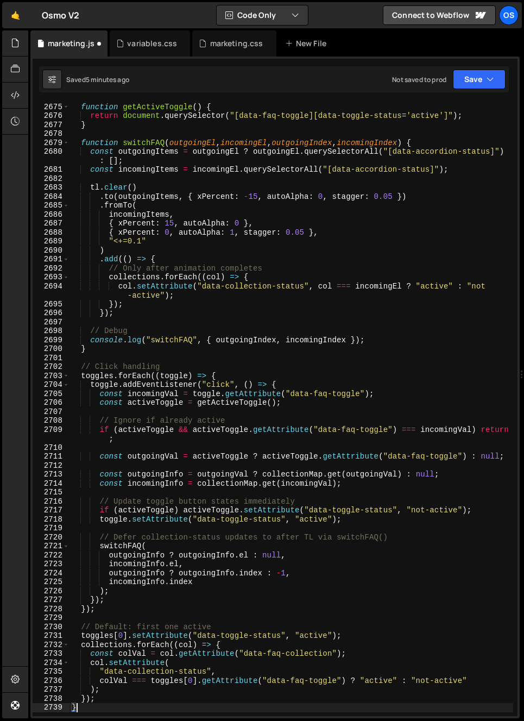
scroll to position [1357, 0]
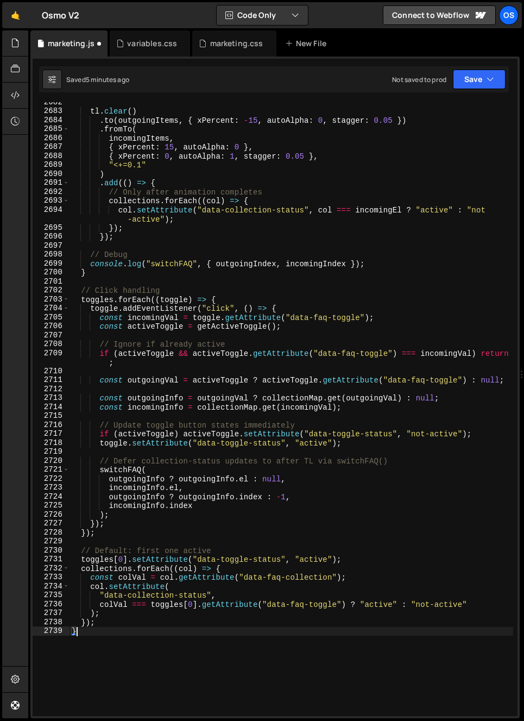
click at [146, 543] on div "tl . clear ( ) . to ( outgoingItems , { xPercent : - 15 , autoAlpha : 0 , stagg…" at bounding box center [292, 414] width 444 height 632
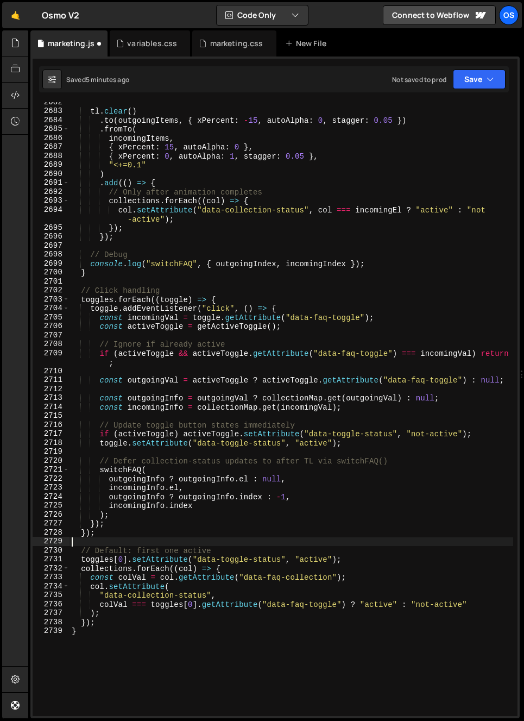
click at [144, 545] on div "tl . clear ( ) . to ( outgoingItems , { xPercent : - 15 , autoAlpha : 0 , stagg…" at bounding box center [292, 414] width 444 height 632
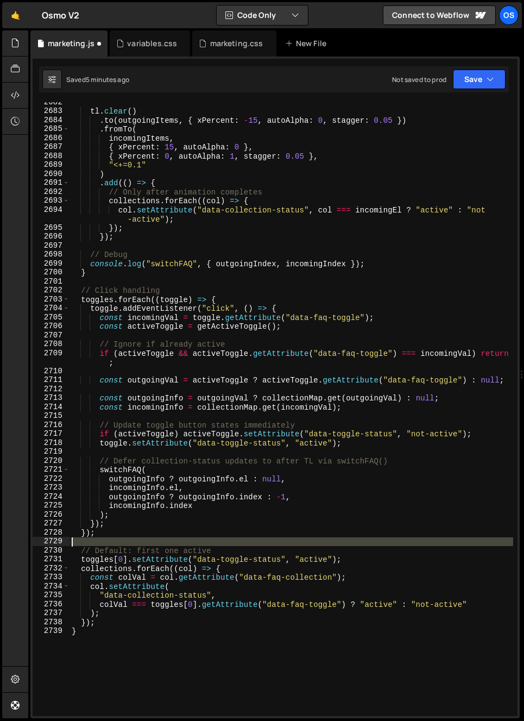
click at [144, 545] on div "tl . clear ( ) . to ( outgoingItems , { xPercent : - 15 , autoAlpha : 0 , stagg…" at bounding box center [292, 414] width 444 height 632
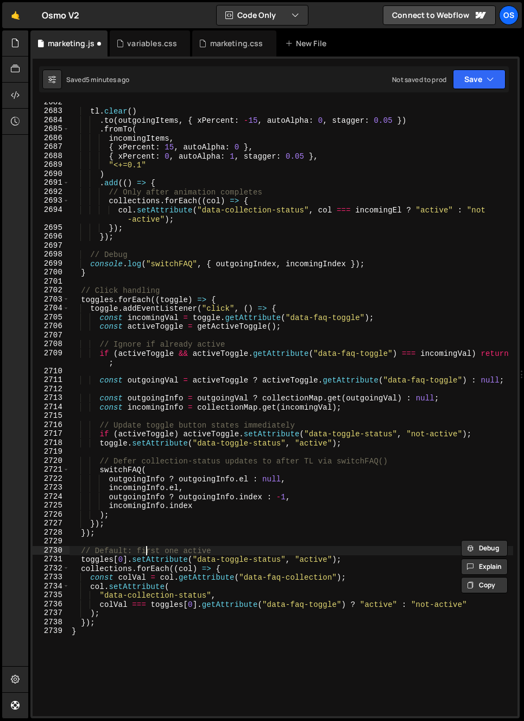
click at [144, 547] on div "tl . clear ( ) . to ( outgoingItems , { xPercent : - 15 , autoAlpha : 0 , stagg…" at bounding box center [292, 414] width 444 height 632
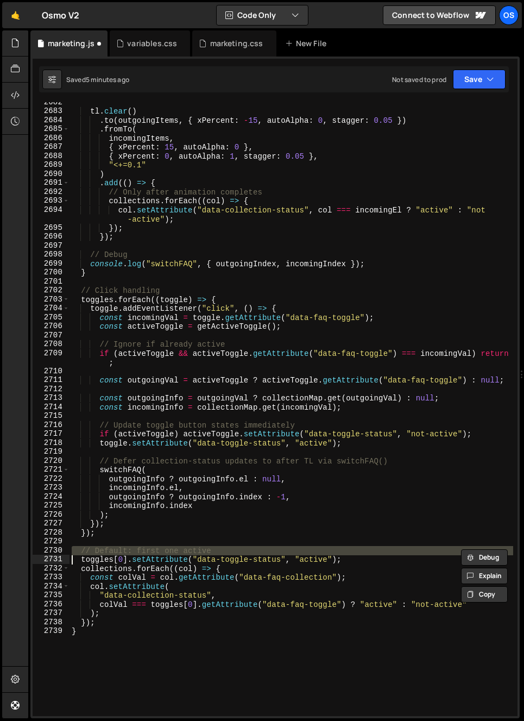
click at [144, 547] on div "tl . clear ( ) . to ( outgoingItems , { xPercent : - 15 , autoAlpha : 0 , stagg…" at bounding box center [292, 414] width 444 height 632
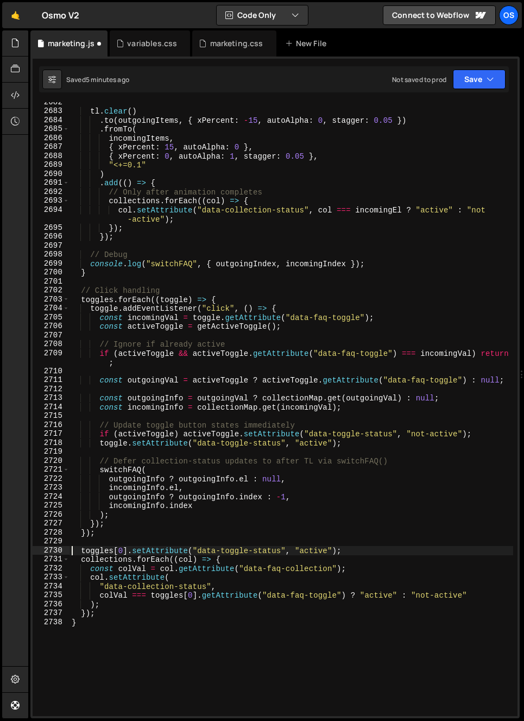
scroll to position [1313, 0]
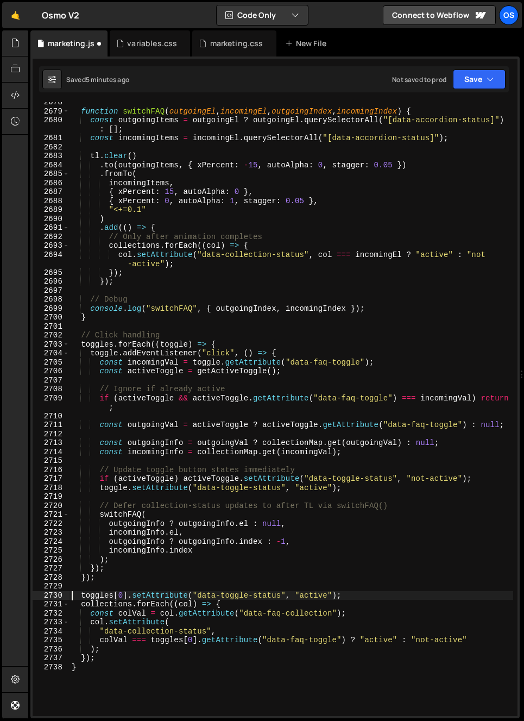
click at [127, 503] on div "function switchFAQ ( outgoingEl , incomingEl , outgoingIndex , incomingIndex ) …" at bounding box center [292, 414] width 444 height 632
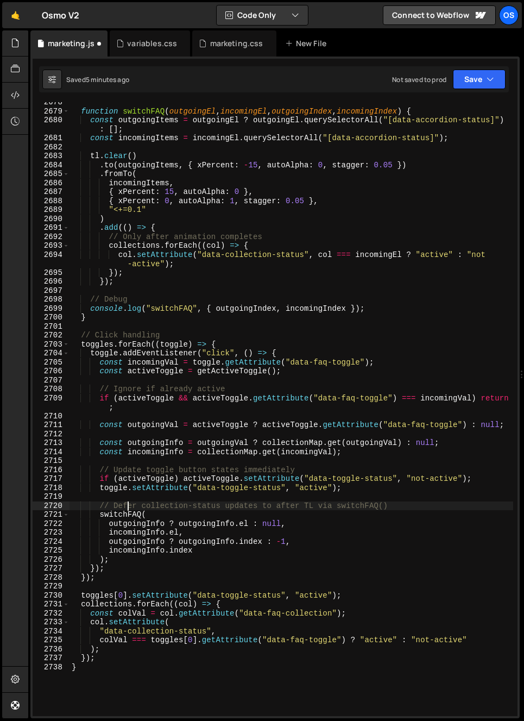
click at [127, 503] on div "function switchFAQ ( outgoingEl , incomingEl , outgoingIndex , incomingIndex ) …" at bounding box center [292, 414] width 444 height 632
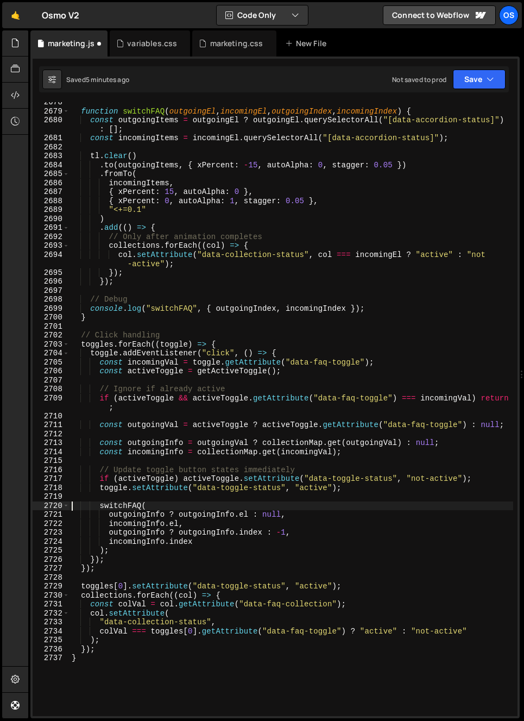
click at [130, 469] on div "function switchFAQ ( outgoingEl , incomingEl , outgoingIndex , incomingIndex ) …" at bounding box center [292, 414] width 444 height 632
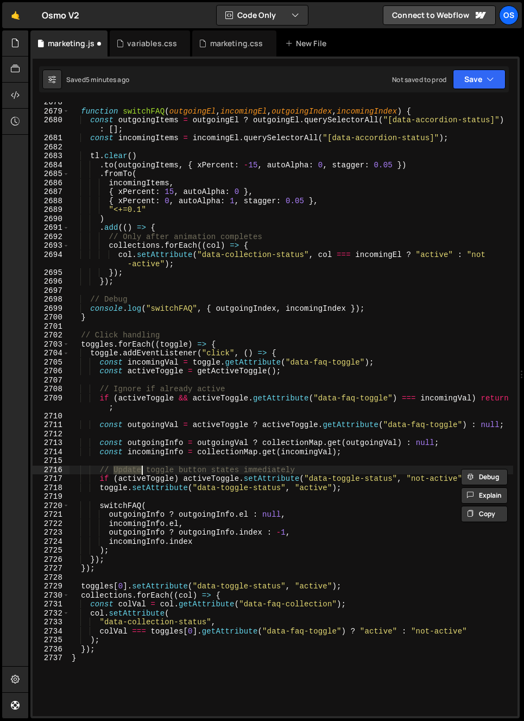
click at [130, 469] on div "function switchFAQ ( outgoingEl , incomingEl , outgoingIndex , incomingIndex ) …" at bounding box center [292, 414] width 444 height 632
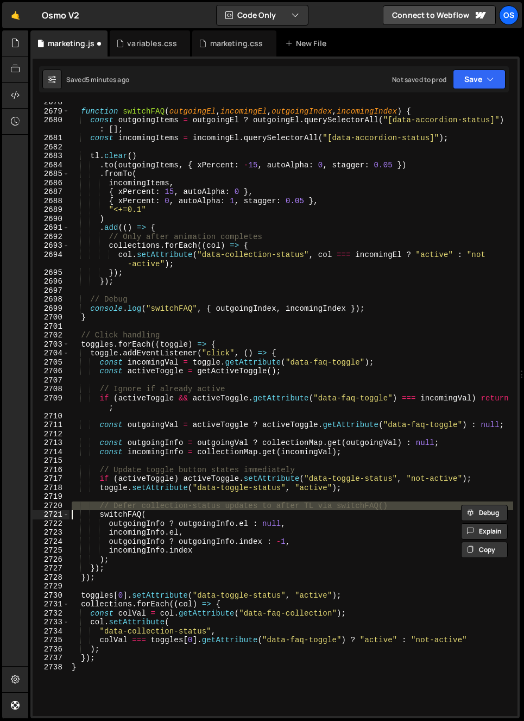
click at [150, 392] on div "function switchFAQ ( outgoingEl , incomingEl , outgoingIndex , incomingIndex ) …" at bounding box center [292, 414] width 444 height 632
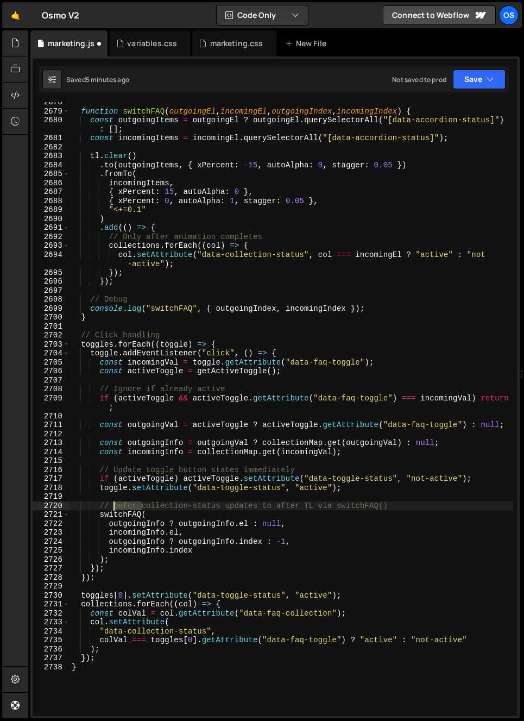
drag, startPoint x: 143, startPoint y: 507, endPoint x: 115, endPoint y: 508, distance: 27.7
click at [115, 508] on div "function switchFAQ ( outgoingEl , incomingEl , outgoingIndex , incomingIndex ) …" at bounding box center [292, 414] width 444 height 632
drag, startPoint x: 166, startPoint y: 508, endPoint x: 160, endPoint y: 509, distance: 6.1
click at [160, 509] on div "function switchFAQ ( outgoingEl , incomingEl , outgoingIndex , incomingIndex ) …" at bounding box center [292, 414] width 444 height 632
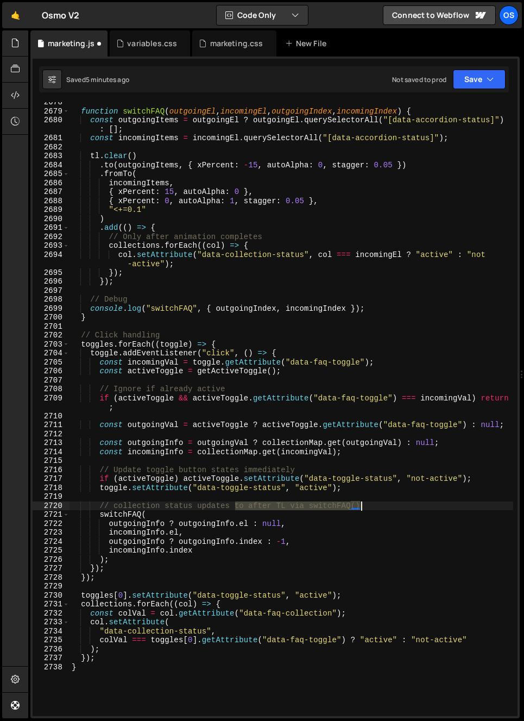
drag, startPoint x: 234, startPoint y: 507, endPoint x: 385, endPoint y: 507, distance: 151.0
click at [385, 507] on div "function switchFAQ ( outgoingEl , incomingEl , outgoingIndex , incomingIndex ) …" at bounding box center [292, 414] width 444 height 632
click at [278, 468] on div "function switchFAQ ( outgoingEl , incomingEl , outgoingIndex , incomingIndex ) …" at bounding box center [292, 414] width 444 height 632
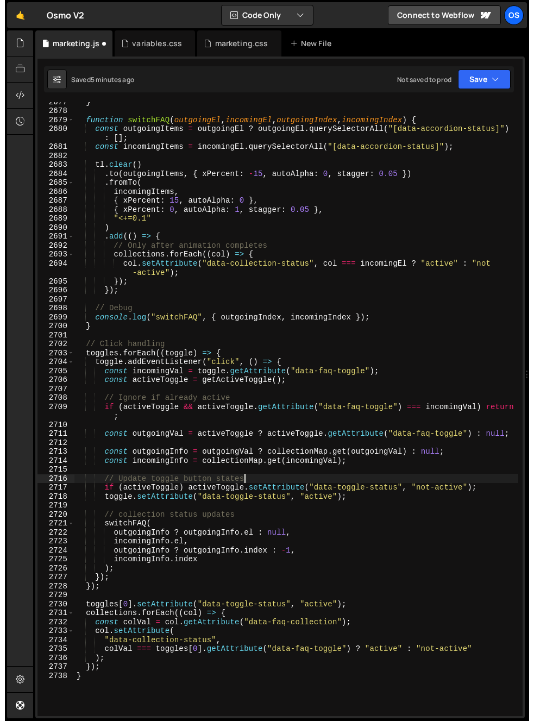
scroll to position [1300, 0]
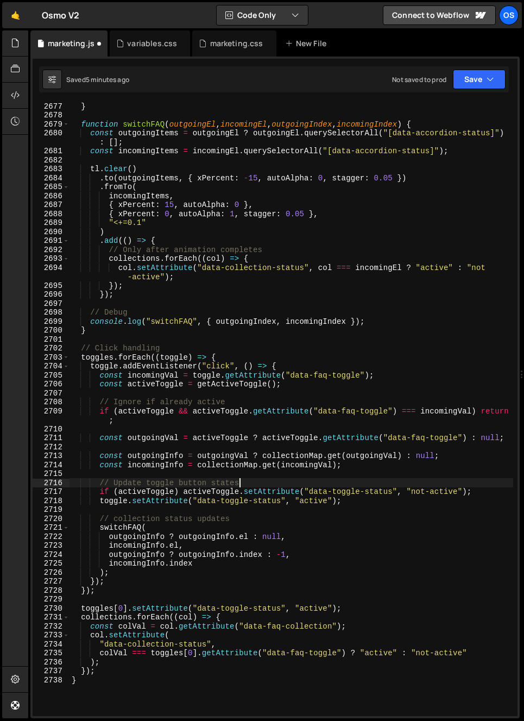
click at [207, 422] on div "} function switchFAQ ( outgoingEl , incomingEl , outgoingIndex , incomingIndex …" at bounding box center [292, 418] width 444 height 632
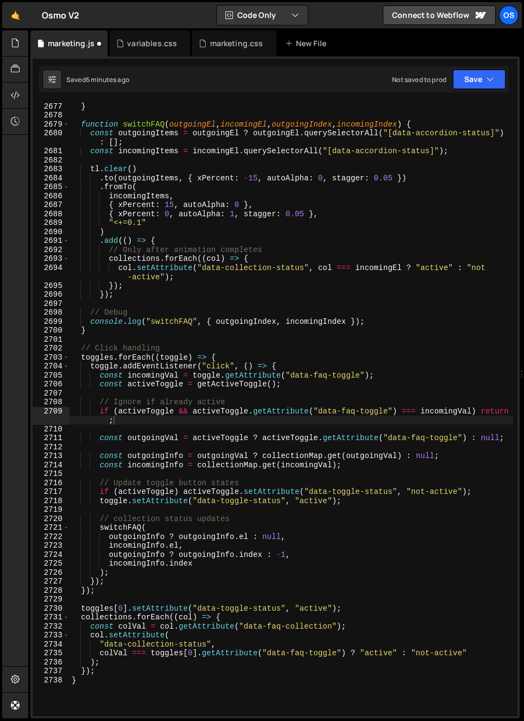
click at [0, 414] on html "Projects [GEOGRAPHIC_DATA] Blog Os Your current team is [PERSON_NAME] Projects …" at bounding box center [262, 360] width 524 height 721
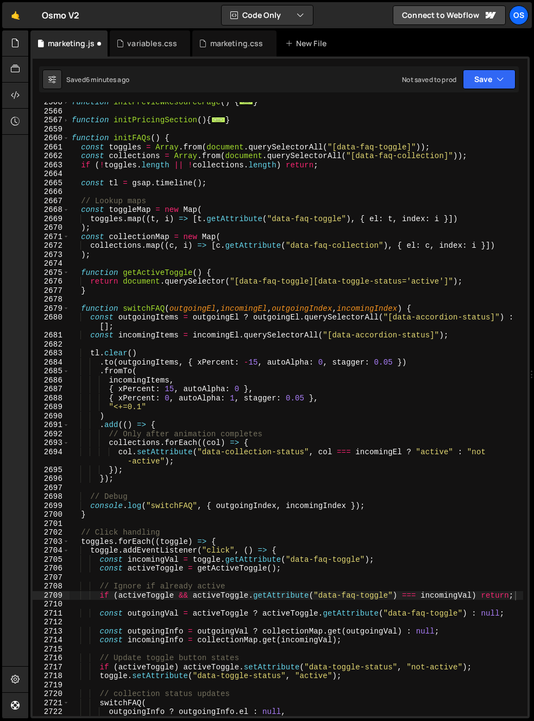
scroll to position [1116, 0]
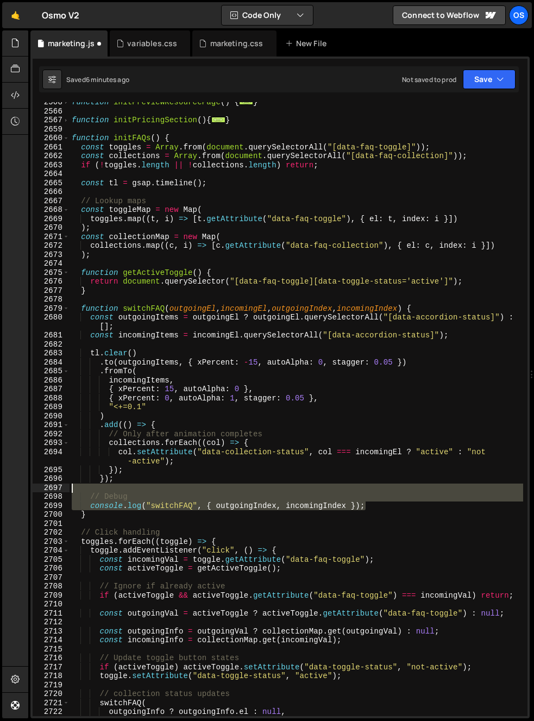
drag, startPoint x: 410, startPoint y: 503, endPoint x: 408, endPoint y: 489, distance: 14.8
click at [408, 489] on div "function initPreviewResourcePage ( ) { ... } function initPricingSection ( ) { …" at bounding box center [297, 414] width 454 height 632
type textarea "// Debug"
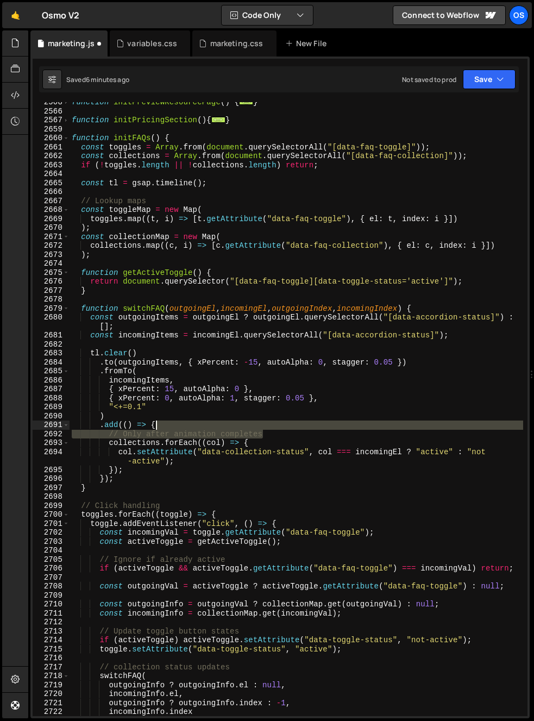
drag, startPoint x: 290, startPoint y: 433, endPoint x: 293, endPoint y: 429, distance: 5.6
click at [293, 429] on div "function initPreviewResourcePage ( ) { ... } function initPricingSection ( ) { …" at bounding box center [297, 414] width 454 height 632
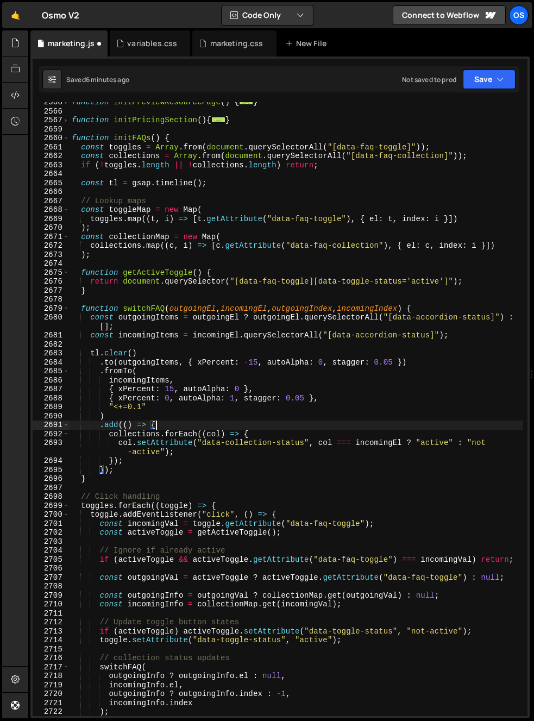
click at [247, 422] on div "function initPreviewResourcePage ( ) { ... } function initPricingSection ( ) { …" at bounding box center [297, 414] width 454 height 632
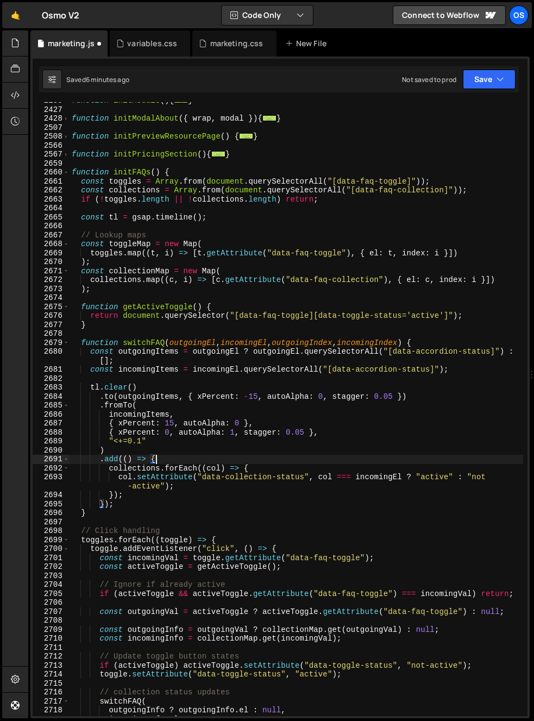
scroll to position [1045, 0]
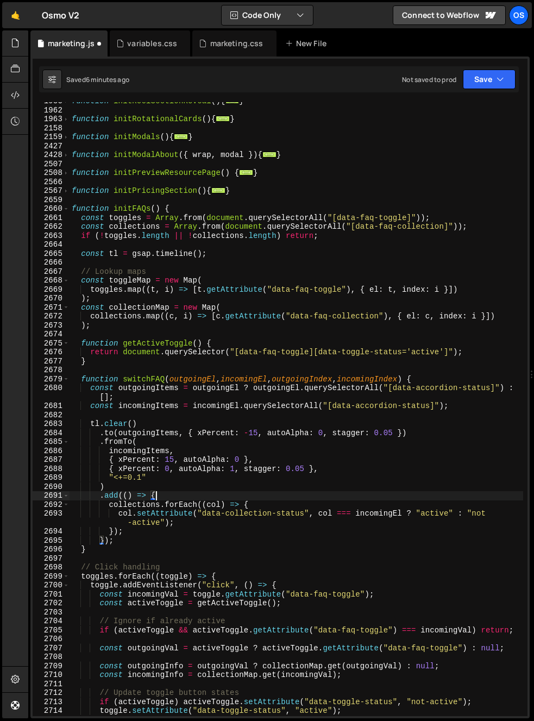
click at [126, 273] on div "function initReelSectionReveal ( ) { ... } function initRotationalCards ( ) { .…" at bounding box center [297, 413] width 454 height 632
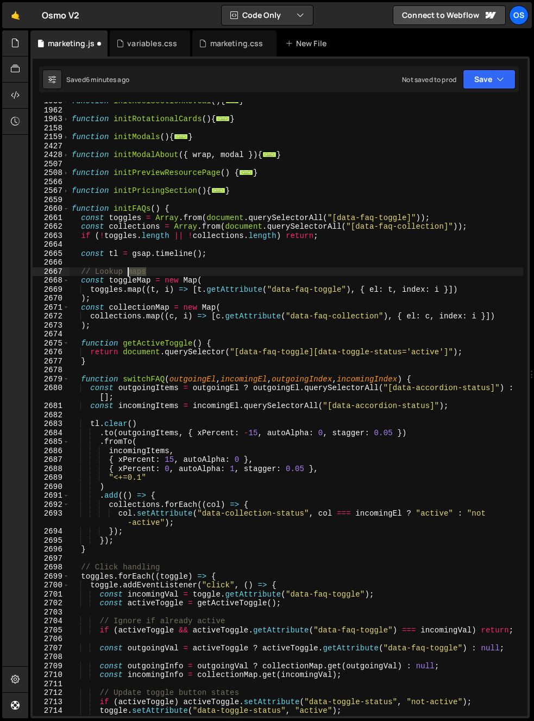
click at [126, 273] on div "function initReelSectionReveal ( ) { ... } function initRotationalCards ( ) { .…" at bounding box center [297, 413] width 454 height 632
click at [126, 274] on div "function initReelSectionReveal ( ) { ... } function initRotationalCards ( ) { .…" at bounding box center [297, 413] width 454 height 632
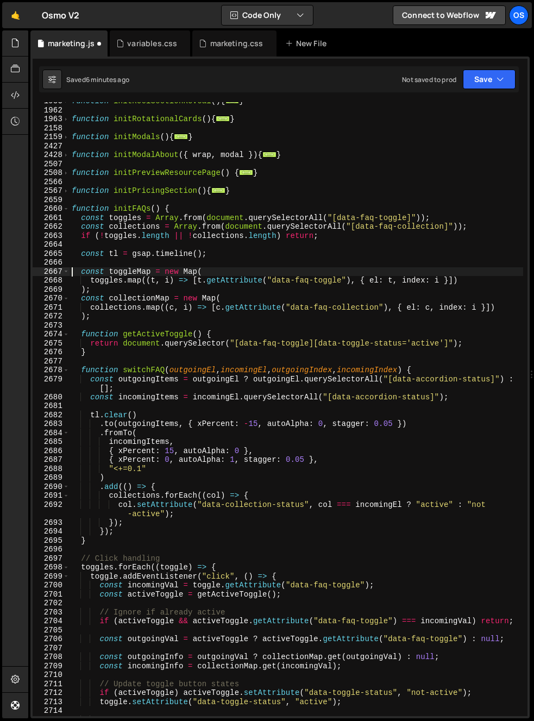
click at [217, 286] on div "function initReelSectionReveal ( ) { ... } function initRotationalCards ( ) { .…" at bounding box center [297, 413] width 454 height 632
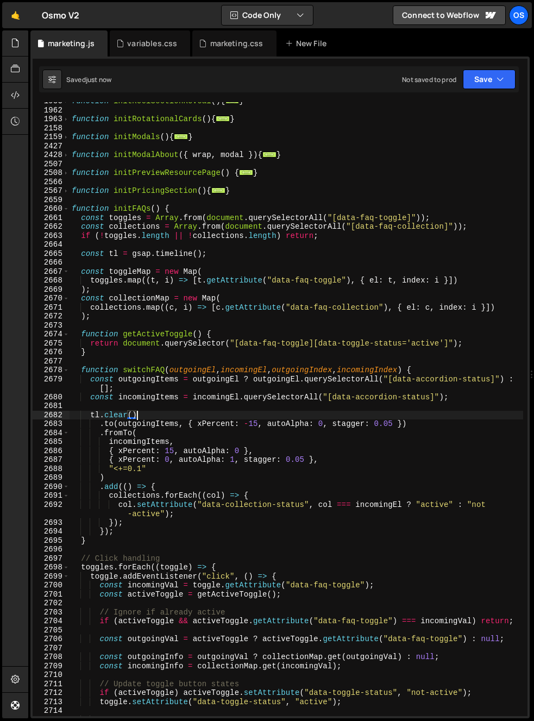
click at [210, 412] on div "function initReelSectionReveal ( ) { ... } function initRotationalCards ( ) { .…" at bounding box center [297, 413] width 454 height 632
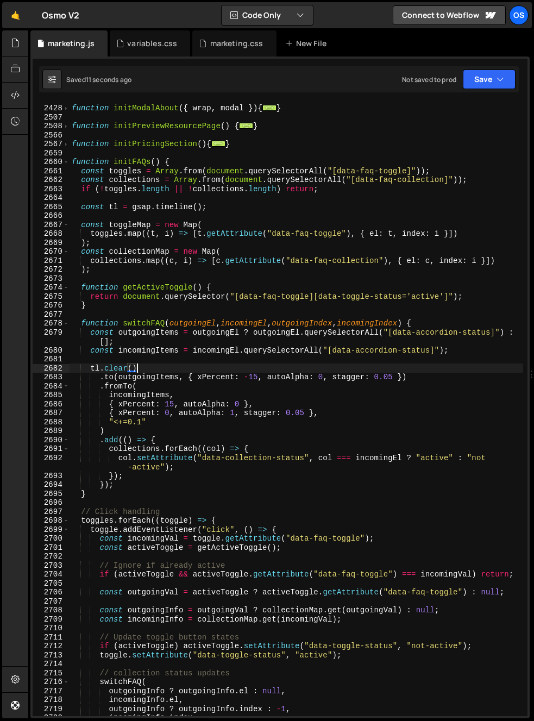
scroll to position [1174, 0]
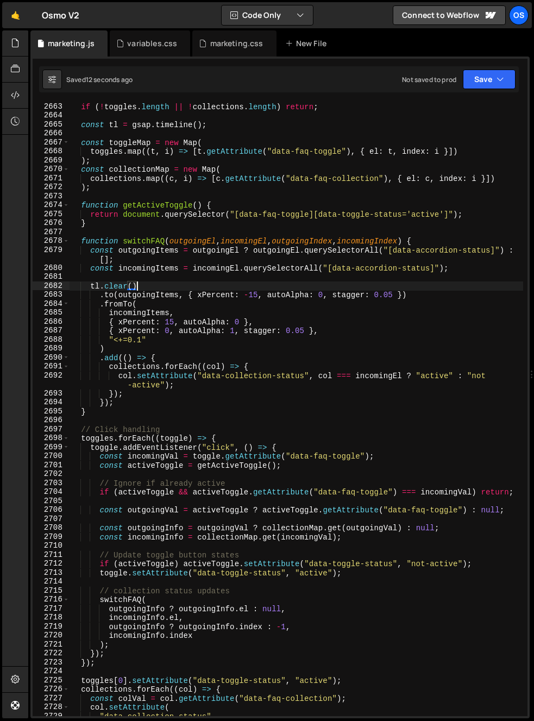
click at [162, 382] on div "if ( ! toggles . length || ! collections . length ) return ; const tl = gsap . …" at bounding box center [297, 418] width 454 height 632
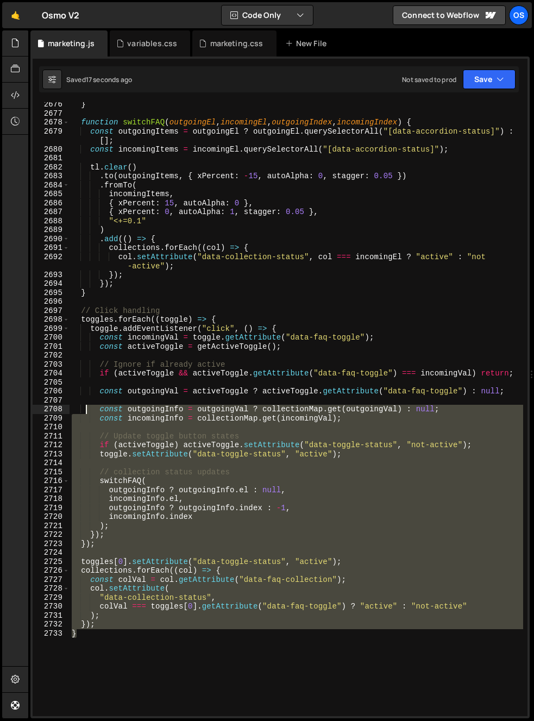
scroll to position [958, 0]
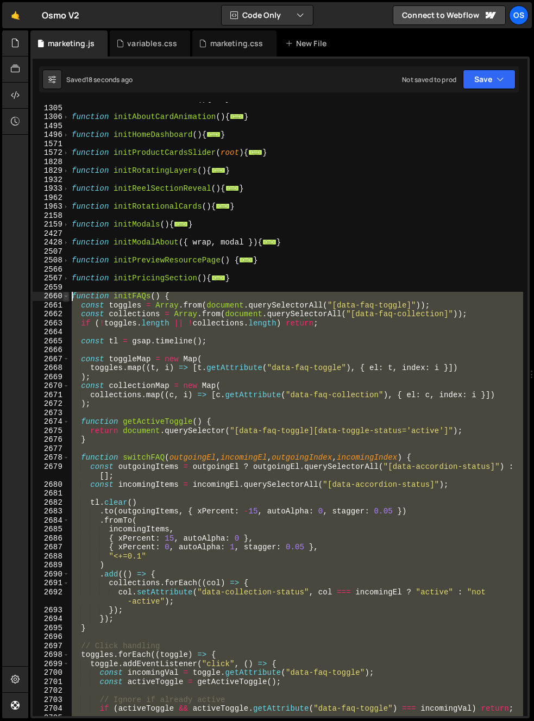
drag, startPoint x: 165, startPoint y: 452, endPoint x: 63, endPoint y: 299, distance: 183.3
click at [63, 299] on div "col.setAttribute("data-collection-status", col === incomingEl ? "active" : "not…" at bounding box center [280, 409] width 495 height 614
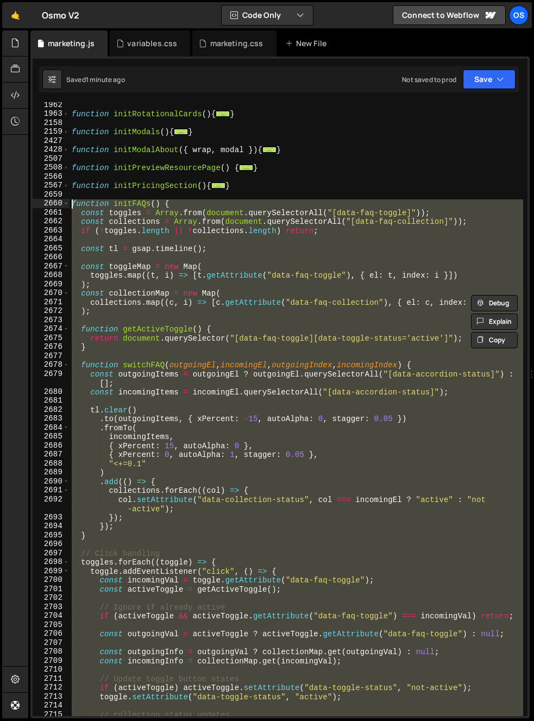
scroll to position [1050, 0]
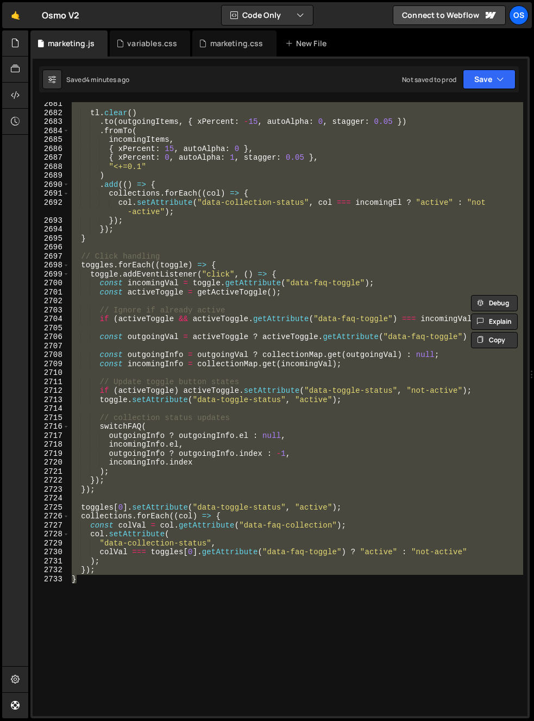
click at [188, 611] on div "tl . clear ( ) . to ( outgoingItems , { xPercent : - 15 , autoAlpha : 0 , stagg…" at bounding box center [297, 409] width 454 height 614
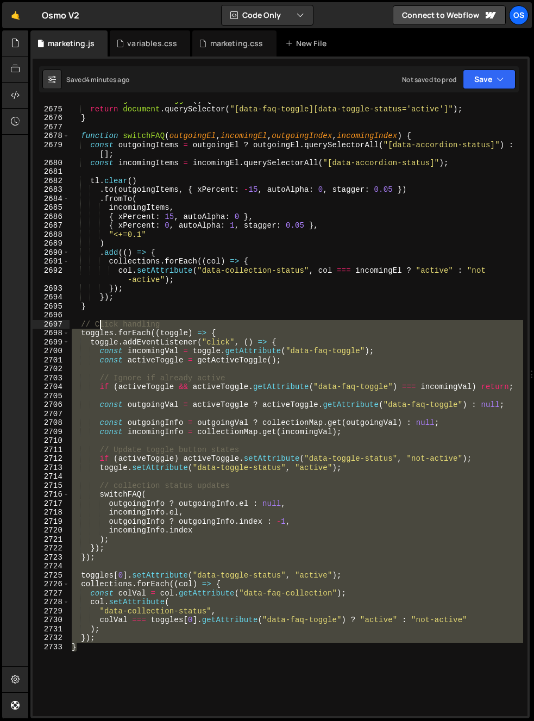
scroll to position [877, 0]
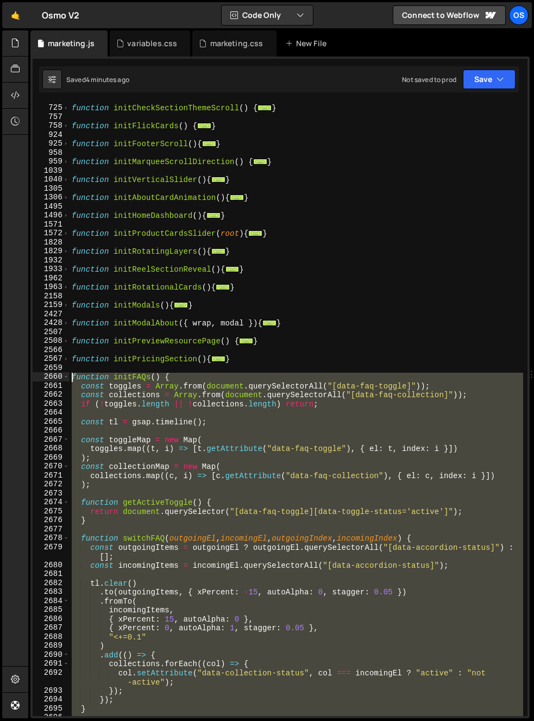
drag, startPoint x: 118, startPoint y: 606, endPoint x: 47, endPoint y: 374, distance: 242.2
click at [47, 374] on div "} 724 725 757 758 924 925 958 959 1039 1040 1305 1306 1495 1496 1571 1572 1828 …" at bounding box center [280, 409] width 495 height 614
paste textarea "}"
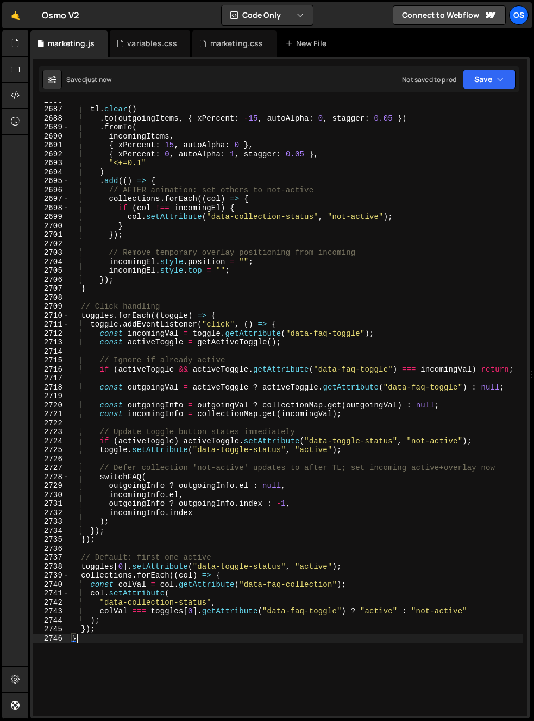
scroll to position [1395, 0]
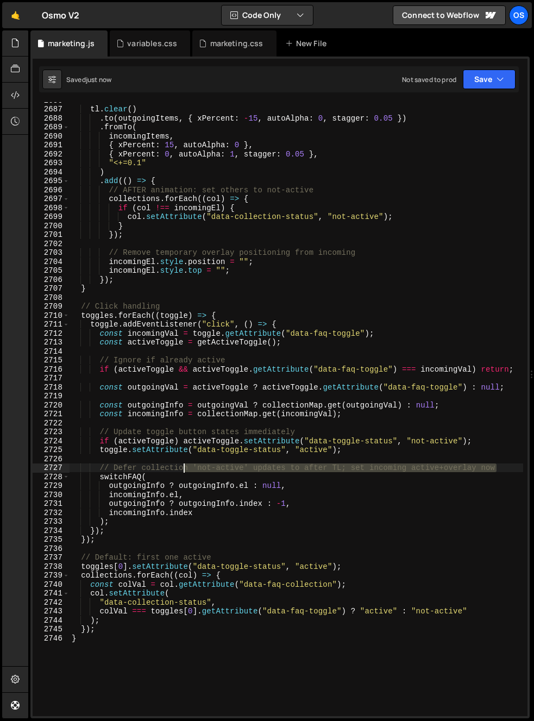
drag, startPoint x: 506, startPoint y: 467, endPoint x: 181, endPoint y: 466, distance: 324.8
click at [181, 466] on div "tl . clear ( ) . to ( outgoingItems , { xPercent : - 15 , autoAlpha : 0 , stagg…" at bounding box center [297, 412] width 454 height 632
type textarea "// Defer collection 'not-active' updates to after TL; set incoming active+overl…"
click at [182, 466] on div "tl . clear ( ) . to ( outgoingItems , { xPercent : - 15 , autoAlpha : 0 , stagg…" at bounding box center [297, 409] width 454 height 614
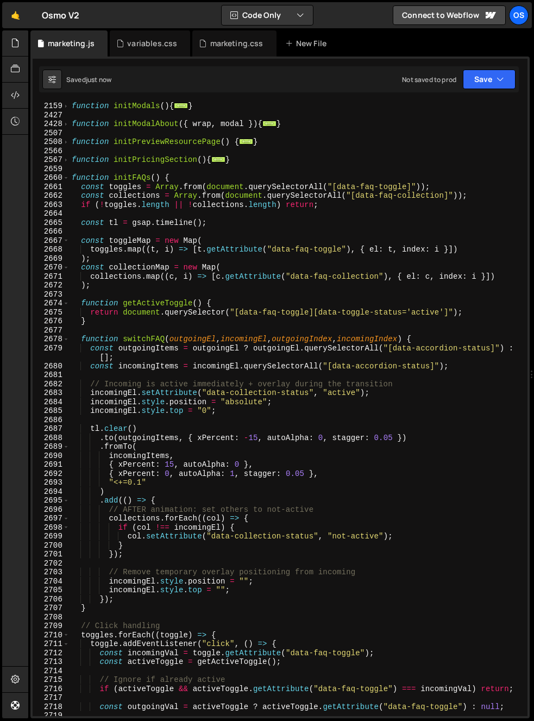
scroll to position [994, 0]
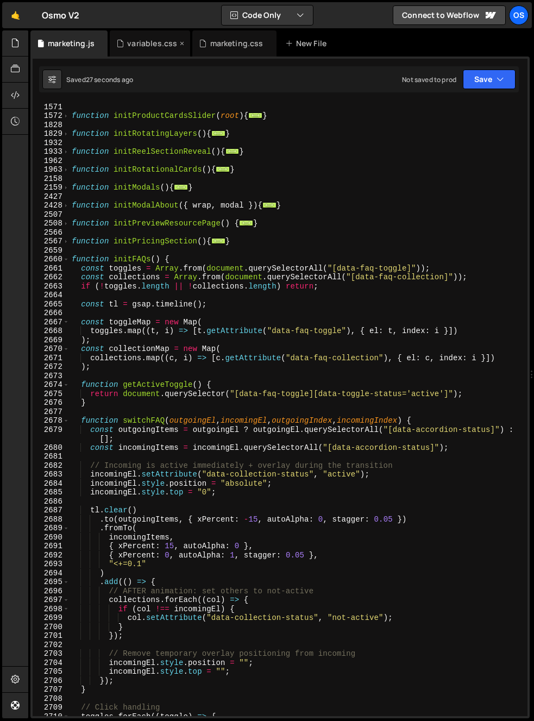
click at [157, 46] on div "variables.css" at bounding box center [152, 43] width 50 height 11
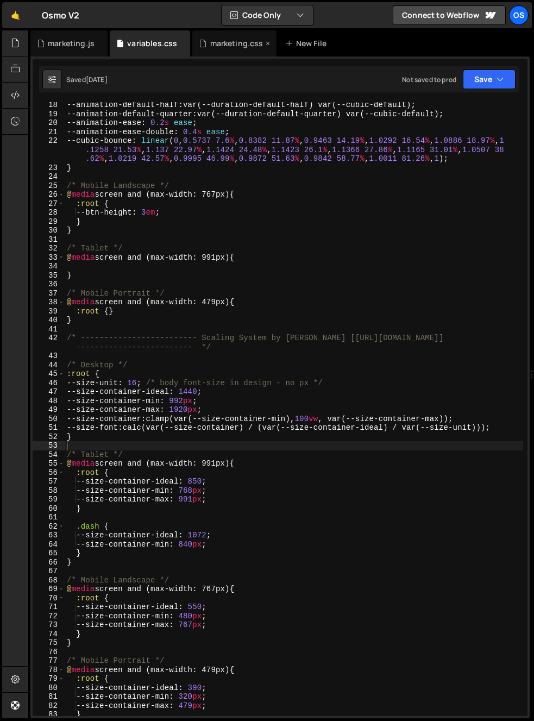
click at [222, 47] on div "marketing.css" at bounding box center [236, 43] width 53 height 11
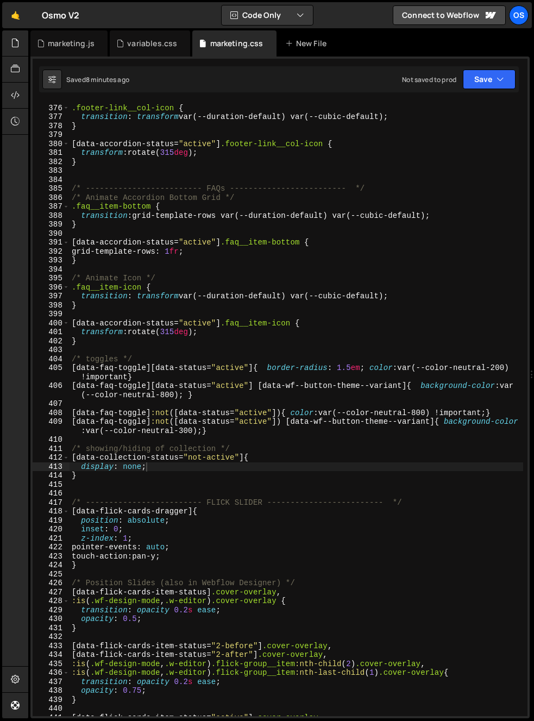
scroll to position [286, 0]
type textarea "}"
click at [153, 344] on div "/* Animate Icon */ .footer-link__col-icon { transition : transform var(--durati…" at bounding box center [297, 411] width 454 height 632
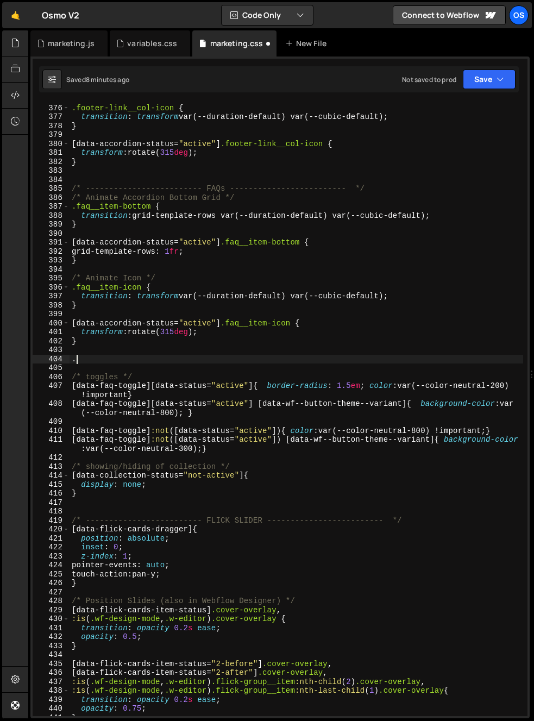
paste textarea "faq__item"
type textarea ".faq__item:last-of-type{}"
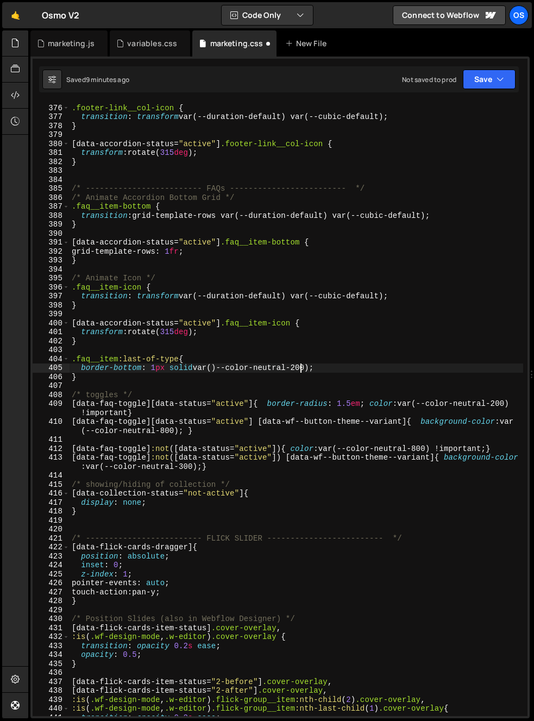
scroll to position [0, 16]
click at [111, 367] on div "/* Animate Icon */ .footer-link__col-icon { transition : transform var(--durati…" at bounding box center [297, 411] width 454 height 632
click at [178, 361] on div "/* Animate Icon */ .footer-link__col-icon { transition : transform var(--durati…" at bounding box center [297, 411] width 454 height 632
paste textarea "faq__item-top"
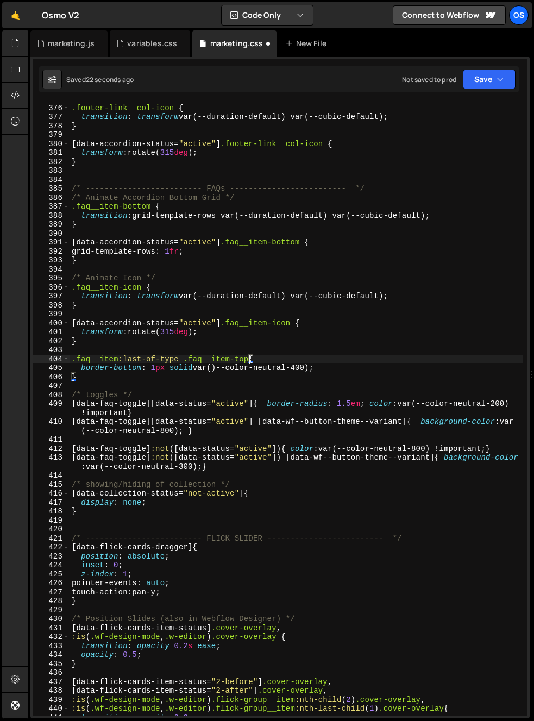
click at [193, 369] on div "/* Animate Icon */ .footer-link__col-icon { transition : transform var(--durati…" at bounding box center [297, 411] width 454 height 632
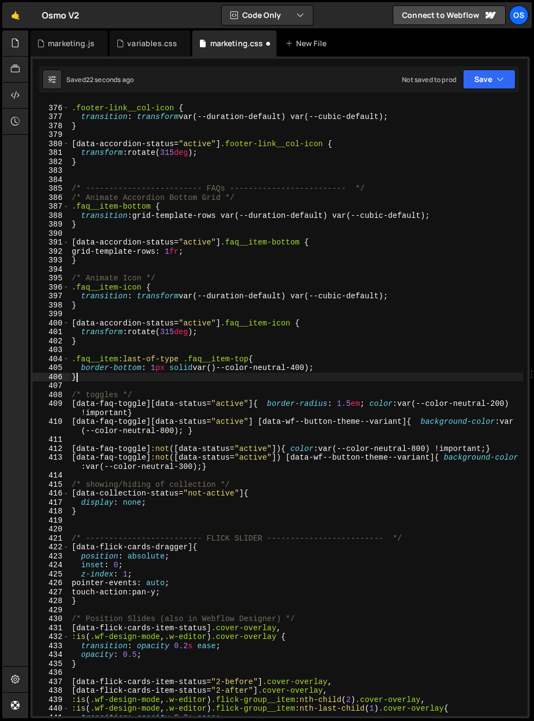
click at [172, 382] on div "/* Animate Icon */ .footer-link__col-icon { transition : transform var(--durati…" at bounding box center [297, 411] width 454 height 632
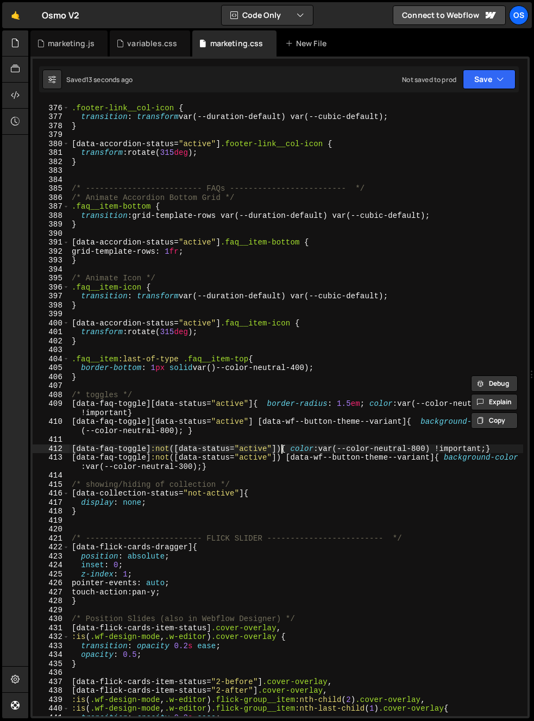
drag, startPoint x: 284, startPoint y: 446, endPoint x: 262, endPoint y: 430, distance: 26.7
click at [284, 446] on div "/* Animate Icon */ .footer-link__col-icon { transition : transform var(--durati…" at bounding box center [297, 411] width 454 height 632
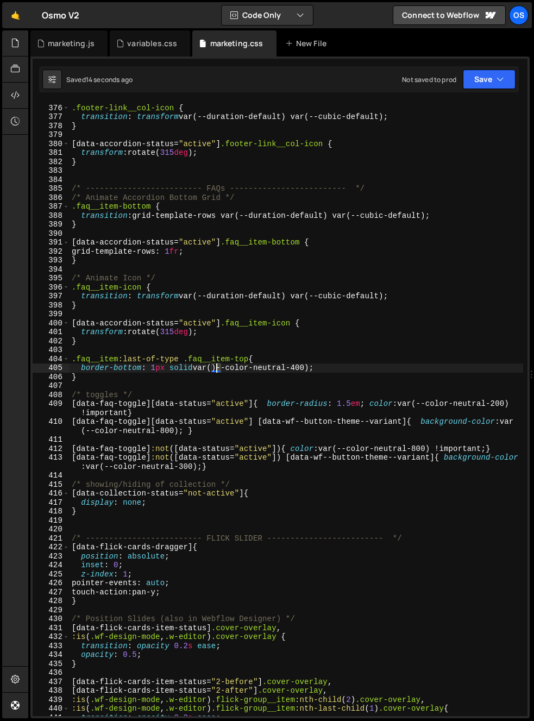
click at [217, 369] on div "/* Animate Icon */ .footer-link__col-icon { transition : transform var(--durati…" at bounding box center [297, 411] width 454 height 632
click at [318, 395] on div "/* Animate Icon */ .footer-link__col-icon { transition : transform var(--durati…" at bounding box center [297, 411] width 454 height 632
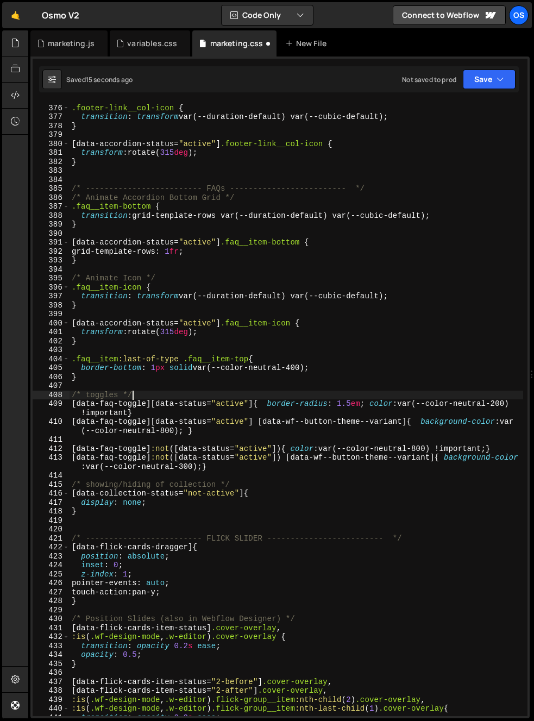
click at [286, 371] on div "/* Animate Icon */ .footer-link__col-icon { transition : transform var(--durati…" at bounding box center [297, 411] width 454 height 632
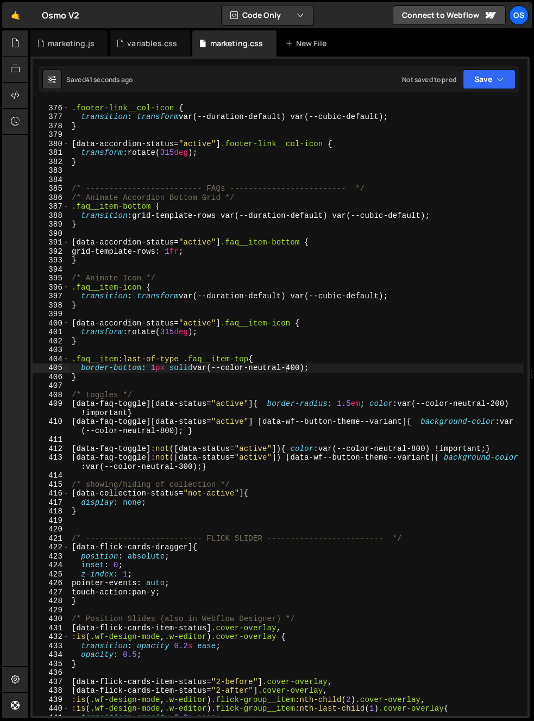
click at [302, 468] on div "/* Animate Icon */ .footer-link__col-icon { transition : transform var(--durati…" at bounding box center [297, 411] width 454 height 632
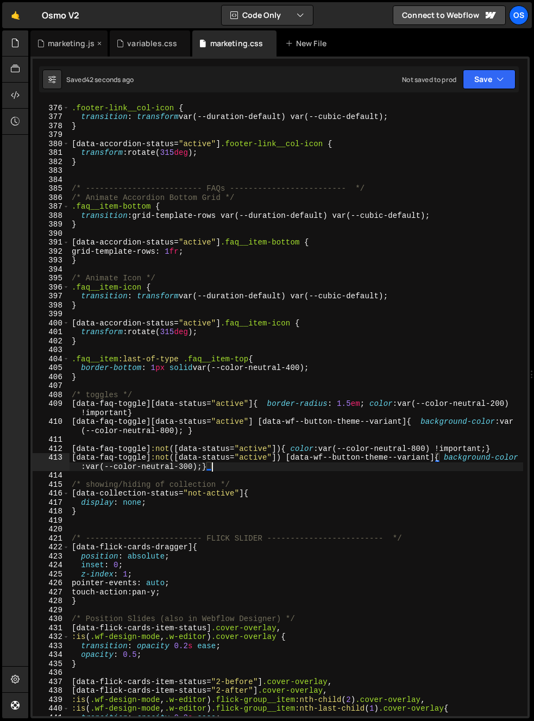
click at [47, 47] on div "marketing.js" at bounding box center [66, 43] width 58 height 11
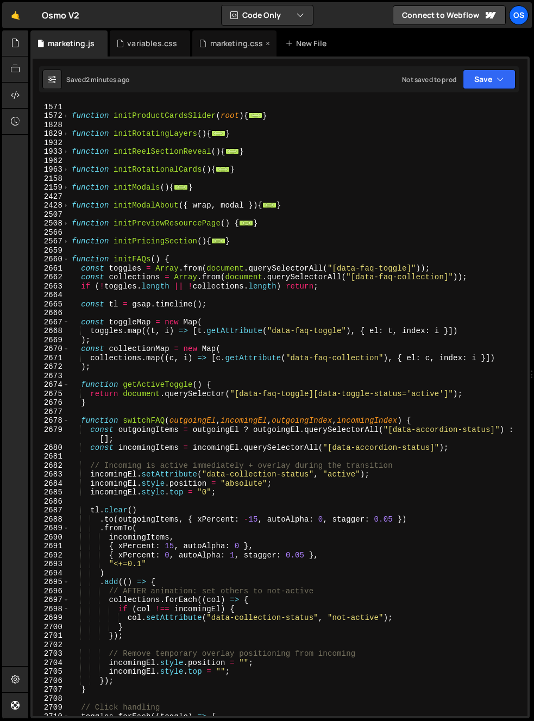
click at [230, 51] on div "marketing.css" at bounding box center [234, 43] width 84 height 26
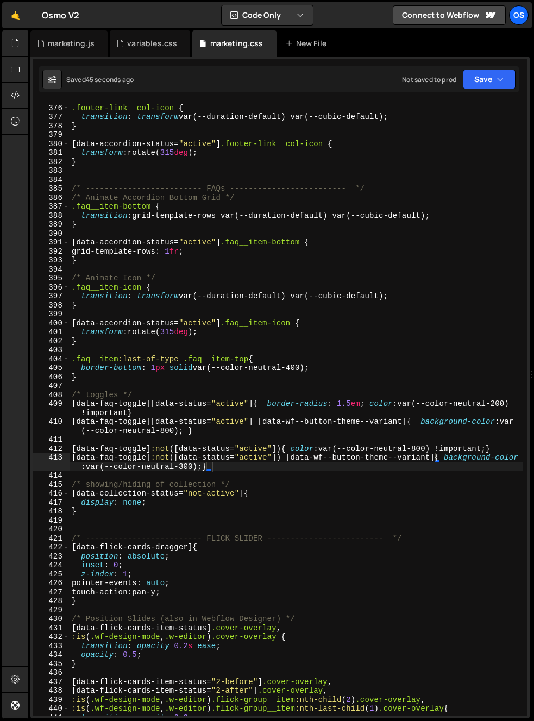
scroll to position [286, 0]
click at [332, 492] on div "/* Animate Icon */ .footer-link__col-icon { transition : transform var(--durati…" at bounding box center [297, 411] width 454 height 632
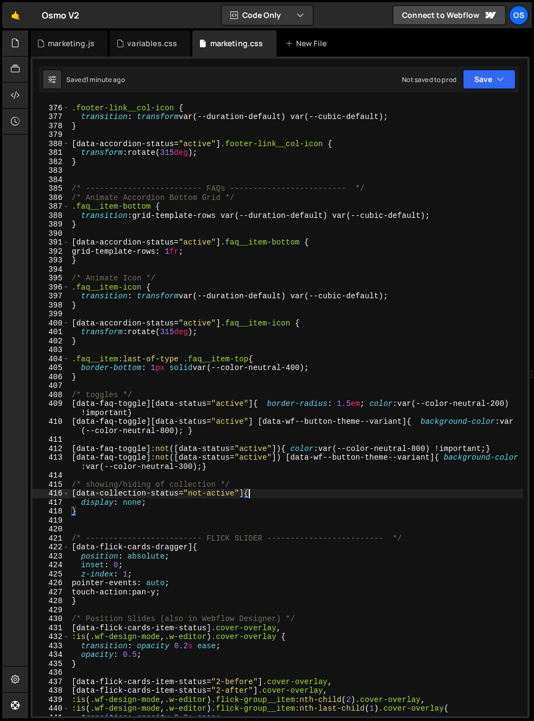
click at [176, 405] on div "/* Animate Icon */ .footer-link__col-icon { transition : transform var(--durati…" at bounding box center [297, 411] width 454 height 632
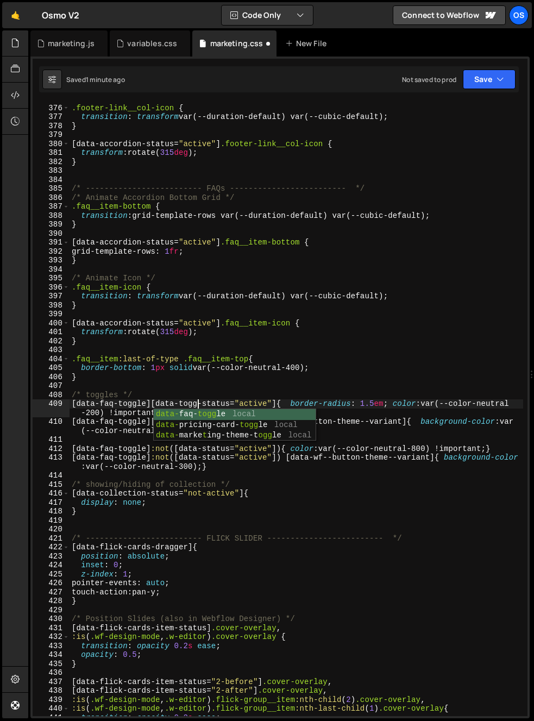
scroll to position [0, 9]
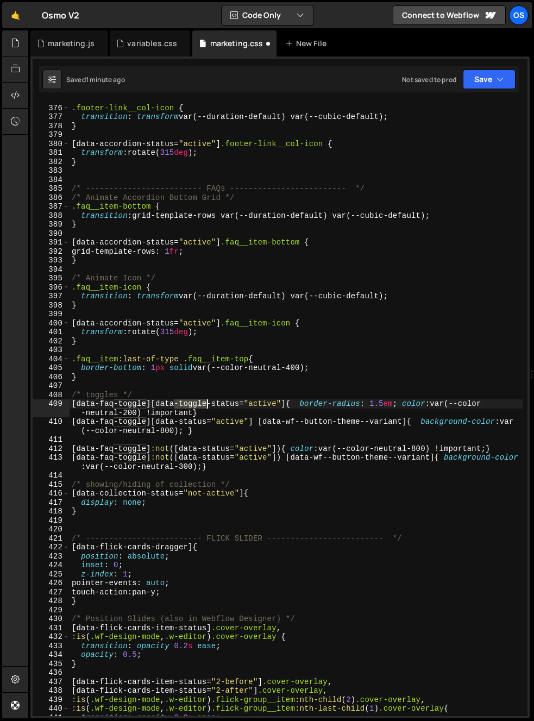
drag, startPoint x: 173, startPoint y: 404, endPoint x: 205, endPoint y: 404, distance: 31.5
click at [205, 404] on div "/* Animate Icon */ .footer-link__col-icon { transition : transform var(--durati…" at bounding box center [297, 411] width 454 height 632
click at [174, 424] on div "/* Animate Icon */ .footer-link__col-icon { transition : transform var(--durati…" at bounding box center [297, 411] width 454 height 632
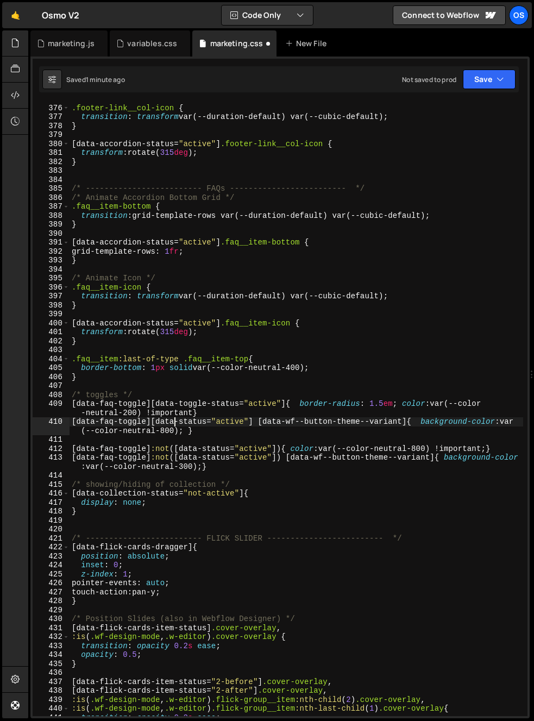
paste textarea "toggle-"
click at [197, 451] on div "/* Animate Icon */ .footer-link__col-icon { transition : transform var(--durati…" at bounding box center [297, 411] width 454 height 632
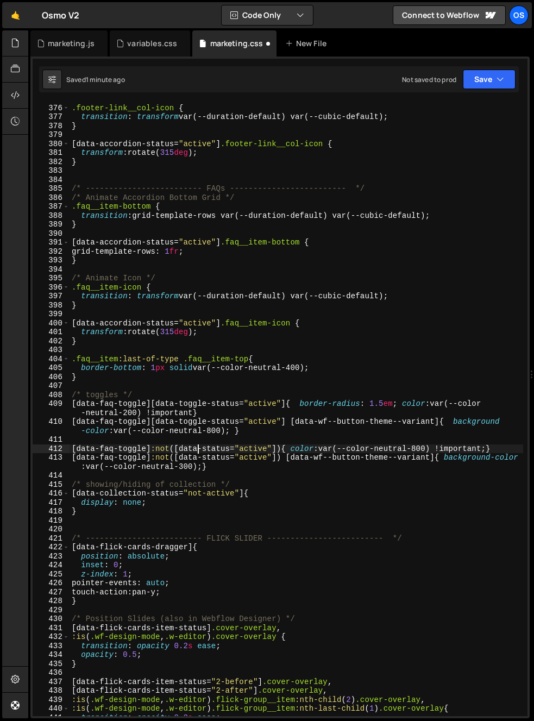
paste textarea "toggle-"
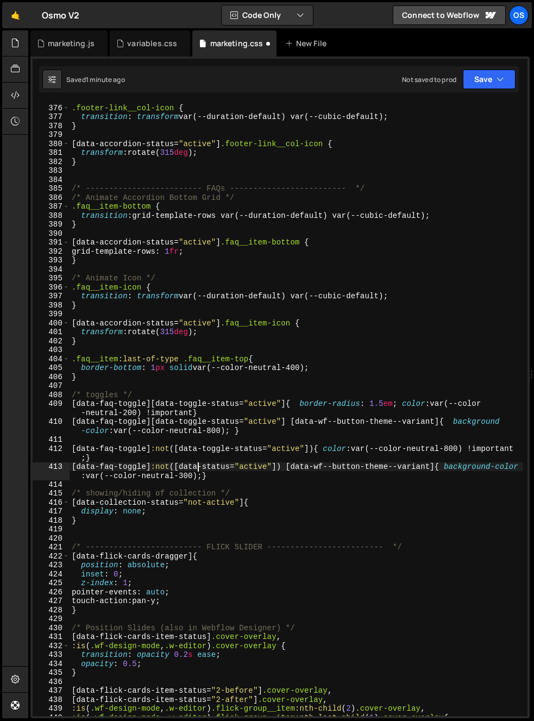
drag, startPoint x: 196, startPoint y: 465, endPoint x: 202, endPoint y: 475, distance: 10.7
click at [196, 466] on div "/* Animate Icon */ .footer-link__col-icon { transition : transform var(--durati…" at bounding box center [297, 411] width 454 height 632
paste textarea "toggle-"
type textarea "[data-faq-toggle]:not([data-toggle-status="active"]) [data-wf--button-theme--va…"
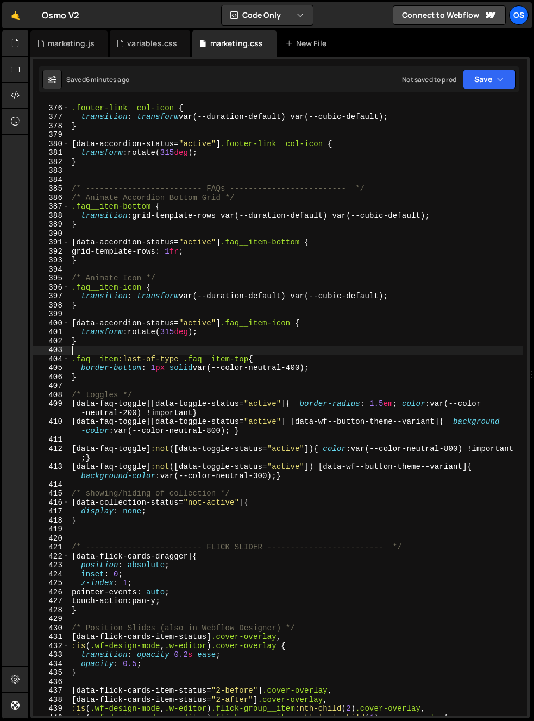
click at [454, 348] on div "/* Animate Icon */ .footer-link__col-icon { transition : transform var(--durati…" at bounding box center [297, 411] width 454 height 632
click at [60, 43] on div "marketing.js" at bounding box center [71, 43] width 47 height 11
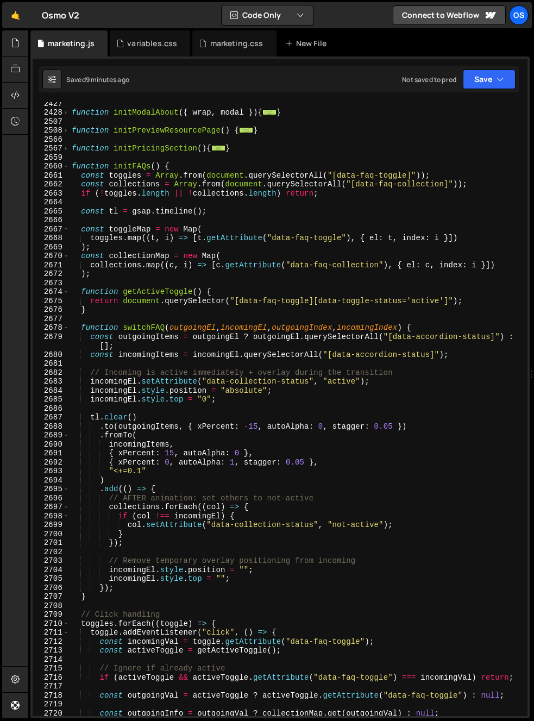
scroll to position [1121, 0]
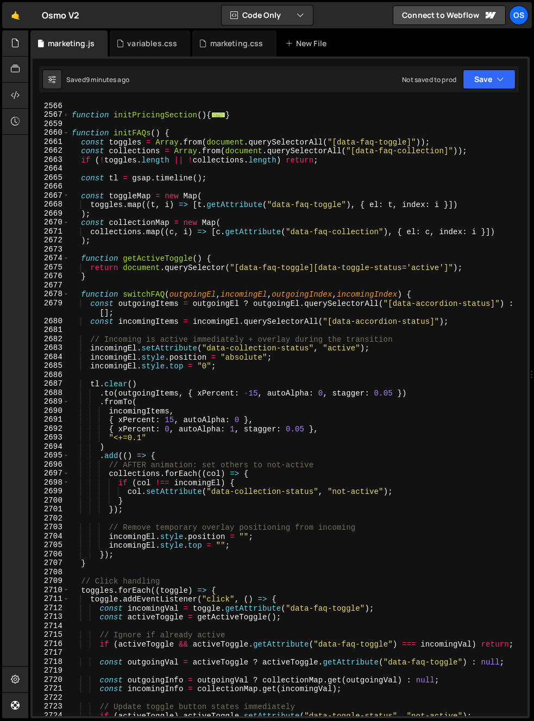
click at [304, 415] on div "function initPricingSection ( ) { ... } function initFAQs ( ) { const toggles =…" at bounding box center [297, 418] width 454 height 632
click at [300, 431] on div "function initPricingSection ( ) { ... } function initFAQs ( ) { const toggles =…" at bounding box center [297, 418] width 454 height 632
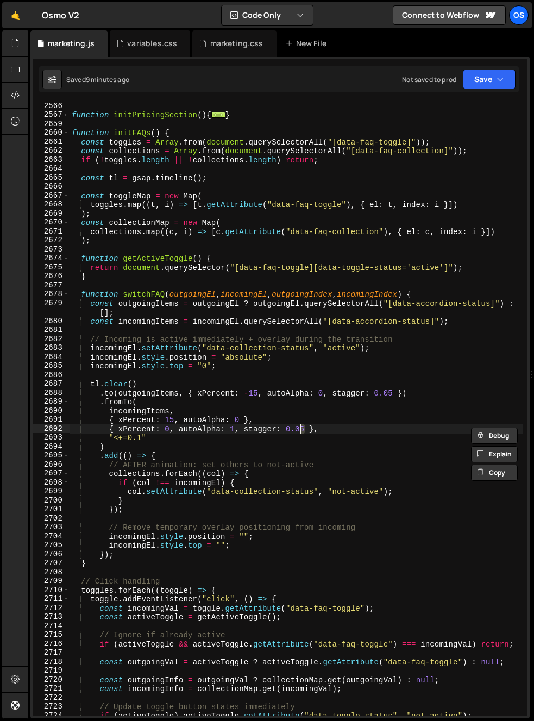
scroll to position [0, 16]
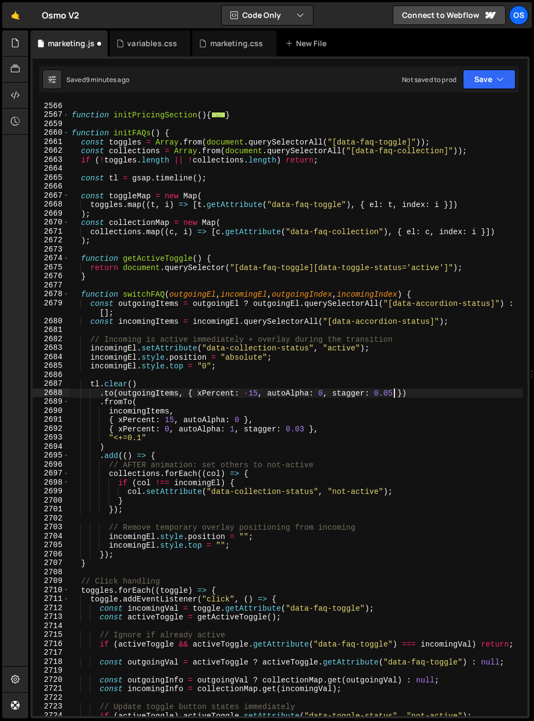
click at [392, 394] on div "function initPricingSection ( ) { ... } function initFAQs ( ) { const toggles =…" at bounding box center [297, 418] width 454 height 632
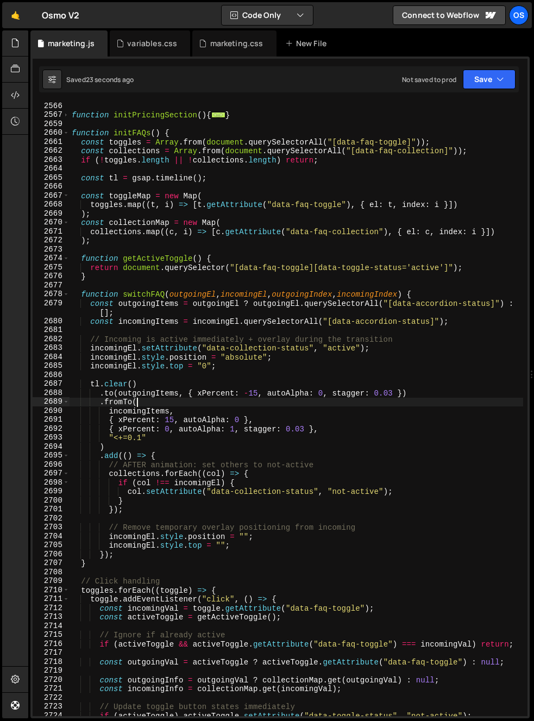
drag, startPoint x: 355, startPoint y: 400, endPoint x: 345, endPoint y: 404, distance: 10.0
click at [354, 400] on div "function initPricingSection ( ) { ... } function initFAQs ( ) { const toggles =…" at bounding box center [297, 418] width 454 height 632
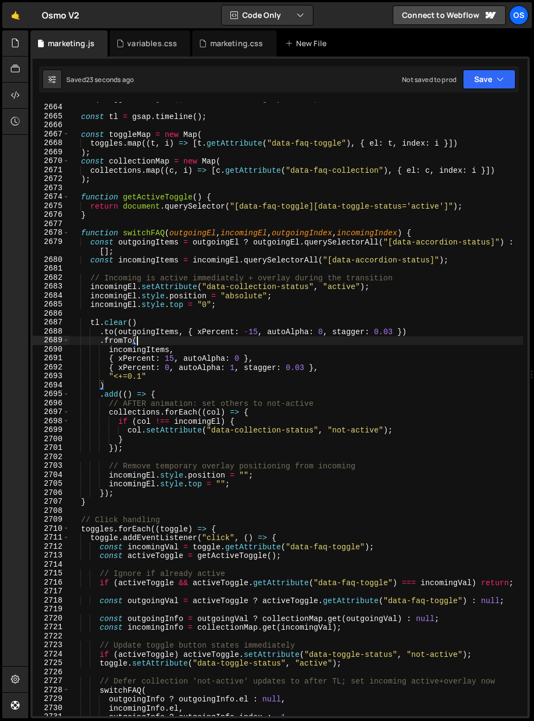
scroll to position [1216, 0]
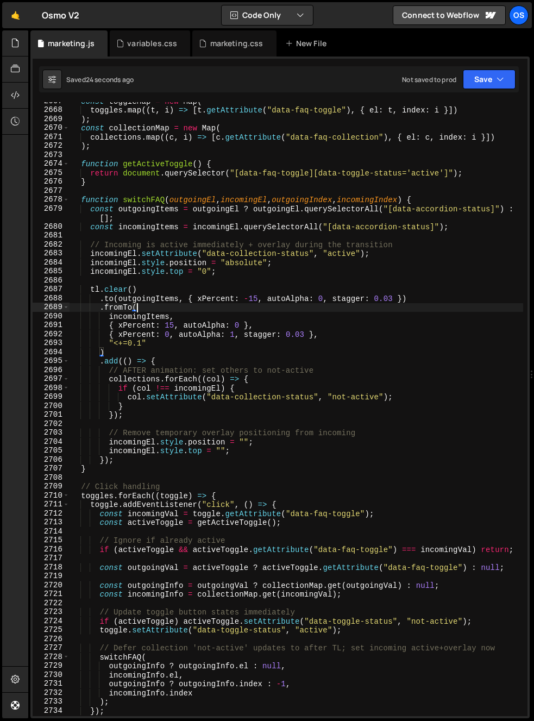
click at [155, 306] on div "const toggleMap = new Map ( toggles . map (( t , i ) => [ t . getAttribute ( "d…" at bounding box center [297, 413] width 454 height 632
click at [144, 247] on div "const toggleMap = new Map ( toggles . map (( t , i ) => [ t . getAttribute ( "d…" at bounding box center [297, 413] width 454 height 632
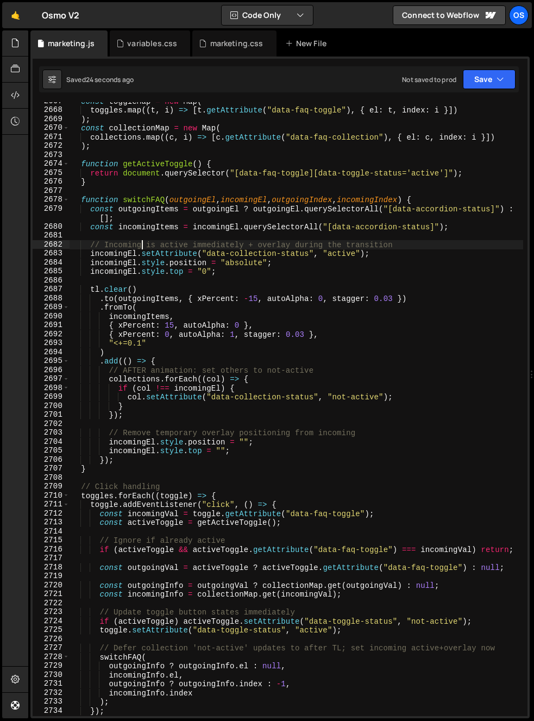
click at [144, 246] on div "const toggleMap = new Map ( toggles . map (( t , i ) => [ t . getAttribute ( "d…" at bounding box center [297, 413] width 454 height 632
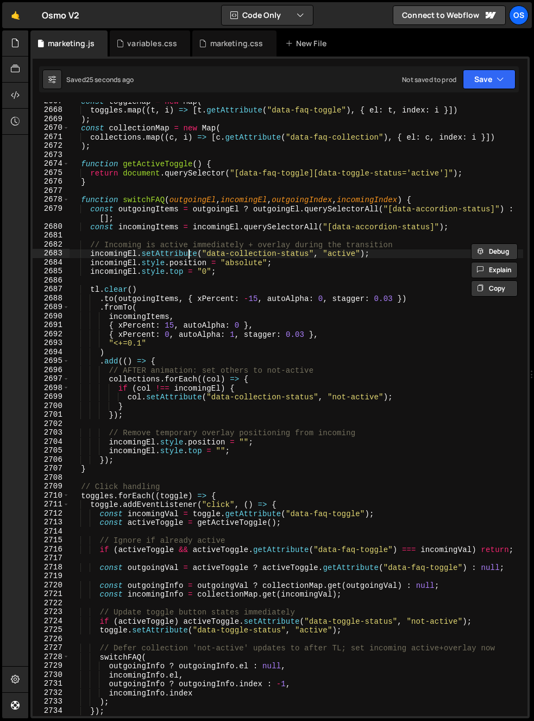
click at [189, 250] on div "const toggleMap = new Map ( toggles . map (( t , i ) => [ t . getAttribute ( "d…" at bounding box center [297, 413] width 454 height 632
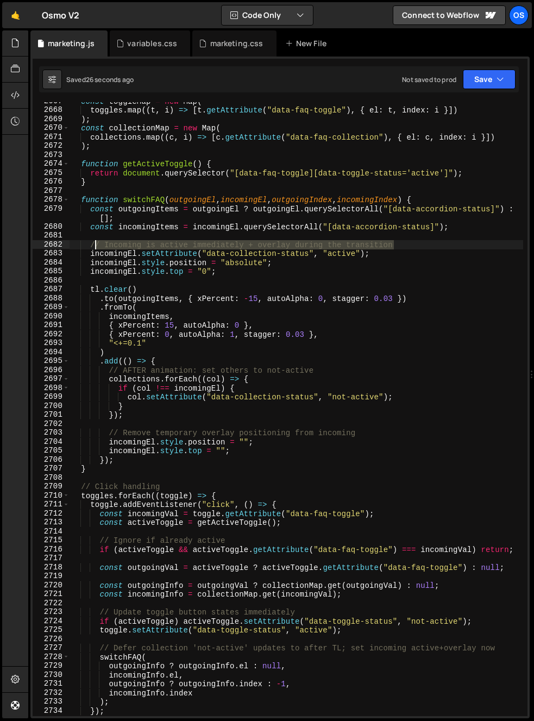
drag, startPoint x: 420, startPoint y: 244, endPoint x: 97, endPoint y: 243, distance: 323.2
click at [97, 243] on div "const toggleMap = new Map ( toggles . map (( t , i ) => [ t . getAttribute ( "d…" at bounding box center [297, 413] width 454 height 632
click at [162, 261] on div "const toggleMap = new Map ( toggles . map (( t , i ) => [ t . getAttribute ( "d…" at bounding box center [297, 413] width 454 height 632
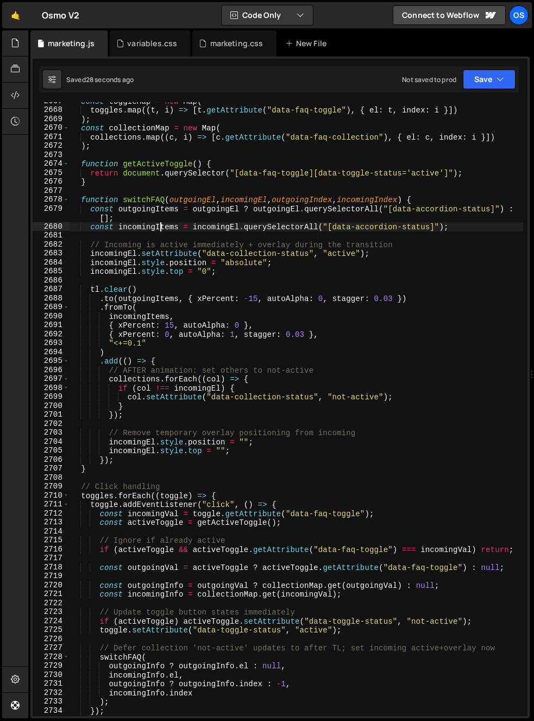
click at [159, 225] on div "const toggleMap = new Map ( toggles . map (( t , i ) => [ t . getAttribute ( "d…" at bounding box center [297, 413] width 454 height 632
click at [139, 370] on div "const toggleMap = new Map ( toggles . map (( t , i ) => [ t . getAttribute ( "d…" at bounding box center [297, 413] width 454 height 632
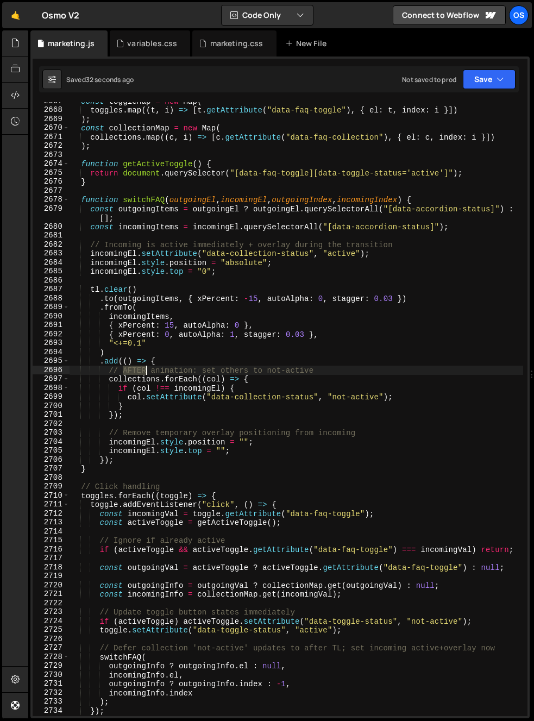
click at [139, 370] on div "const toggleMap = new Map ( toggles . map (( t , i ) => [ t . getAttribute ( "d…" at bounding box center [297, 413] width 454 height 632
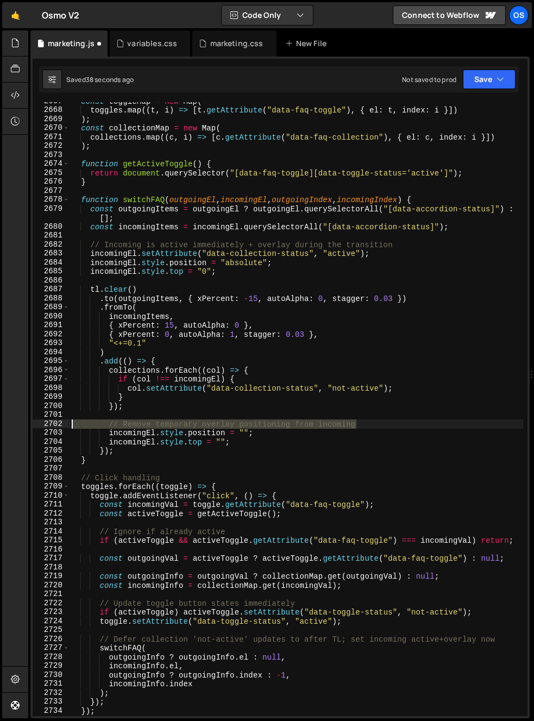
drag, startPoint x: 364, startPoint y: 424, endPoint x: 8, endPoint y: 426, distance: 355.8
click at [8, 426] on div "Hold on a sec... Are you certain you wish to leave this page? Any changes you'v…" at bounding box center [267, 360] width 534 height 721
type textarea "// Remove temporary overlay positioning from incoming"
click at [141, 408] on div "const toggleMap = new Map ( toggles . map (( t , i ) => [ t . getAttribute ( "d…" at bounding box center [297, 413] width 454 height 632
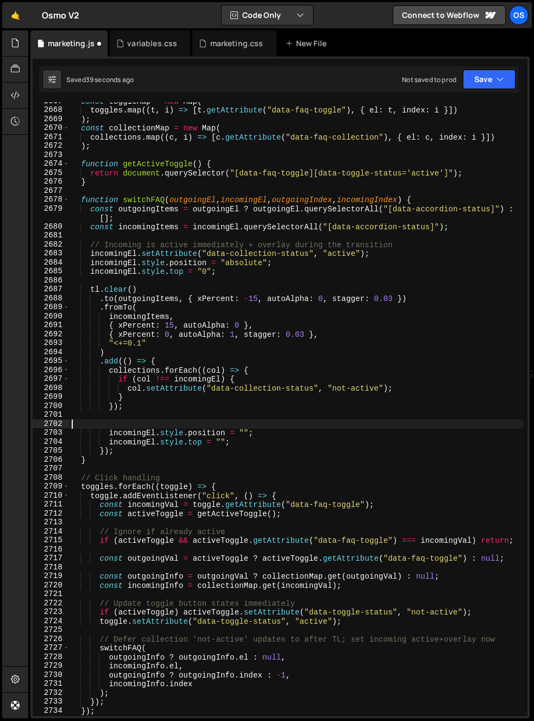
type textarea "});"
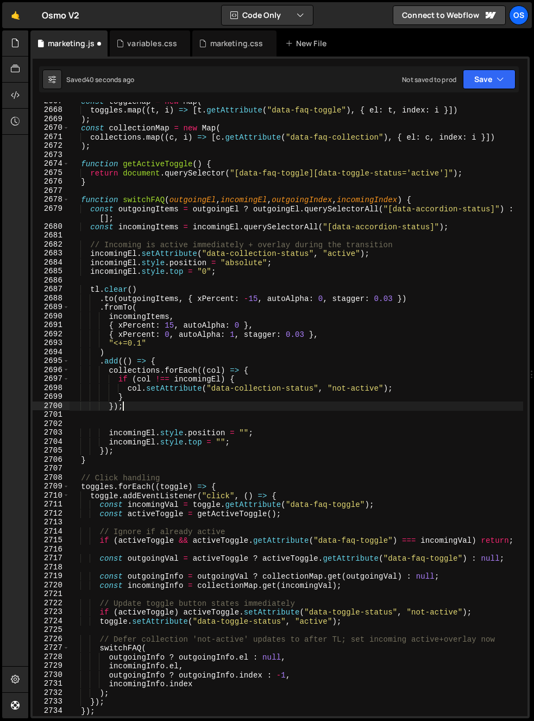
scroll to position [0, 2]
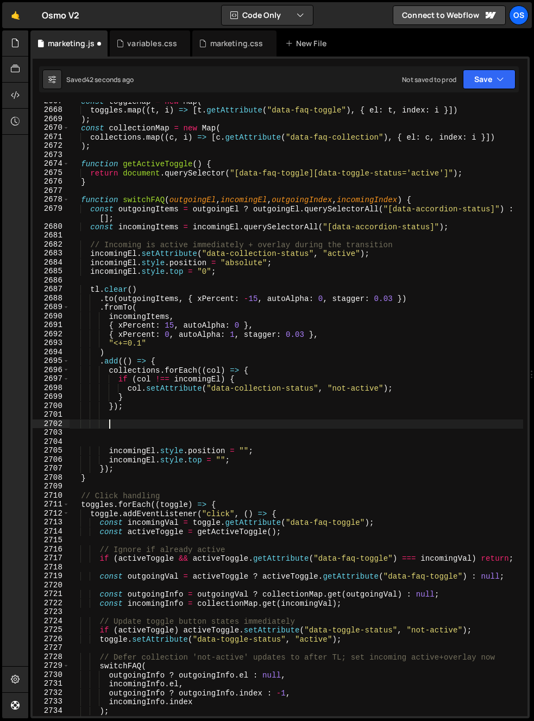
paste textarea "incomingItems"
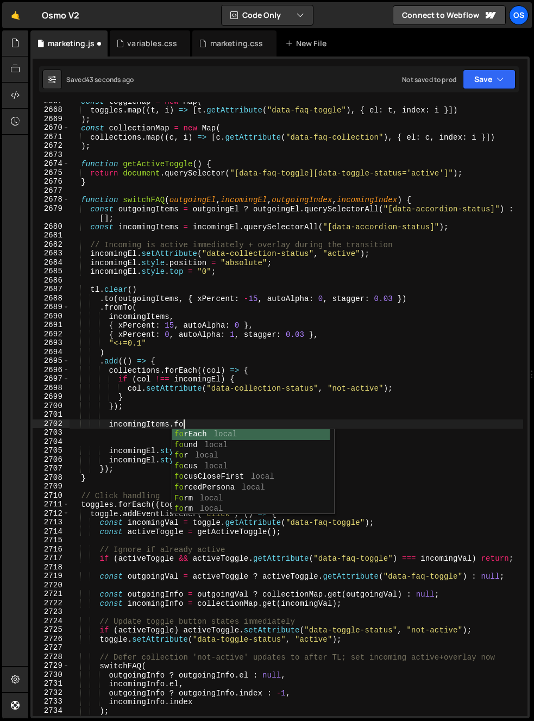
scroll to position [0, 7]
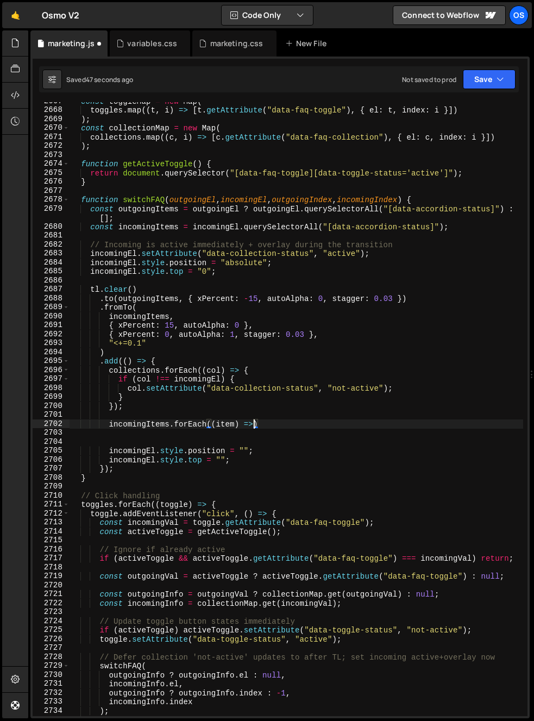
type textarea "incomingItems.forEach((item) =>{)"
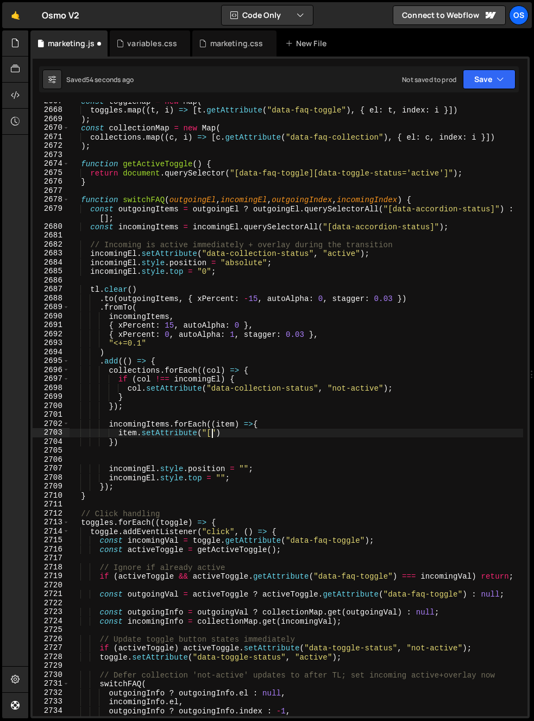
scroll to position [0, 9]
click at [249, 408] on div "const toggleMap = new Map ( toggles . map (( t , i ) => [ t . getAttribute ( "d…" at bounding box center [297, 413] width 454 height 632
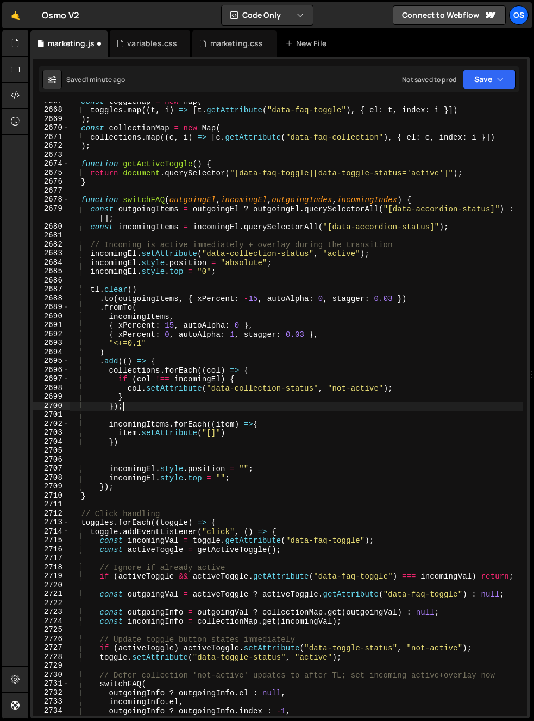
scroll to position [0, 3]
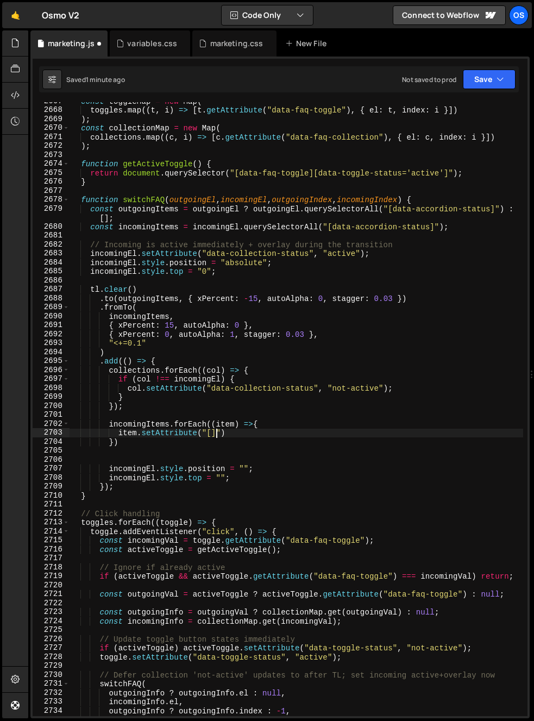
click at [215, 436] on div "const toggleMap = new Map ( toggles . map (( t , i ) => [ t . getAttribute ( "d…" at bounding box center [297, 413] width 454 height 632
paste textarea "data-accordion-status"
click at [327, 511] on div "const toggleMap = new Map ( toggles . map (( t , i ) => [ t . getAttribute ( "d…" at bounding box center [297, 413] width 454 height 632
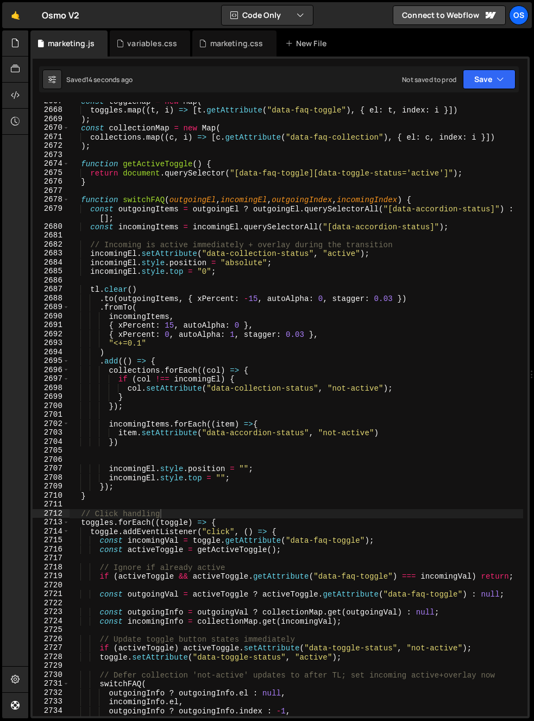
click at [192, 476] on div "const toggleMap = new Map ( toggles . map (( t , i ) => [ t . getAttribute ( "d…" at bounding box center [297, 413] width 454 height 632
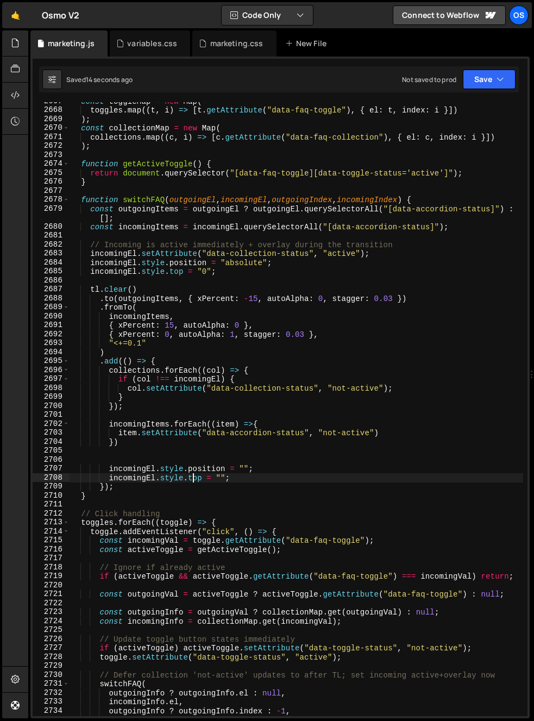
click at [136, 444] on div "const toggleMap = new Map ( toggles . map (( t , i ) => [ t . getAttribute ( "d…" at bounding box center [297, 413] width 454 height 632
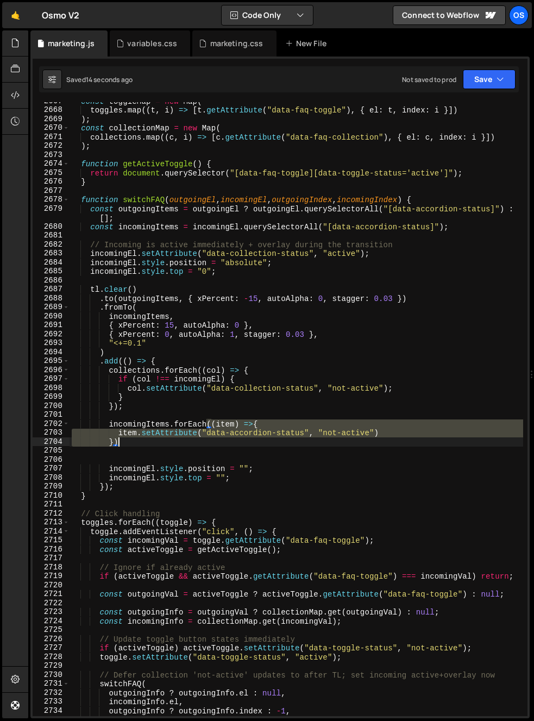
click at [136, 444] on div "const toggleMap = new Map ( toggles . map (( t , i ) => [ t . getAttribute ( "d…" at bounding box center [297, 413] width 454 height 632
click at [171, 445] on div "const toggleMap = new Map ( toggles . map (( t , i ) => [ t . getAttribute ( "d…" at bounding box center [297, 413] width 454 height 632
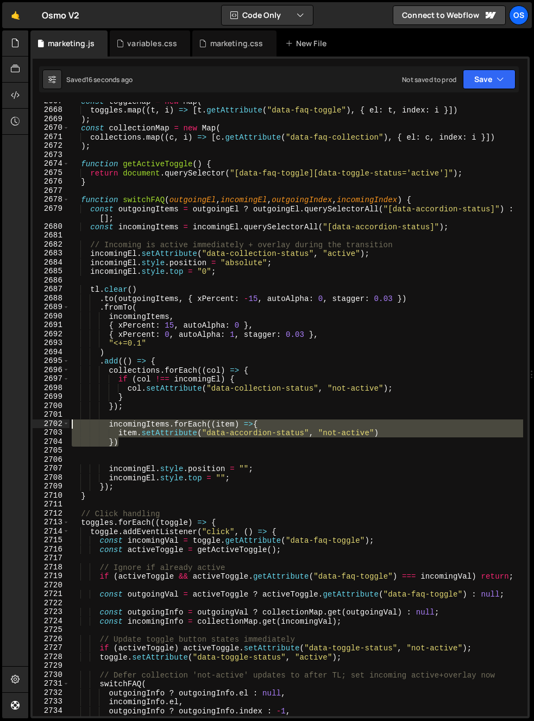
drag, startPoint x: 110, startPoint y: 438, endPoint x: -4, endPoint y: 423, distance: 115.0
click at [0, 423] on html "Projects [GEOGRAPHIC_DATA] Blog Os Your current team is [PERSON_NAME] Projects …" at bounding box center [267, 360] width 534 height 721
type textarea "incomingItems.forEach((item) =>{ item.setAttribute("data-accordion-status", "no…"
click at [189, 449] on div "const toggleMap = new Map ( toggles . map (( t , i ) => [ t . getAttribute ( "d…" at bounding box center [297, 413] width 454 height 632
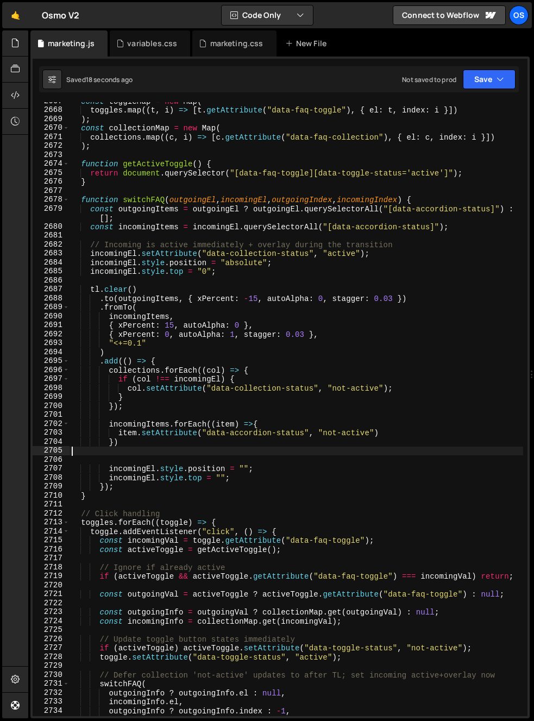
type textarea "})"
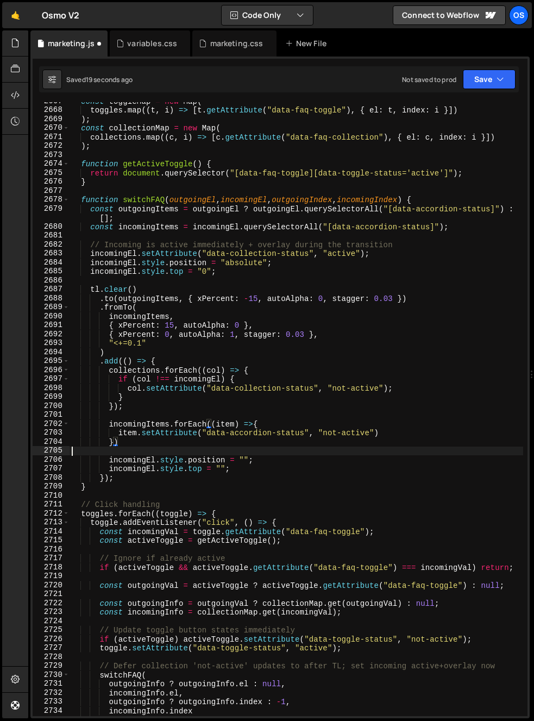
drag, startPoint x: 135, startPoint y: 451, endPoint x: 132, endPoint y: 446, distance: 5.6
click at [134, 450] on div "const toggleMap = new Map ( toggles . map (( t , i ) => [ t . getAttribute ( "d…" at bounding box center [297, 413] width 454 height 632
click at [115, 287] on div "const toggleMap = new Map ( toggles . map (( t , i ) => [ t . getAttribute ( "d…" at bounding box center [297, 413] width 454 height 632
type textarea "tl.clear()"
click at [117, 287] on div "const toggleMap = new Map ( toggles . map (( t , i ) => [ t . getAttribute ( "d…" at bounding box center [297, 413] width 454 height 632
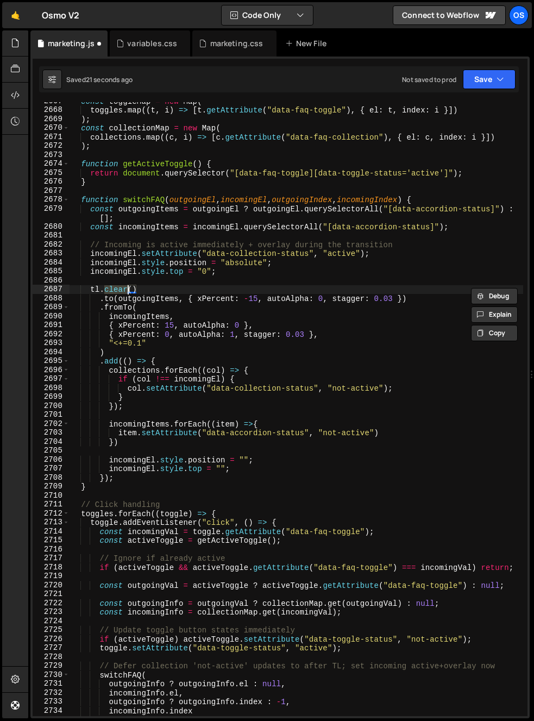
drag, startPoint x: 147, startPoint y: 454, endPoint x: 150, endPoint y: 461, distance: 8.5
click at [147, 454] on div "const toggleMap = new Map ( toggles . map (( t , i ) => [ t . getAttribute ( "d…" at bounding box center [297, 413] width 454 height 632
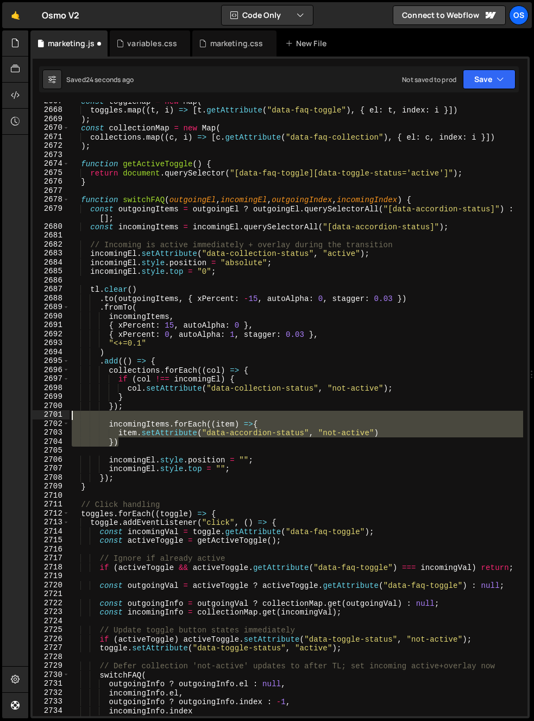
drag, startPoint x: 138, startPoint y: 439, endPoint x: -6, endPoint y: 414, distance: 146.6
click at [0, 414] on html "Projects [GEOGRAPHIC_DATA] Blog Os Your current team is [PERSON_NAME] Projects …" at bounding box center [267, 360] width 534 height 721
type textarea "="
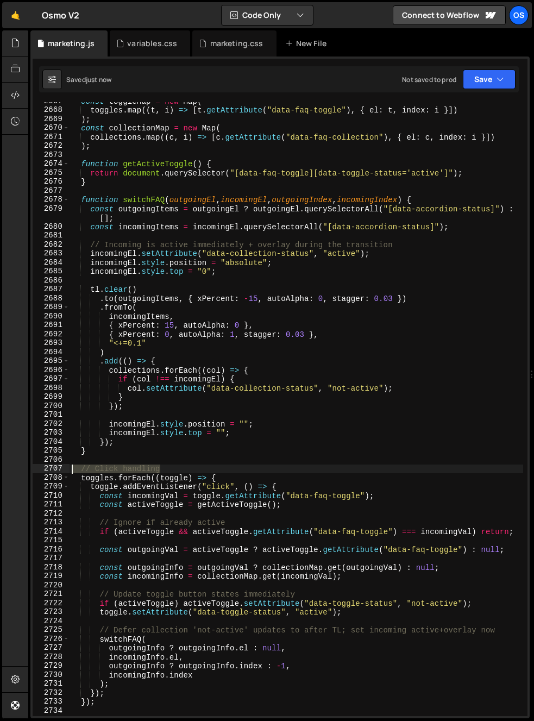
drag, startPoint x: 162, startPoint y: 470, endPoint x: -62, endPoint y: 467, distance: 224.3
click at [0, 467] on html "Projects [GEOGRAPHIC_DATA] Blog Os Your current team is [PERSON_NAME] Projects …" at bounding box center [267, 360] width 534 height 721
click at [212, 382] on div "const toggleMap = new Map ( toggles . map (( t , i ) => [ t . getAttribute ( "d…" at bounding box center [297, 413] width 454 height 632
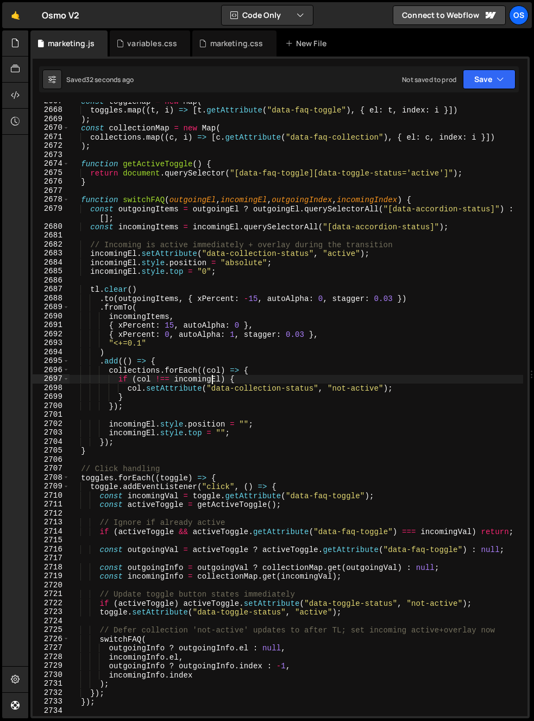
click at [221, 436] on div "const toggleMap = new Map ( toggles . map (( t , i ) => [ t . getAttribute ( "d…" at bounding box center [297, 413] width 454 height 632
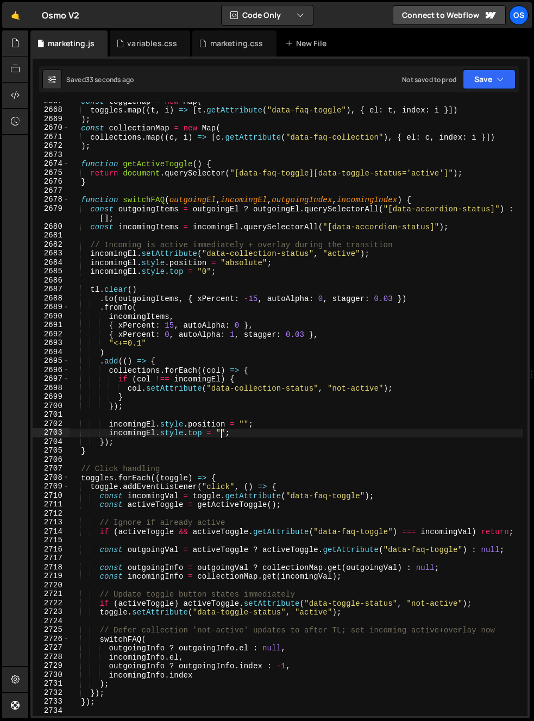
type textarea "[DOMAIN_NAME] = "";"
